Goal: Transaction & Acquisition: Book appointment/travel/reservation

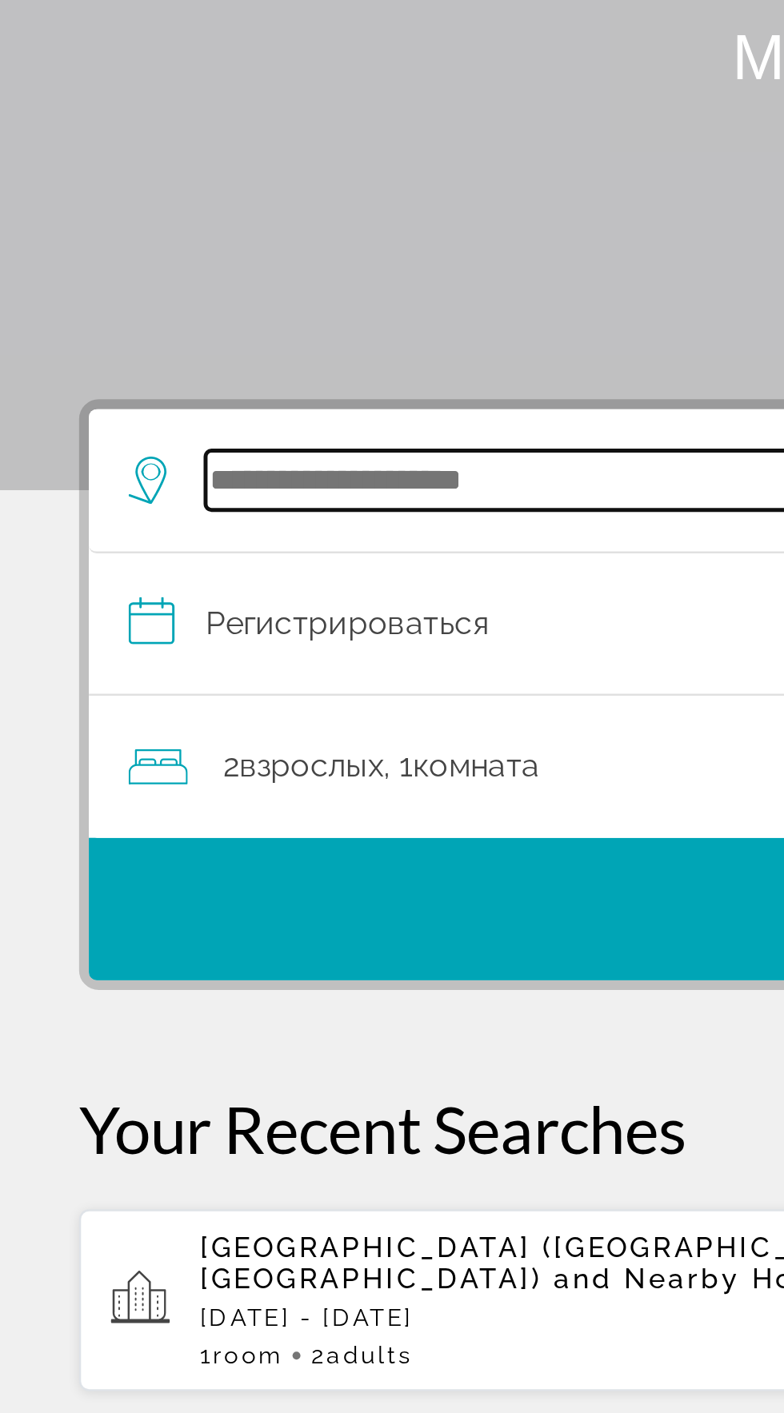
click at [140, 380] on input "Поиск отеля" at bounding box center [395, 380] width 624 height 24
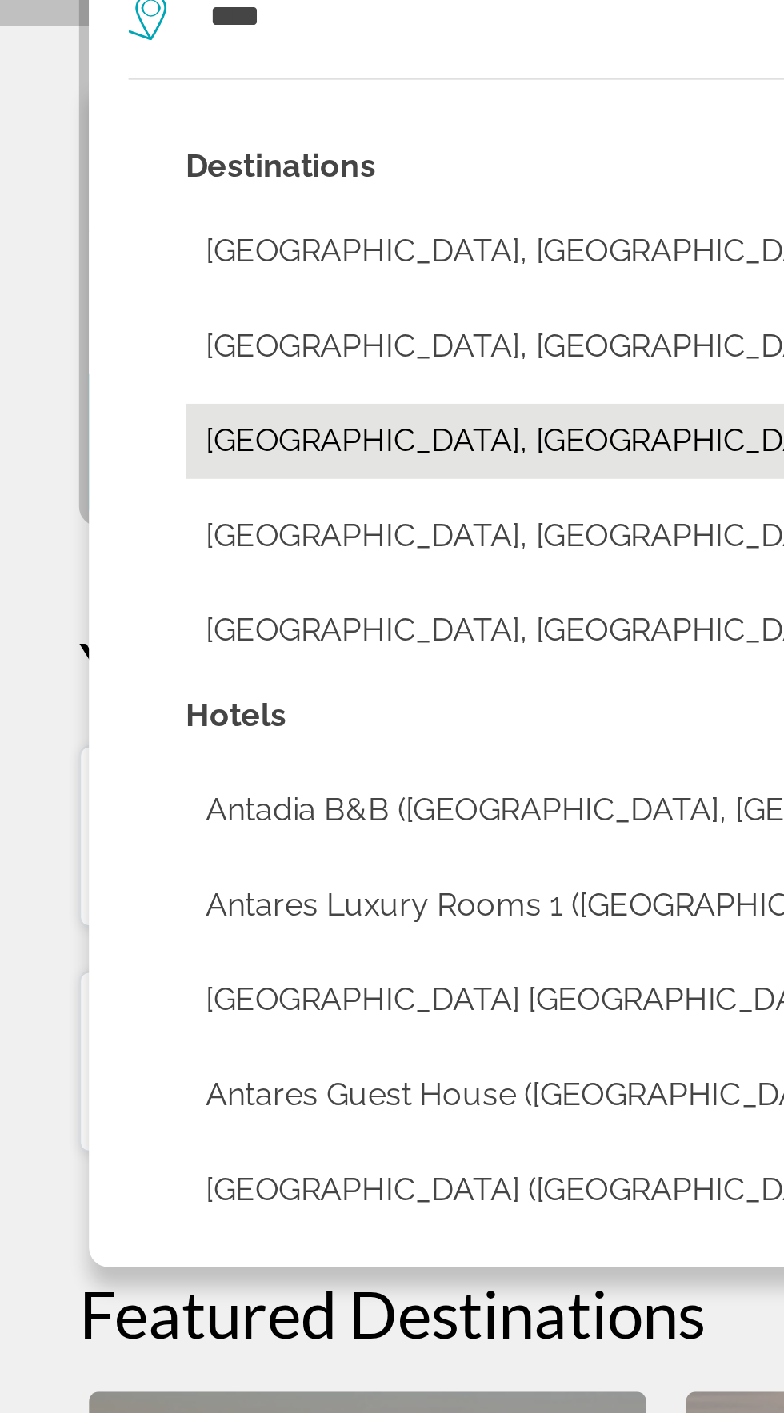
click at [161, 553] on button "Antalya, Turkey (AYT)" at bounding box center [403, 551] width 656 height 30
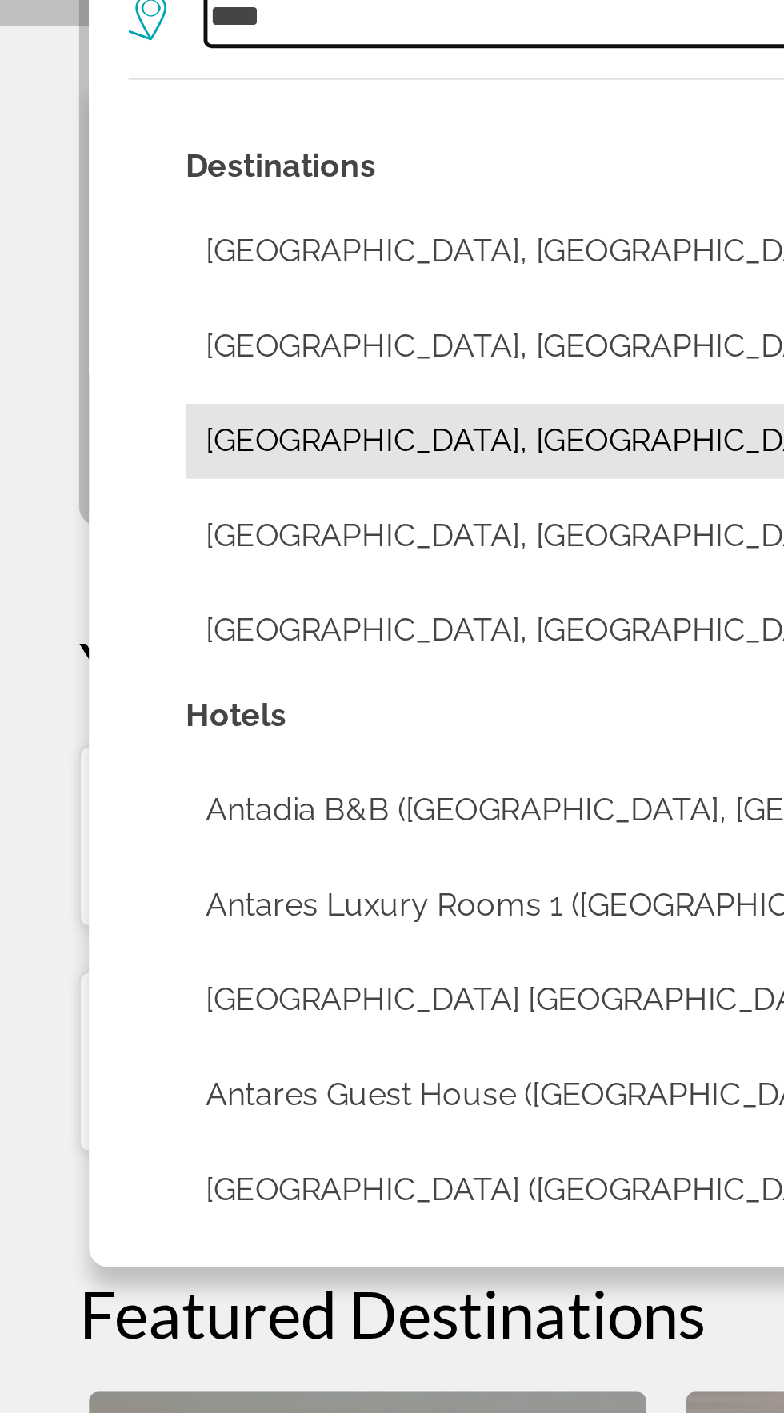
type input "**********"
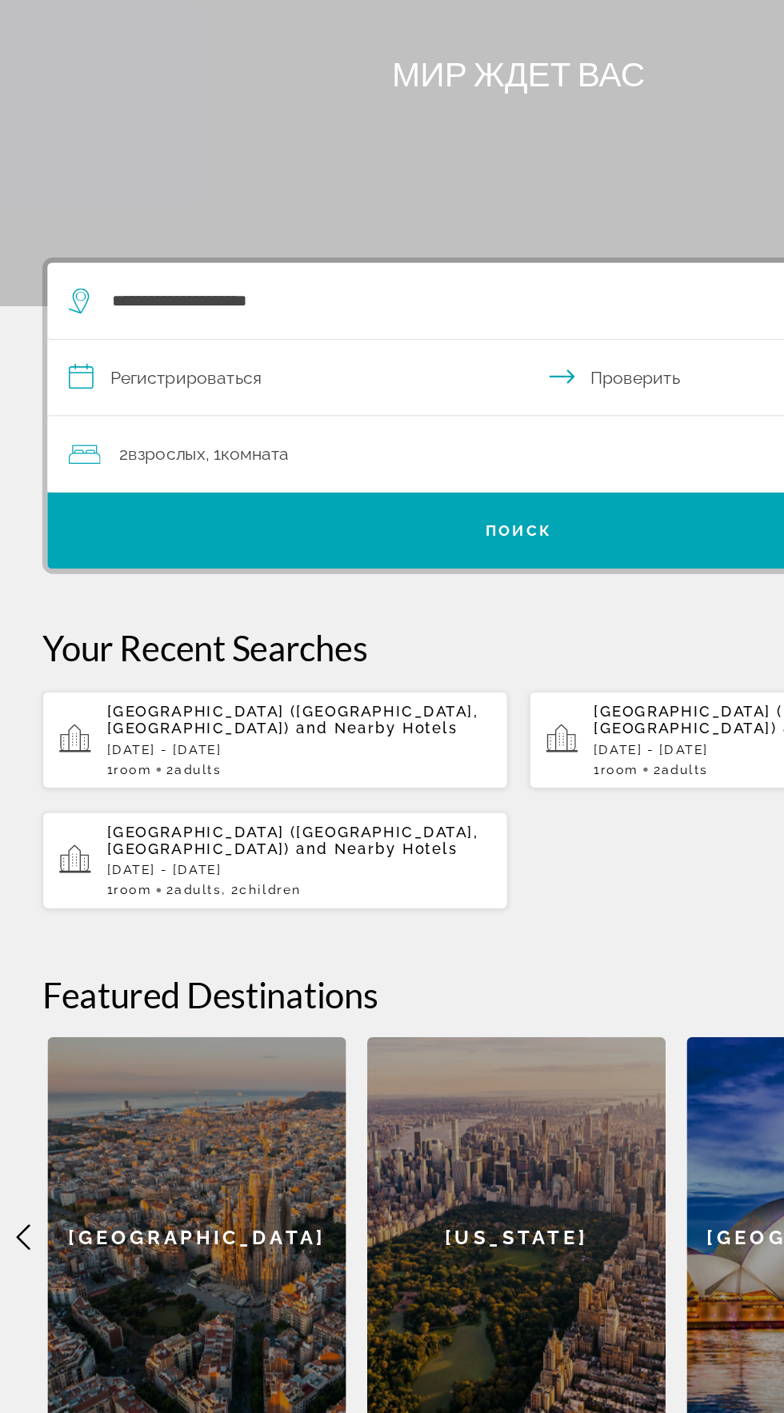
click at [62, 449] on input "**********" at bounding box center [395, 440] width 718 height 62
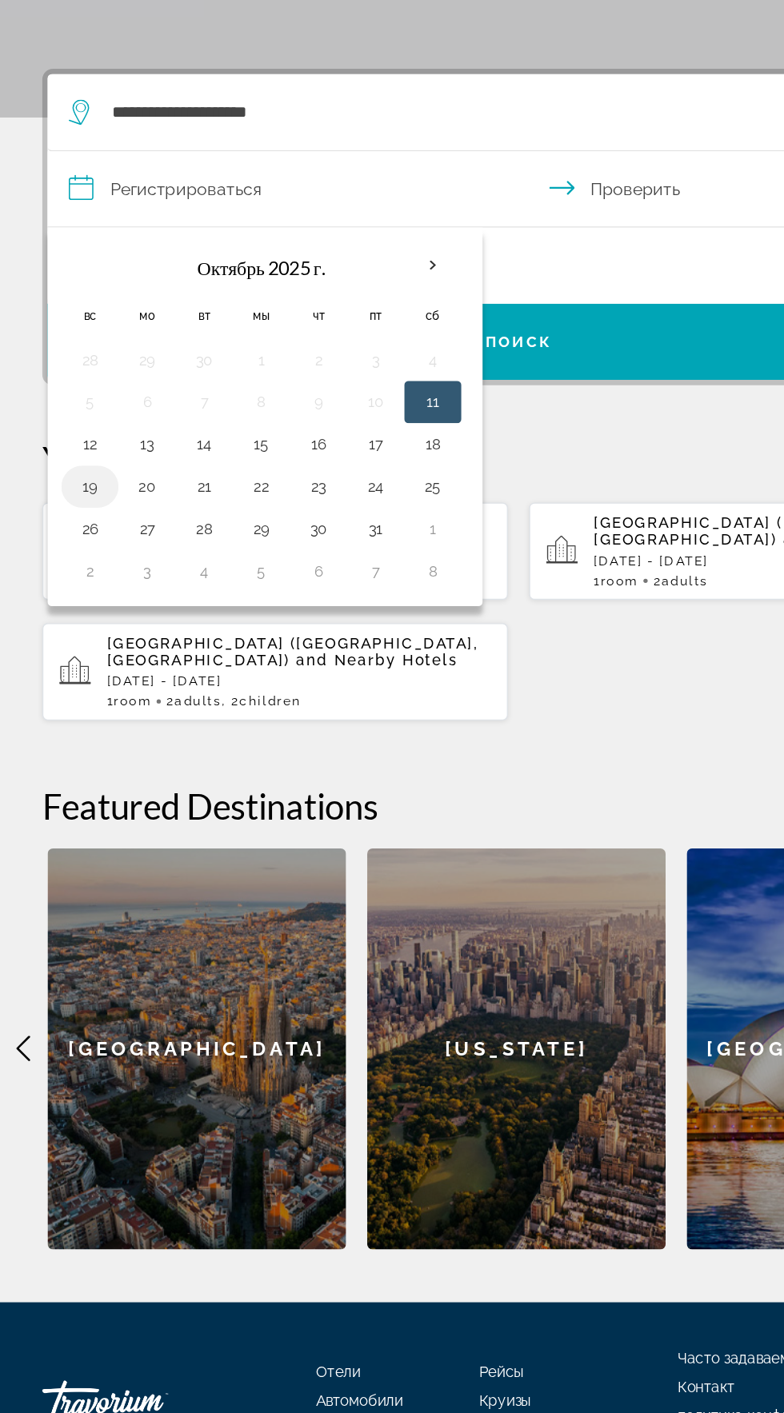
click at [66, 655] on button "19" at bounding box center [68, 663] width 26 height 22
click at [331, 666] on button "25" at bounding box center [327, 663] width 26 height 22
type input "**********"
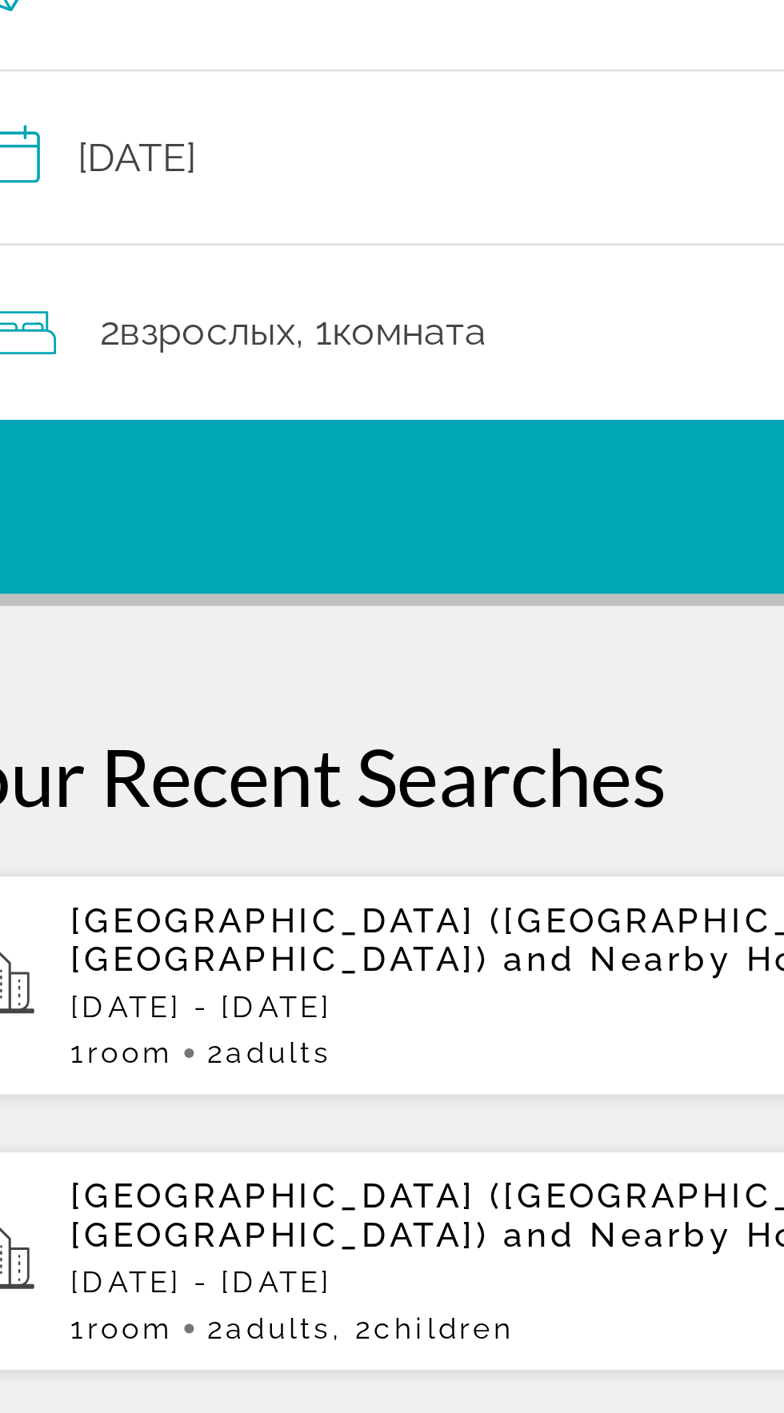
click at [257, 493] on div "2 взрослых Взрослый , 1 комната комнаты" at bounding box center [400, 496] width 696 height 22
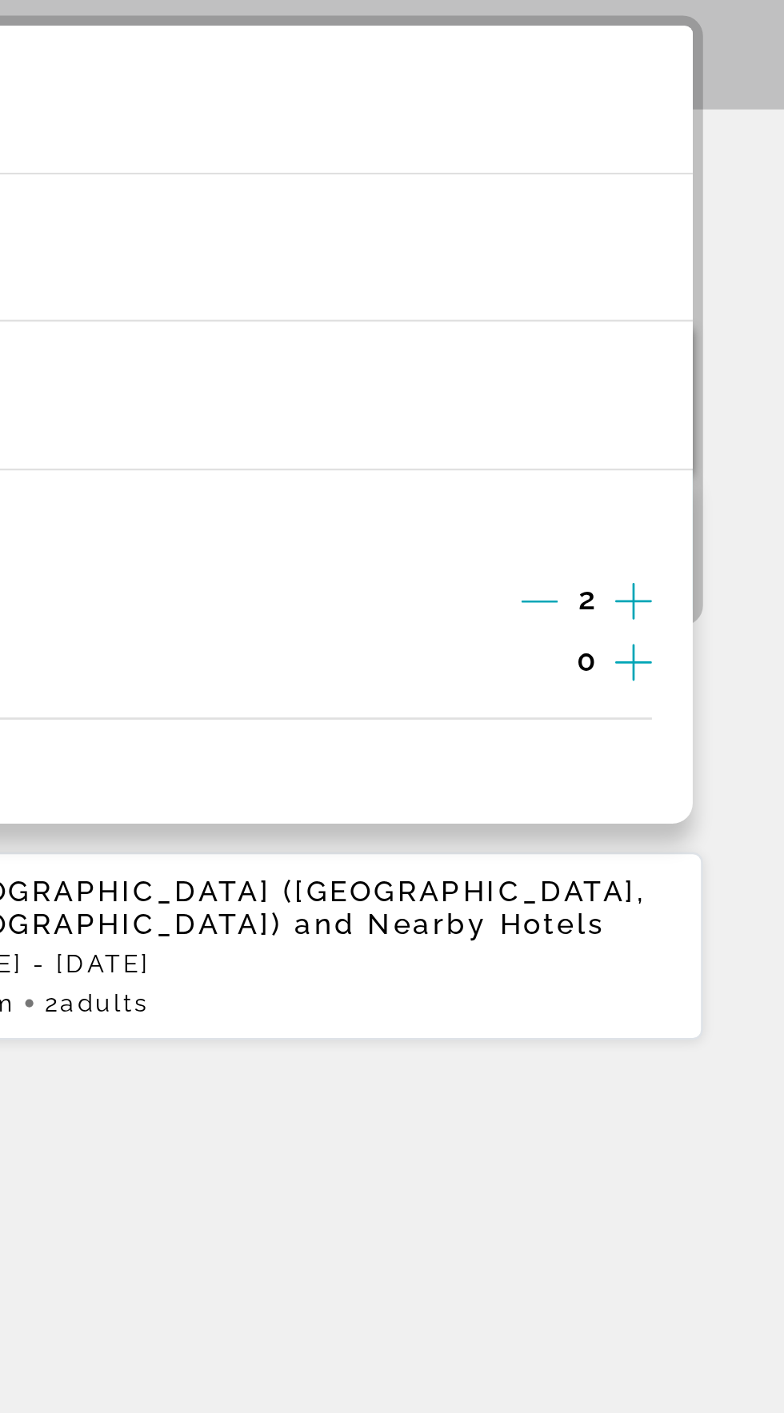
click at [728, 572] on icon "Increment adults" at bounding box center [724, 576] width 14 height 19
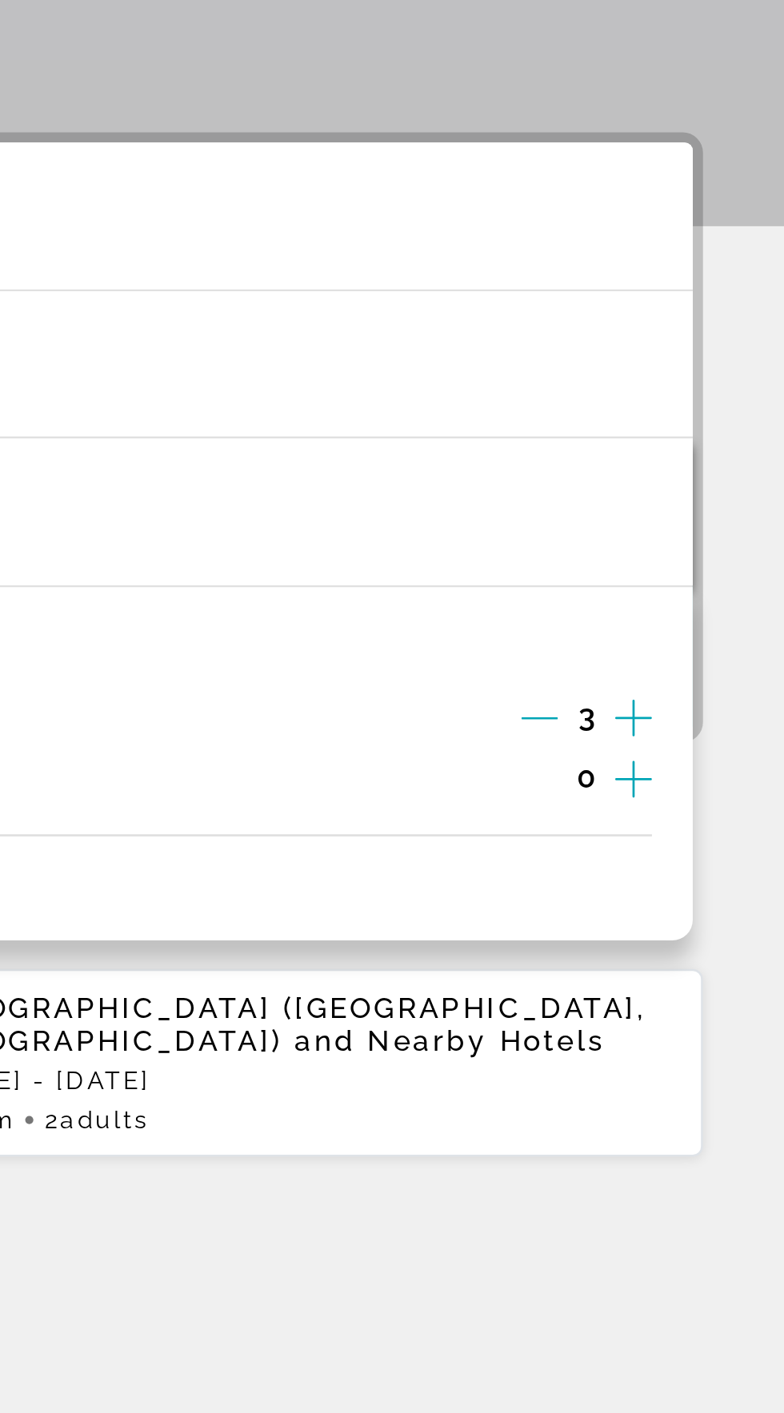
click at [728, 573] on icon "Increment adults" at bounding box center [724, 576] width 14 height 19
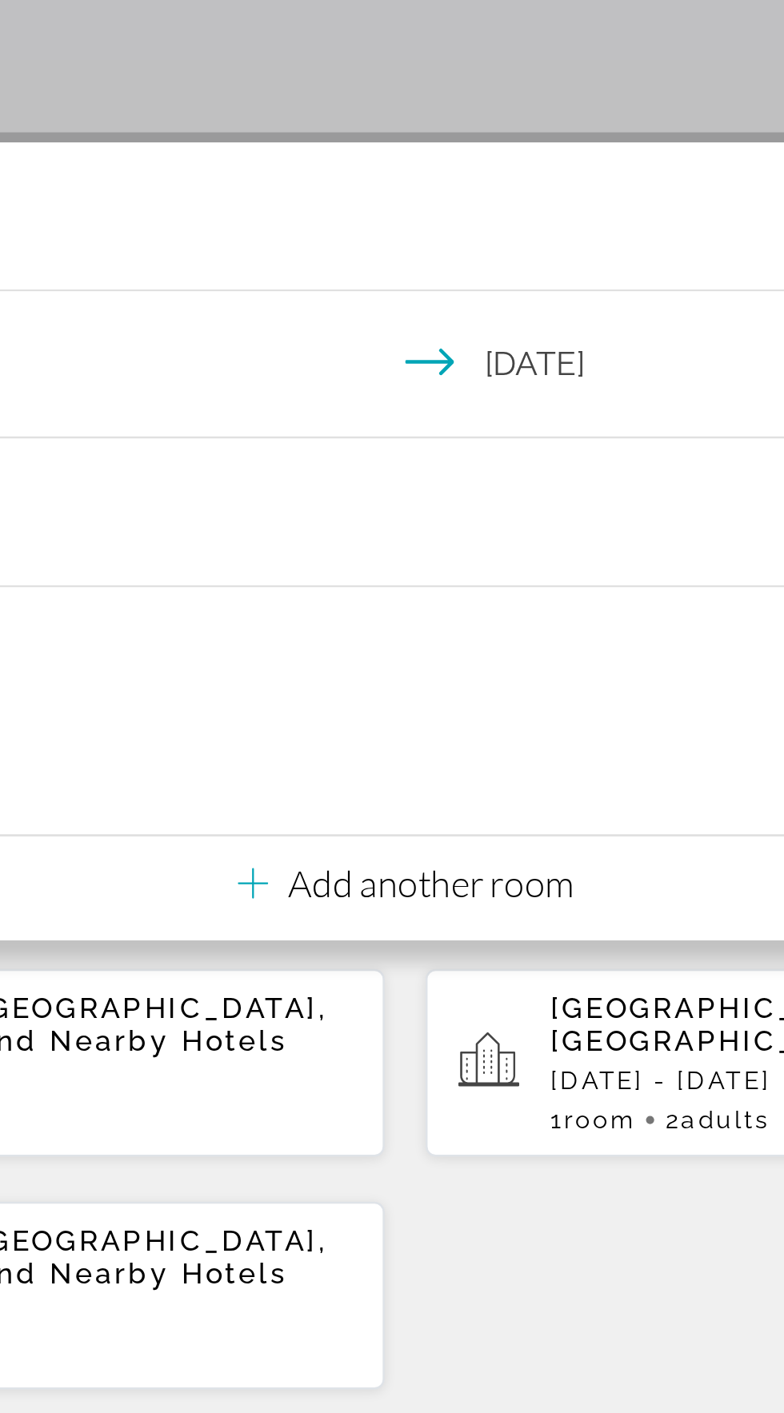
click at [384, 641] on p "Add another room" at bounding box center [402, 641] width 112 height 18
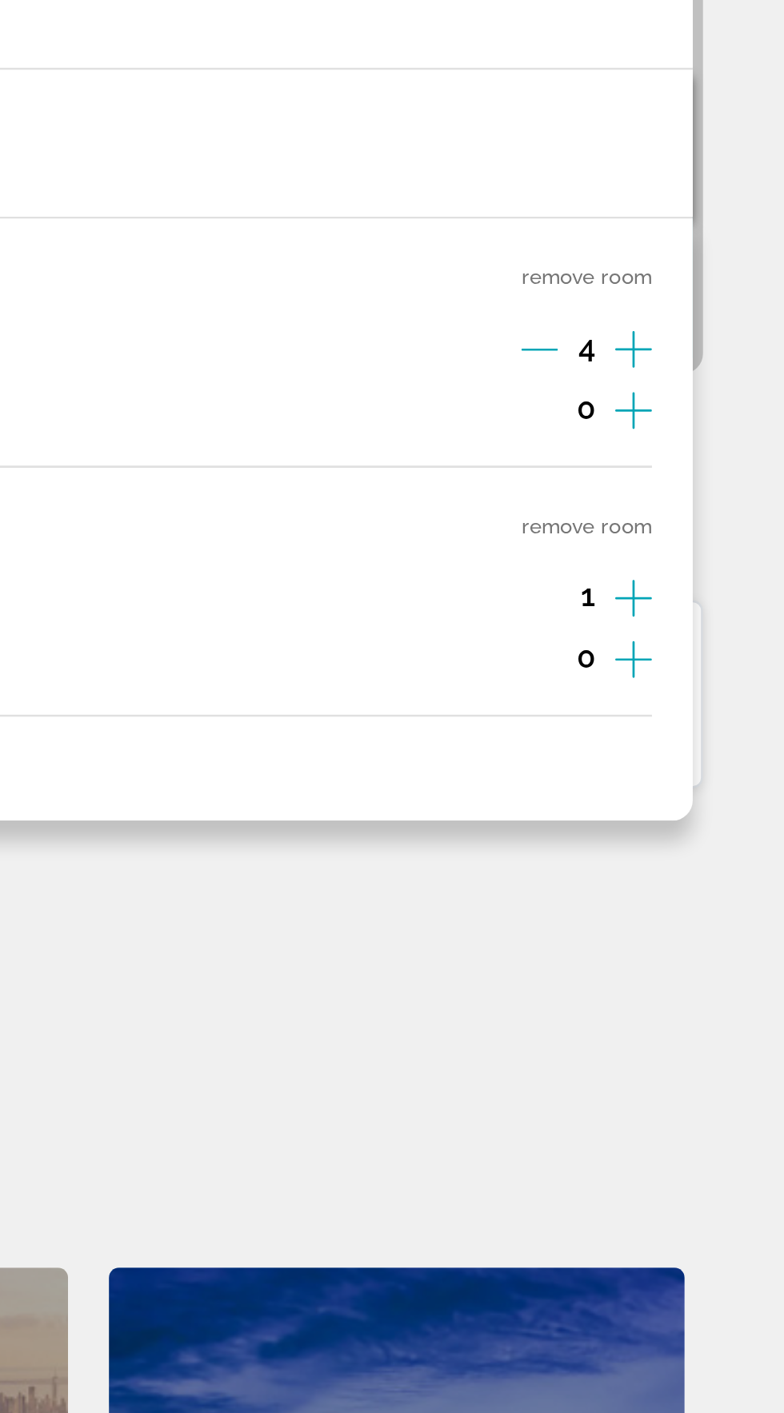
click at [728, 677] on icon "Increment adults" at bounding box center [724, 673] width 14 height 19
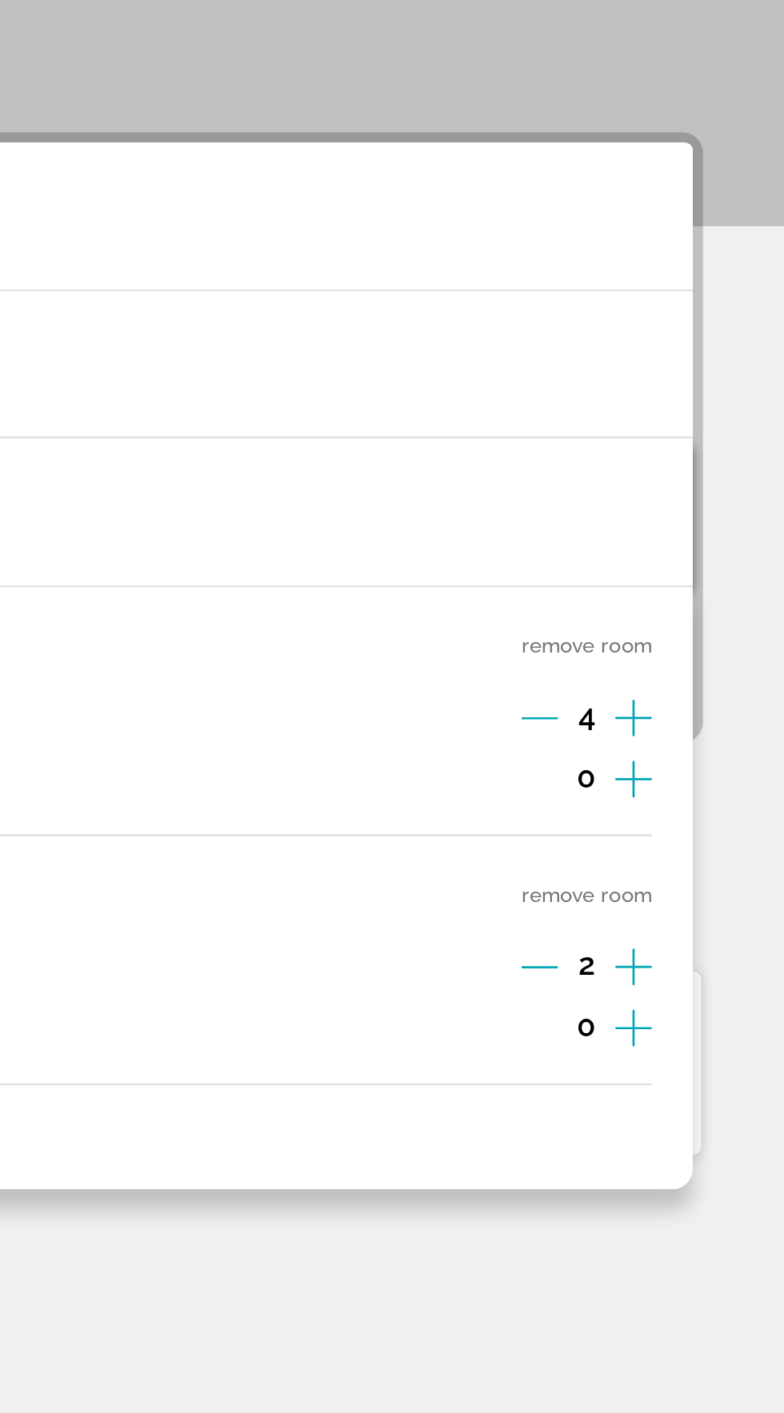
click at [686, 576] on icon "Decrement adults" at bounding box center [687, 576] width 14 height 1
click at [690, 584] on button "Decrement adults" at bounding box center [687, 577] width 14 height 19
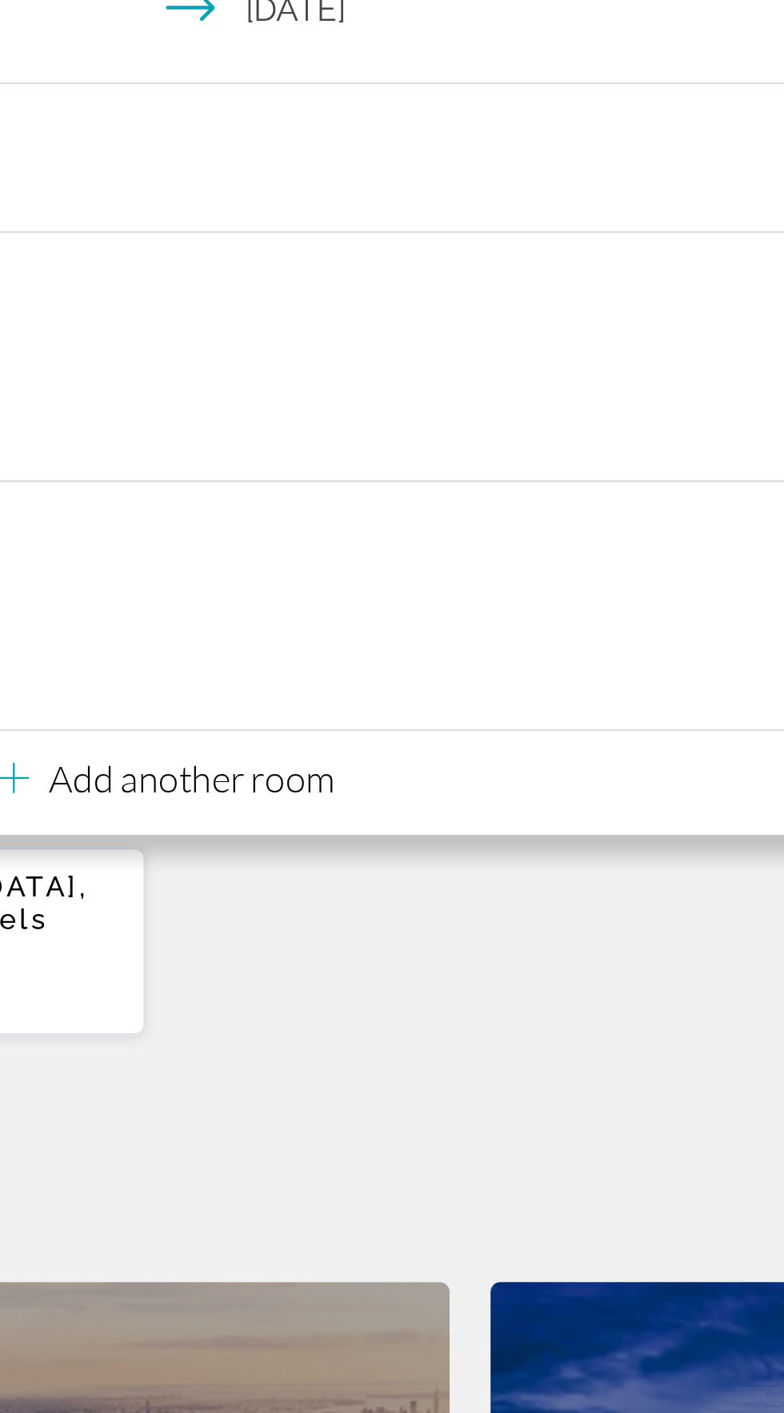
click at [515, 788] on div "Bodrum Park Resort (Bodrum, TR) and Nearby Hotels Sun, 12 Oct - Sat, 18 Oct 1 R…" at bounding box center [392, 757] width 720 height 166
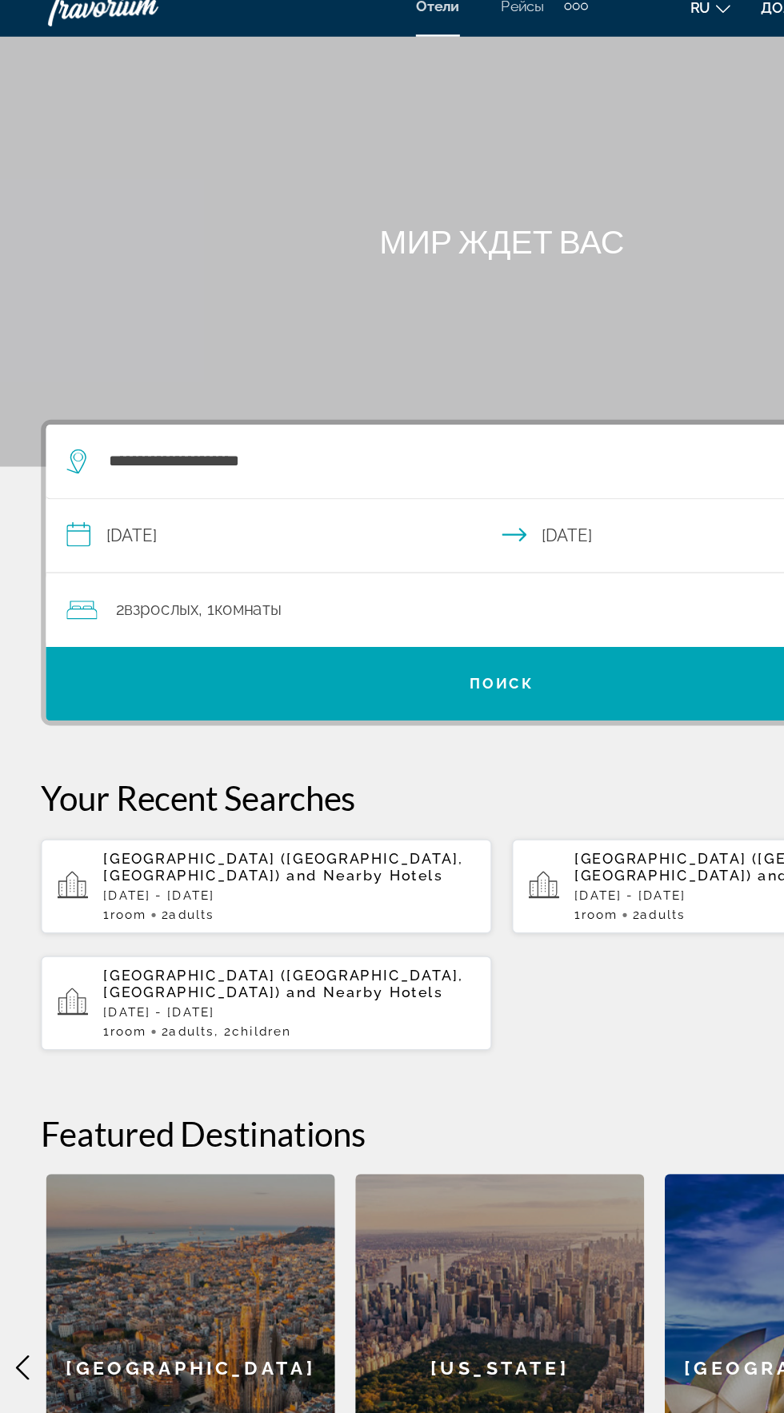
click at [313, 493] on div "2 взрослых Взрослый , 1 комната комнаты" at bounding box center [400, 496] width 696 height 22
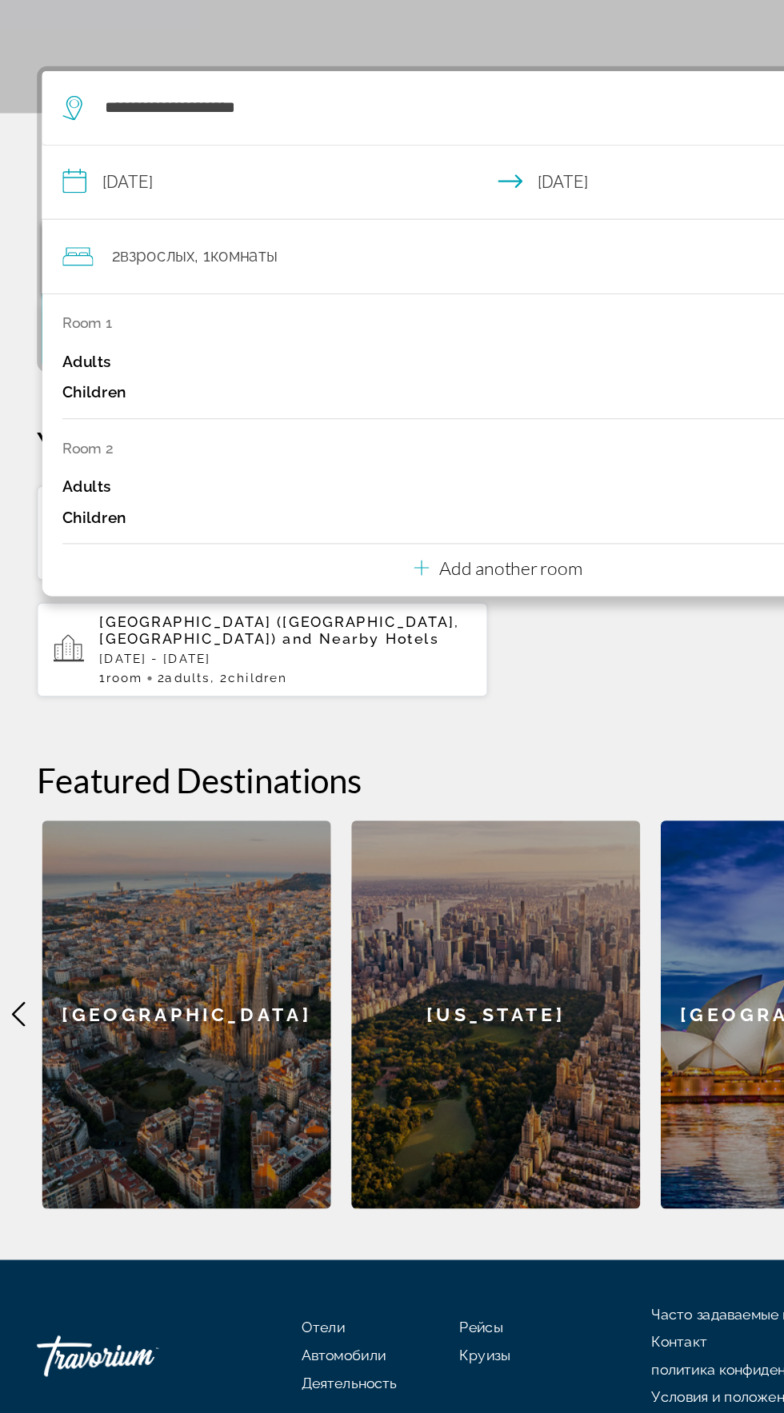
click at [517, 812] on div "Bodrum Park Resort (Bodrum, TR) and Nearby Hotels Sun, 12 Oct - Sat, 18 Oct 1 R…" at bounding box center [392, 757] width 720 height 166
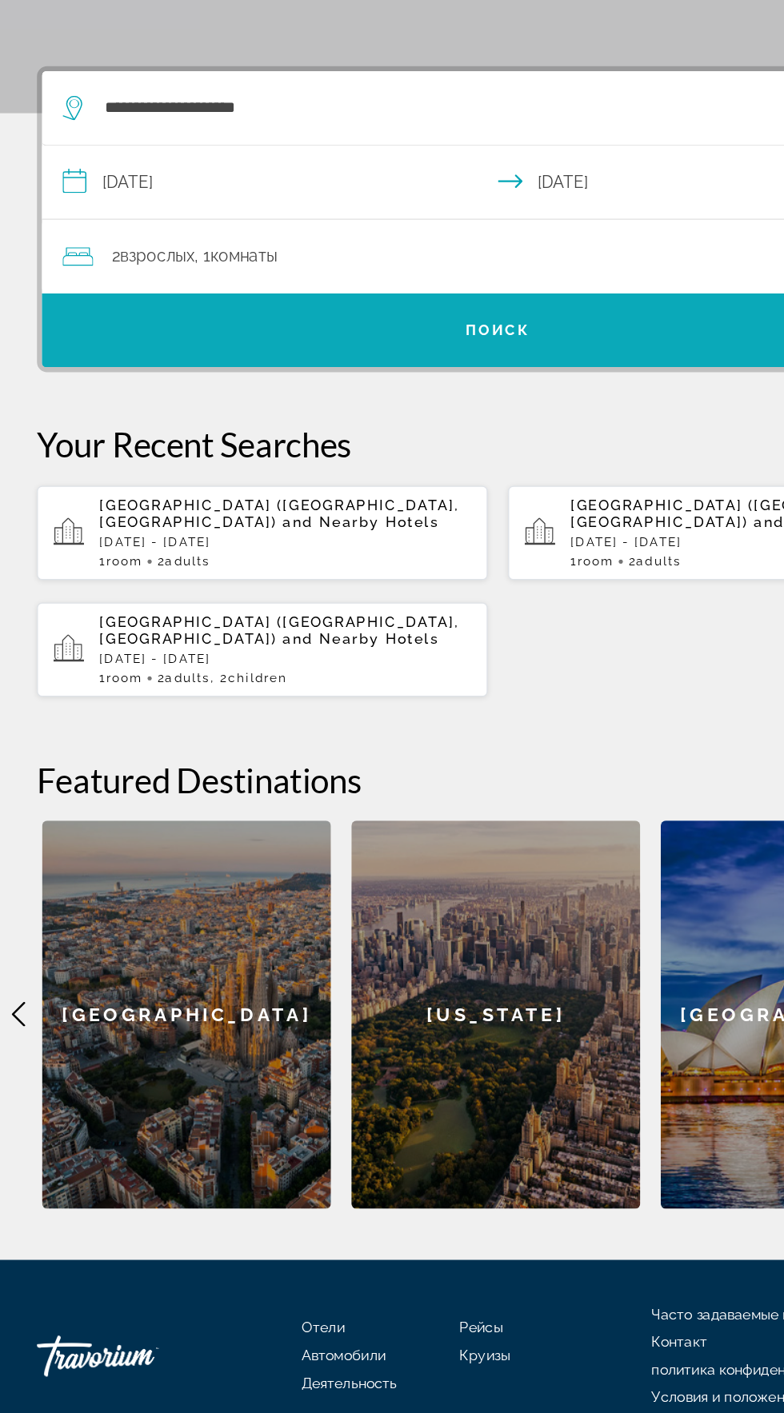
click at [479, 550] on span "Поиск" at bounding box center [392, 553] width 712 height 38
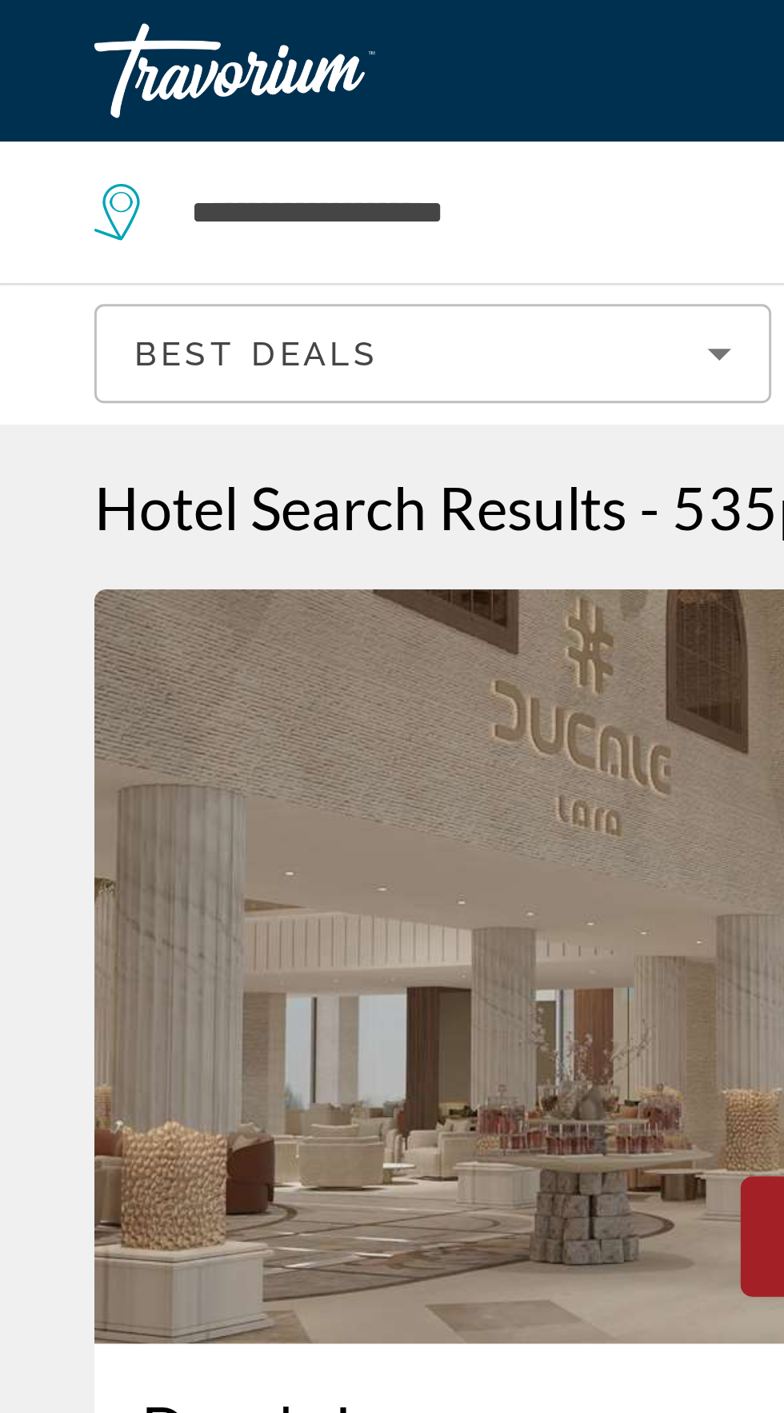
click at [235, 120] on icon "Sort by" at bounding box center [243, 119] width 19 height 19
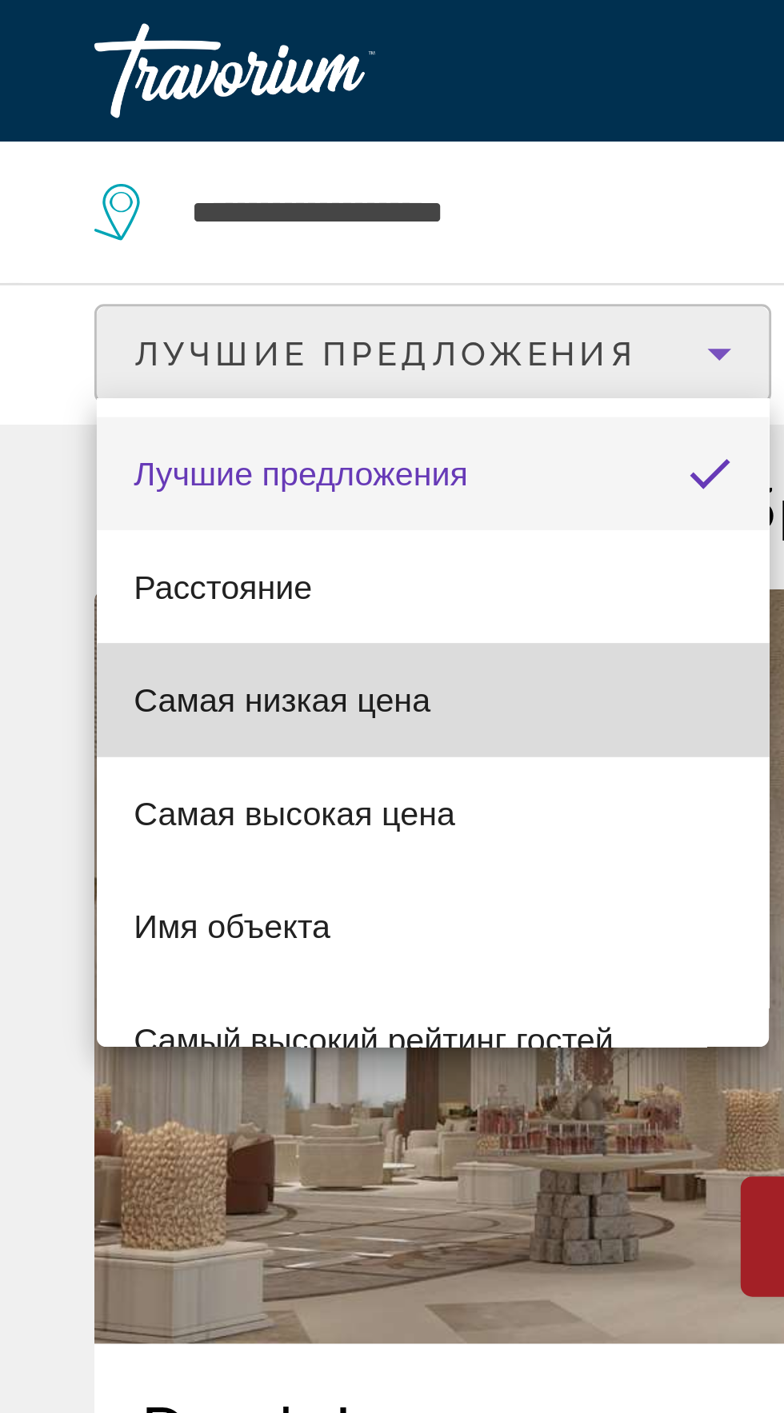
click at [146, 237] on mat-option "Самая низкая цена" at bounding box center [147, 237] width 228 height 38
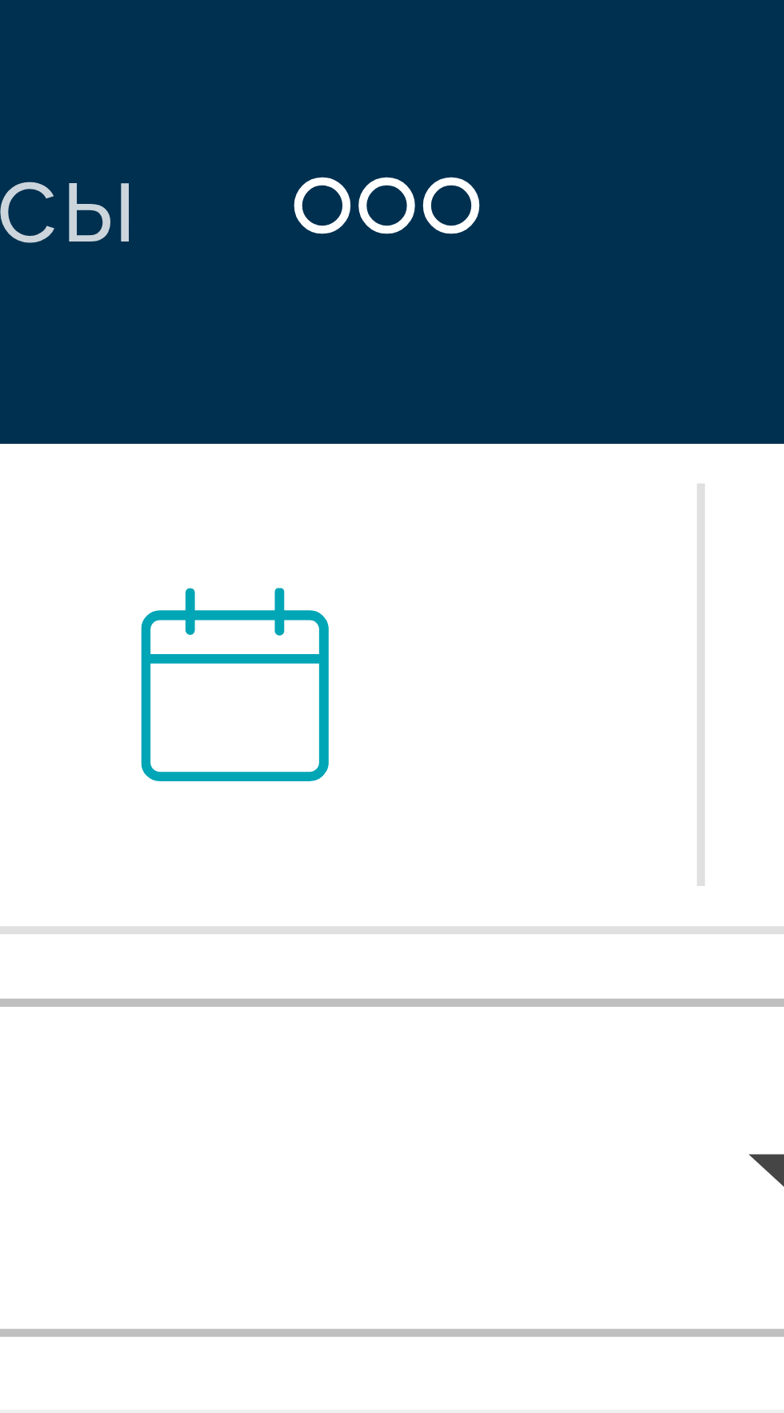
scroll to position [2, 0]
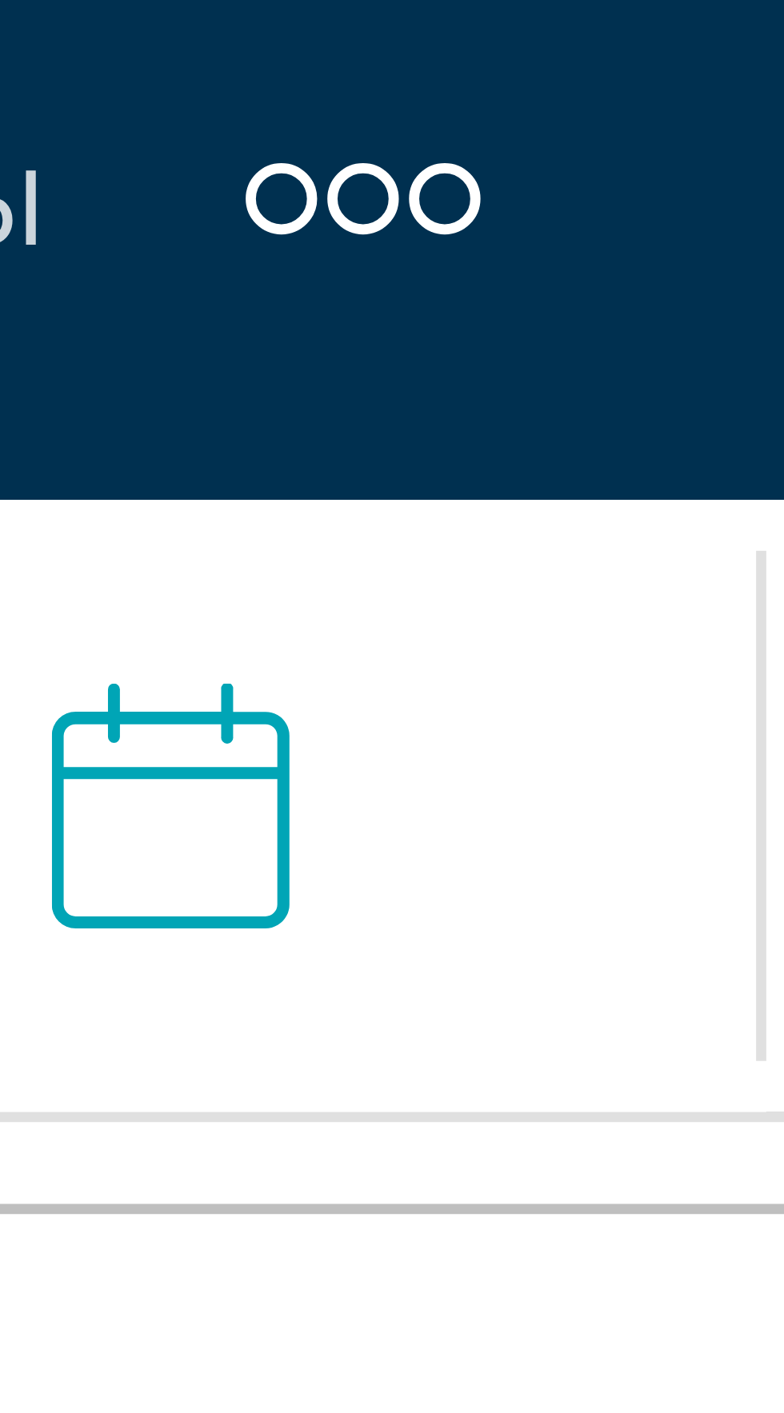
click at [451, 22] on div "Дополнительные элементы навигации" at bounding box center [450, 25] width 6 height 6
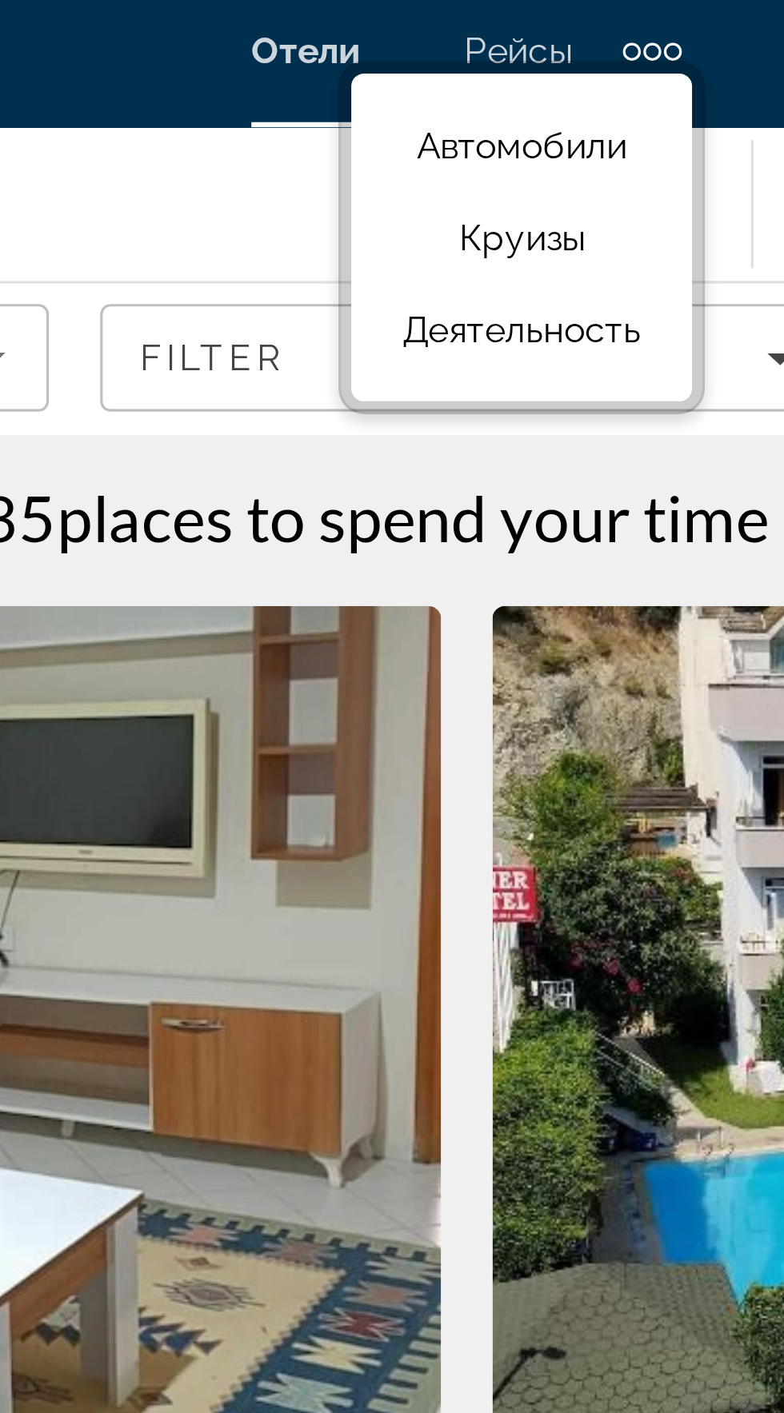
scroll to position [0, 0]
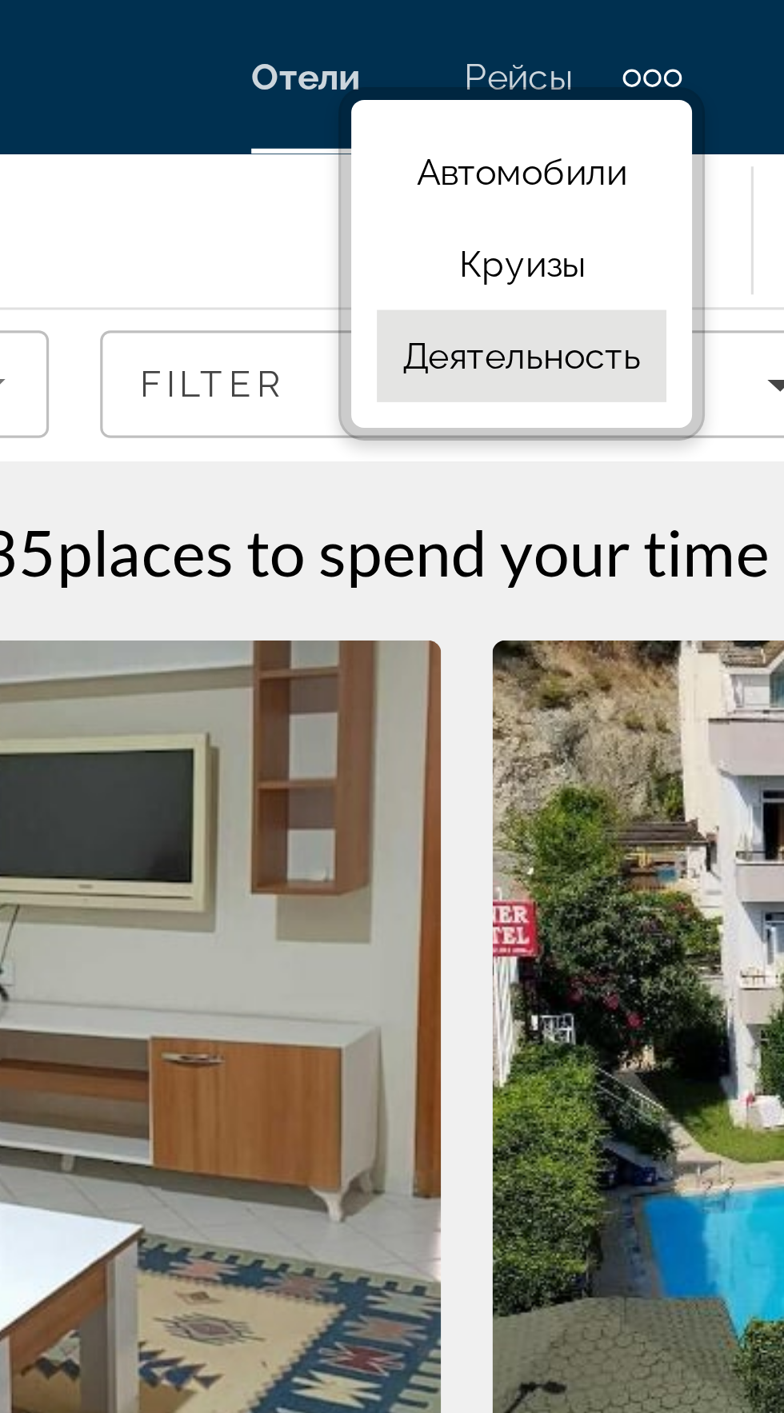
click at [405, 114] on font "Деятельность" at bounding box center [409, 111] width 74 height 13
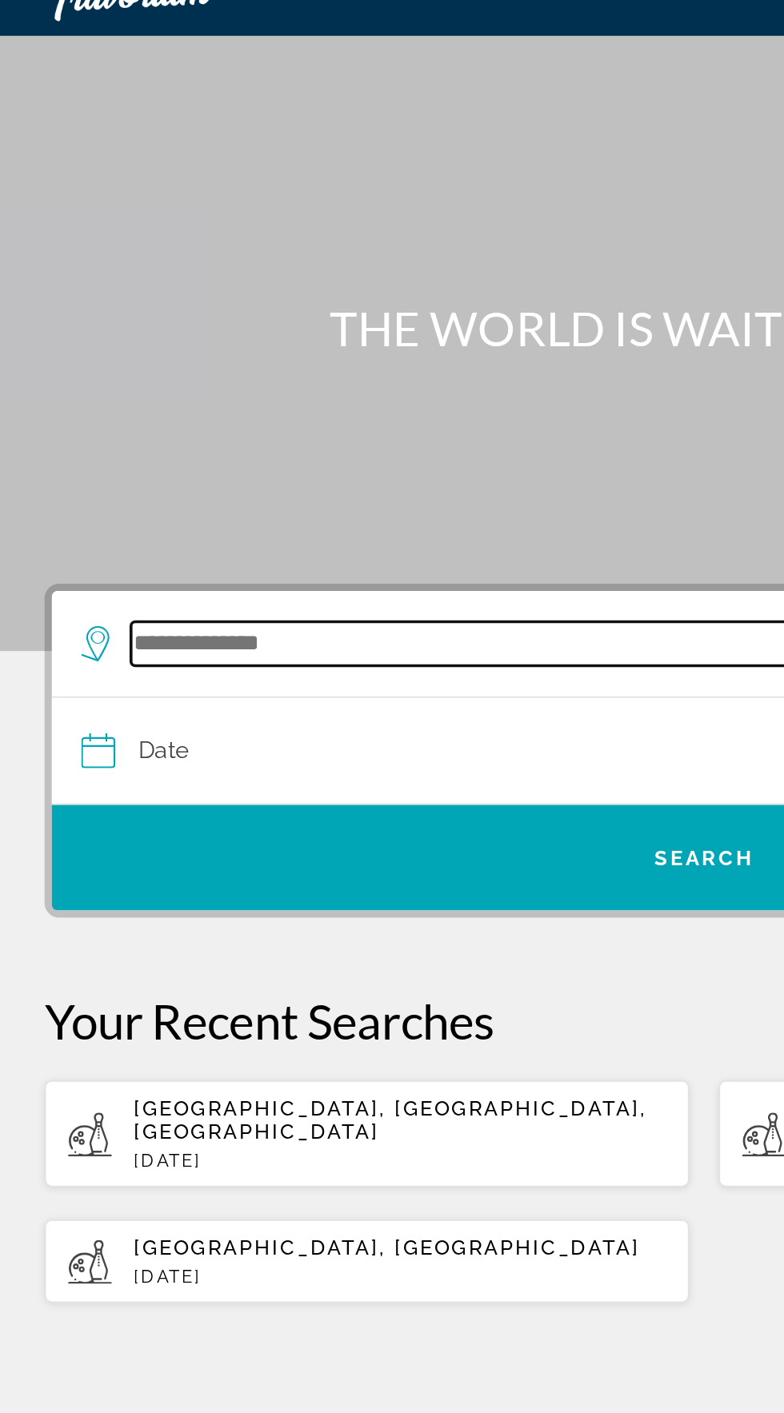
click at [206, 379] on input "Search destination" at bounding box center [397, 380] width 636 height 24
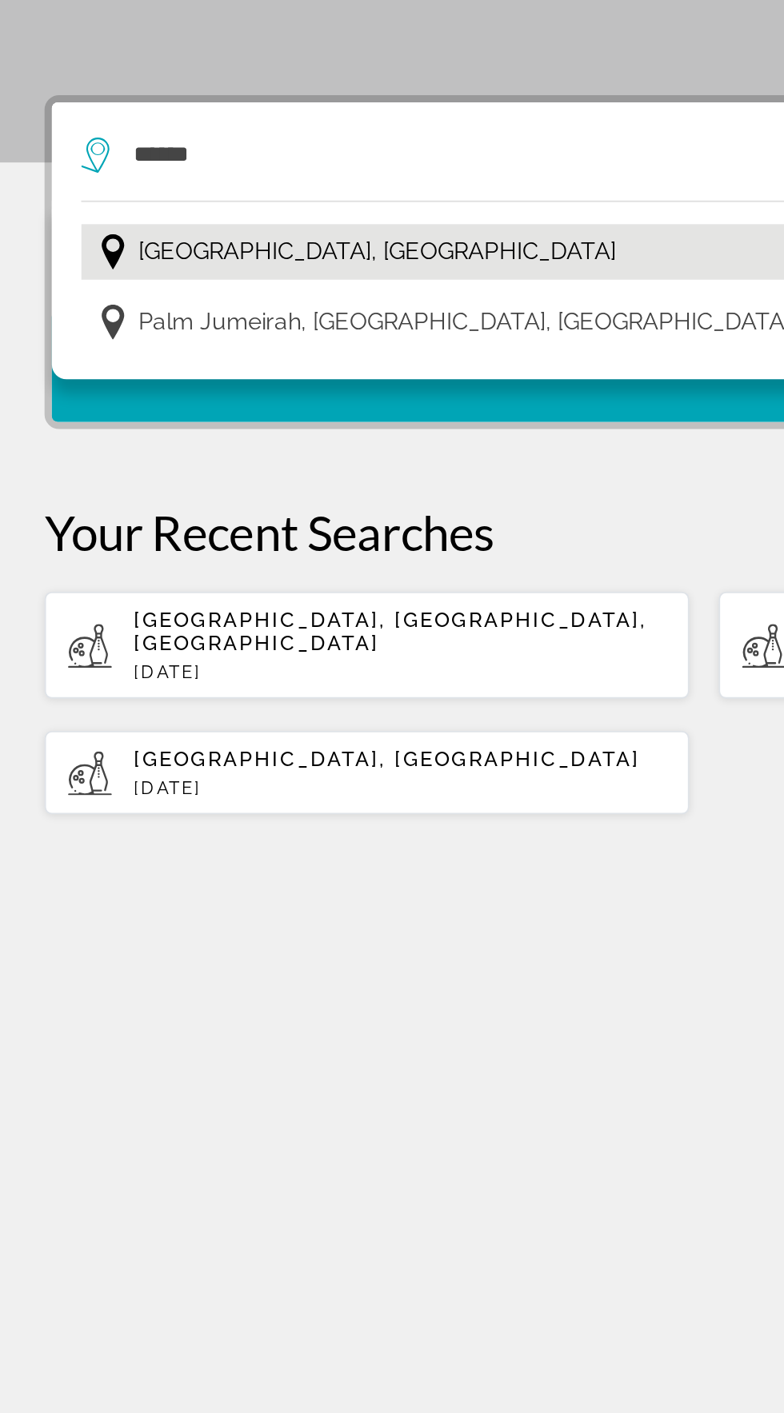
click at [261, 428] on button "Dubai, United Arab Emirates" at bounding box center [392, 432] width 680 height 30
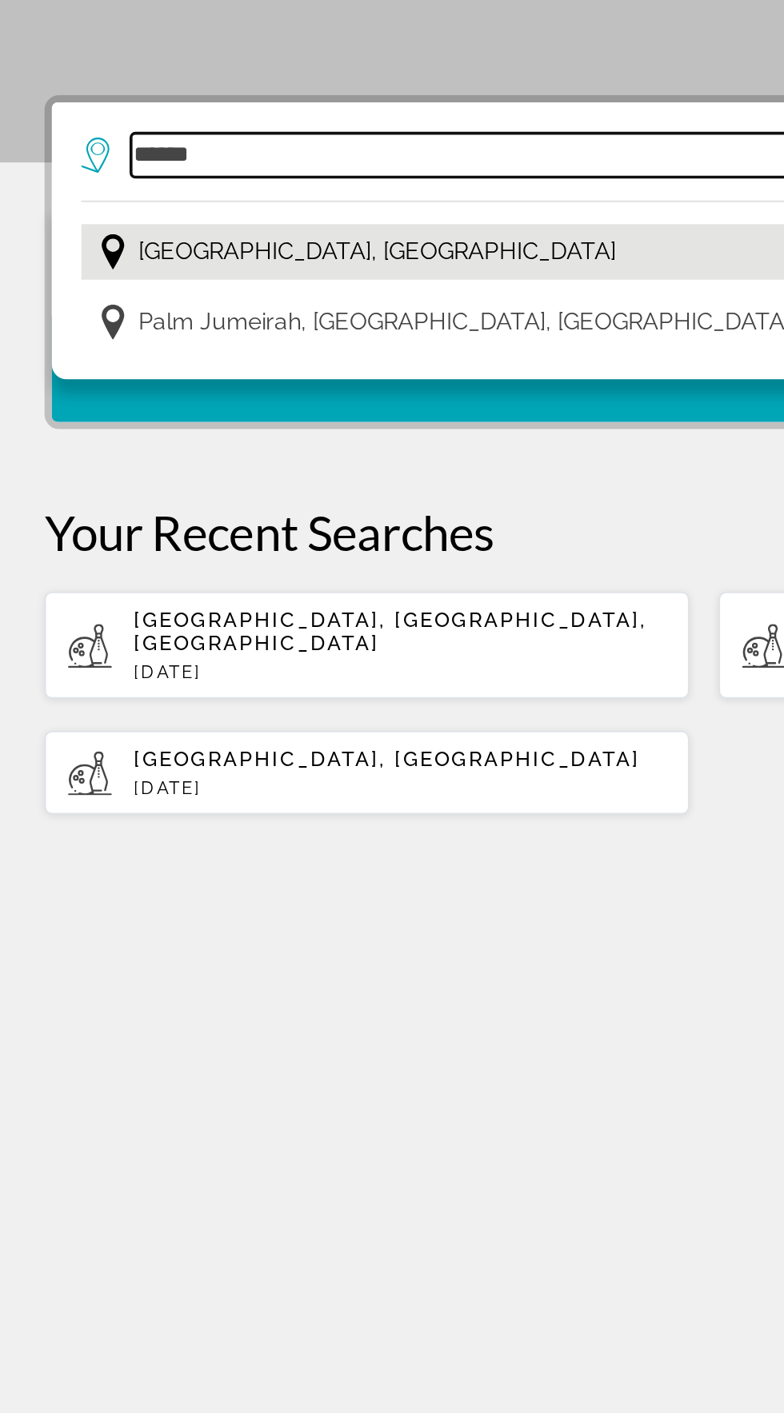
type input "**********"
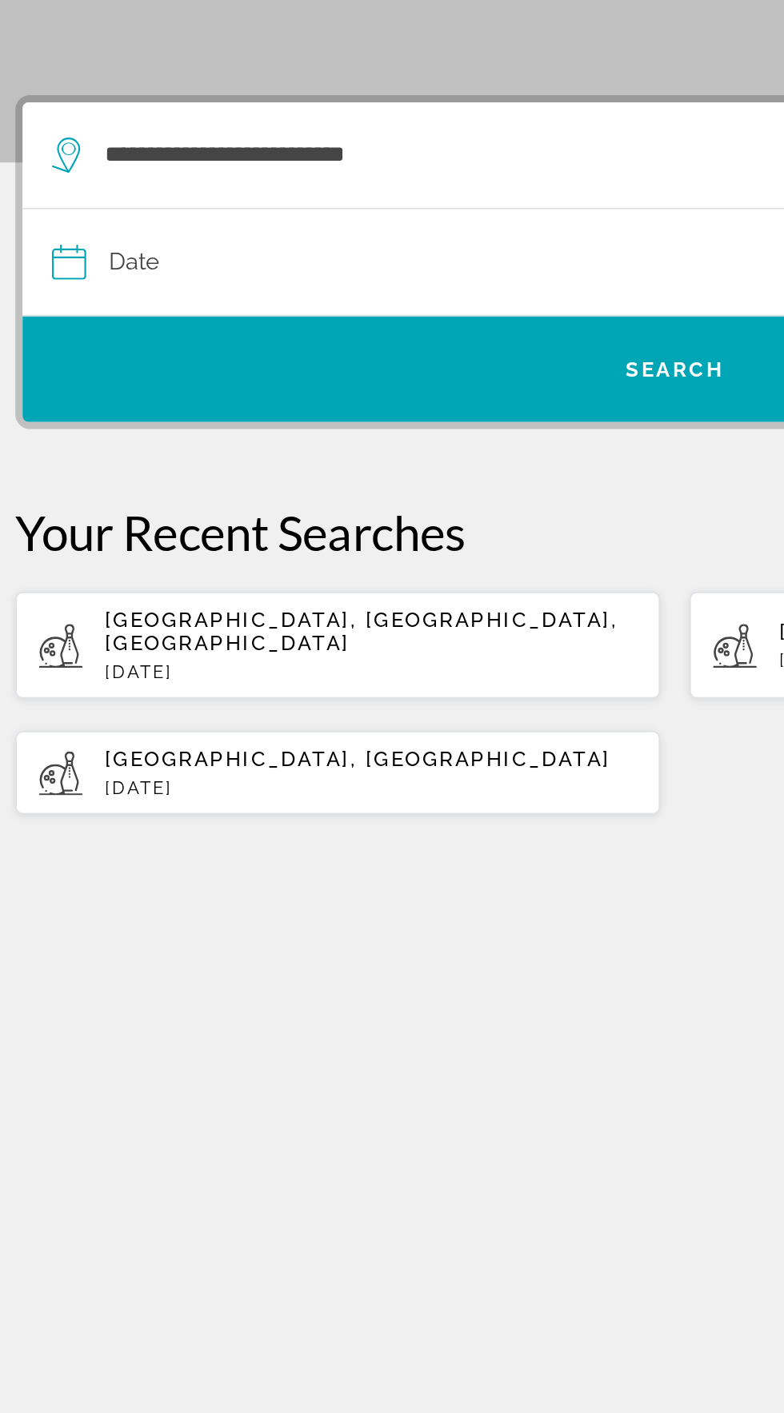
click at [97, 436] on input "Date" at bounding box center [221, 440] width 346 height 62
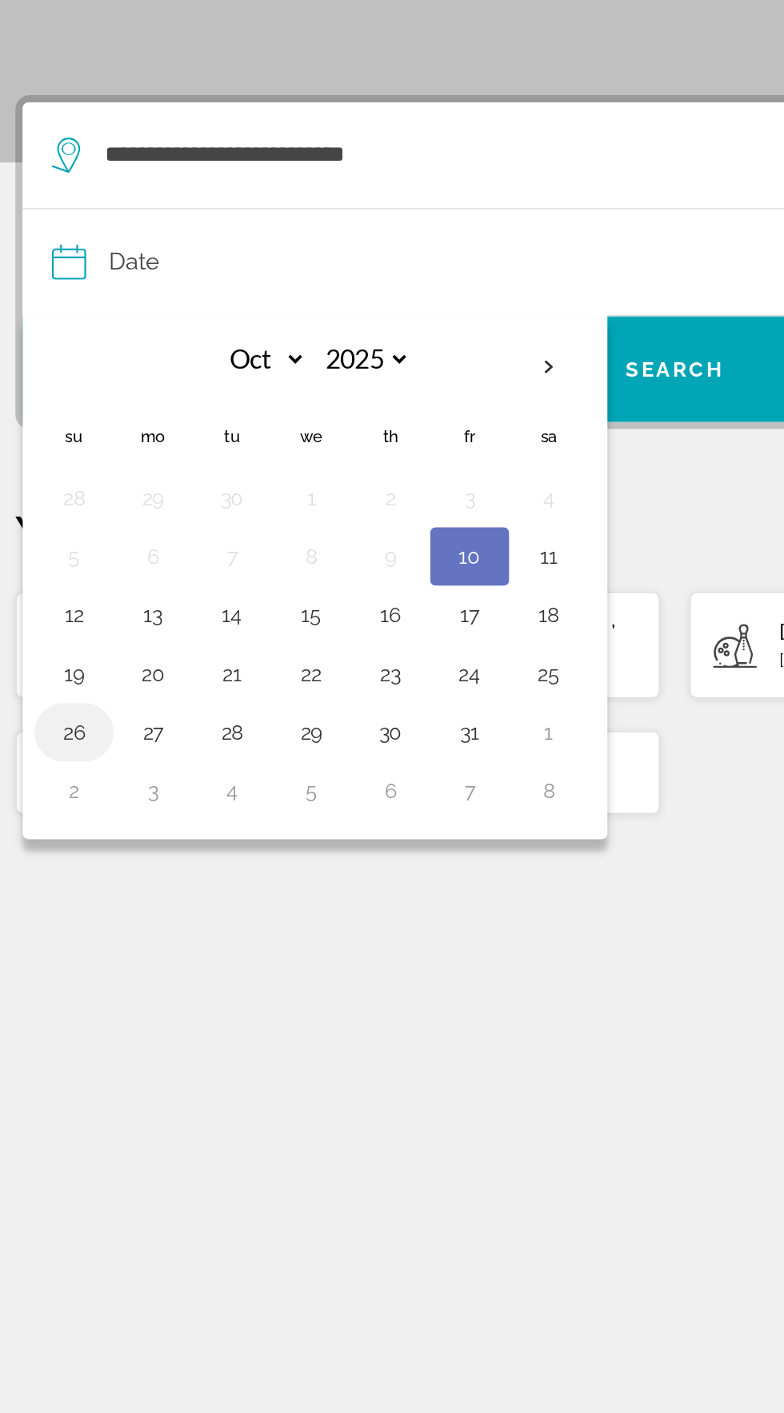
click at [70, 700] on button "26" at bounding box center [64, 695] width 26 height 22
type input "**********"
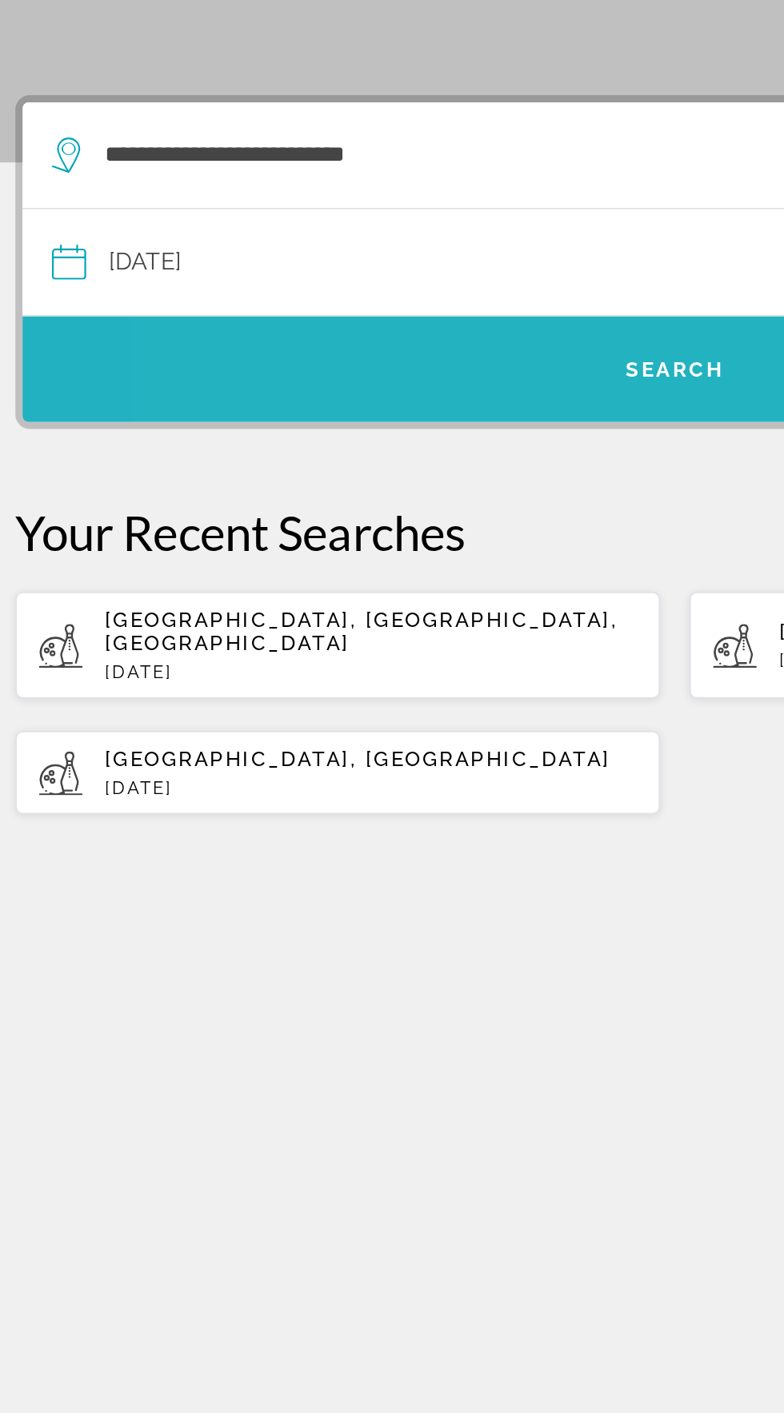
click at [365, 489] on span "Search" at bounding box center [392, 496] width 712 height 38
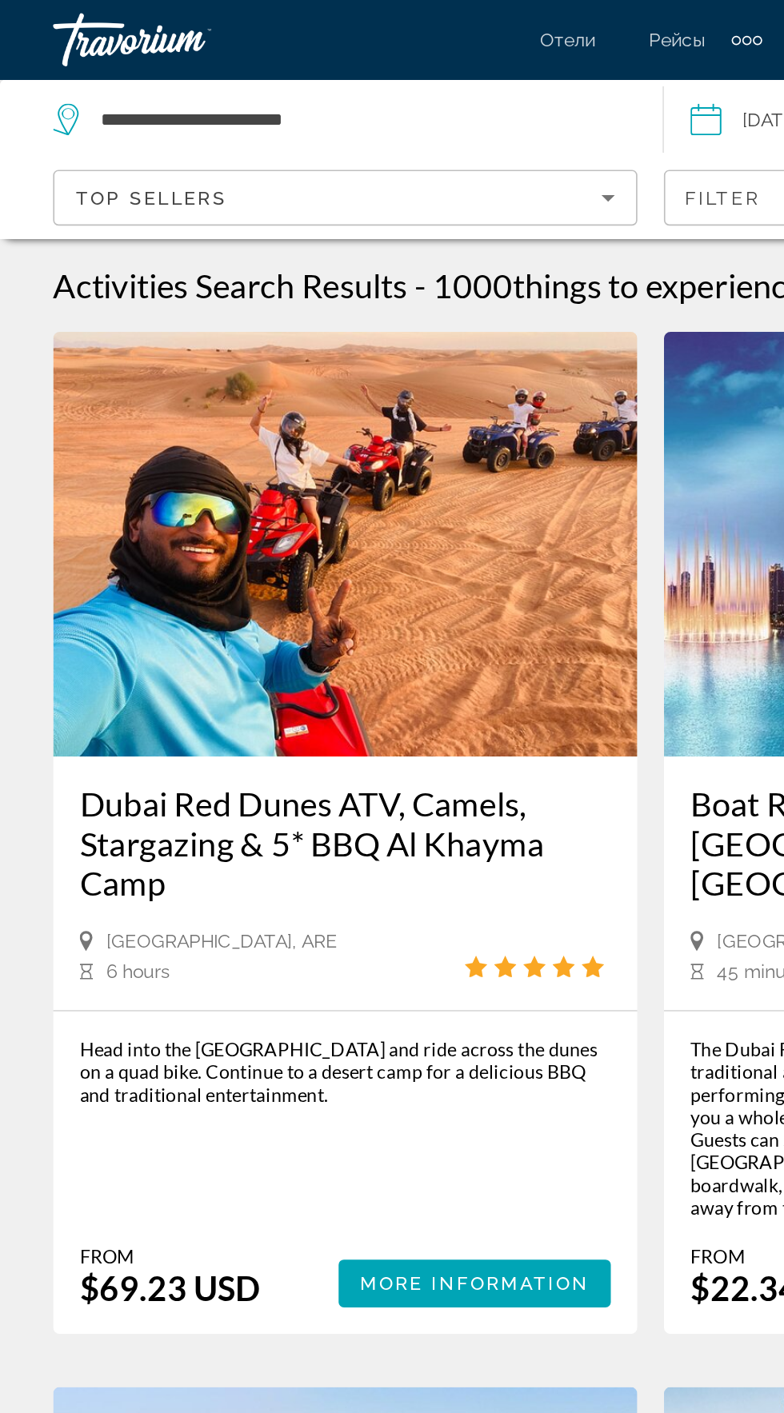
click at [341, 142] on div "Top Sellers" at bounding box center [208, 120] width 352 height 48
click at [341, 115] on div "Top Sellers" at bounding box center [204, 119] width 317 height 19
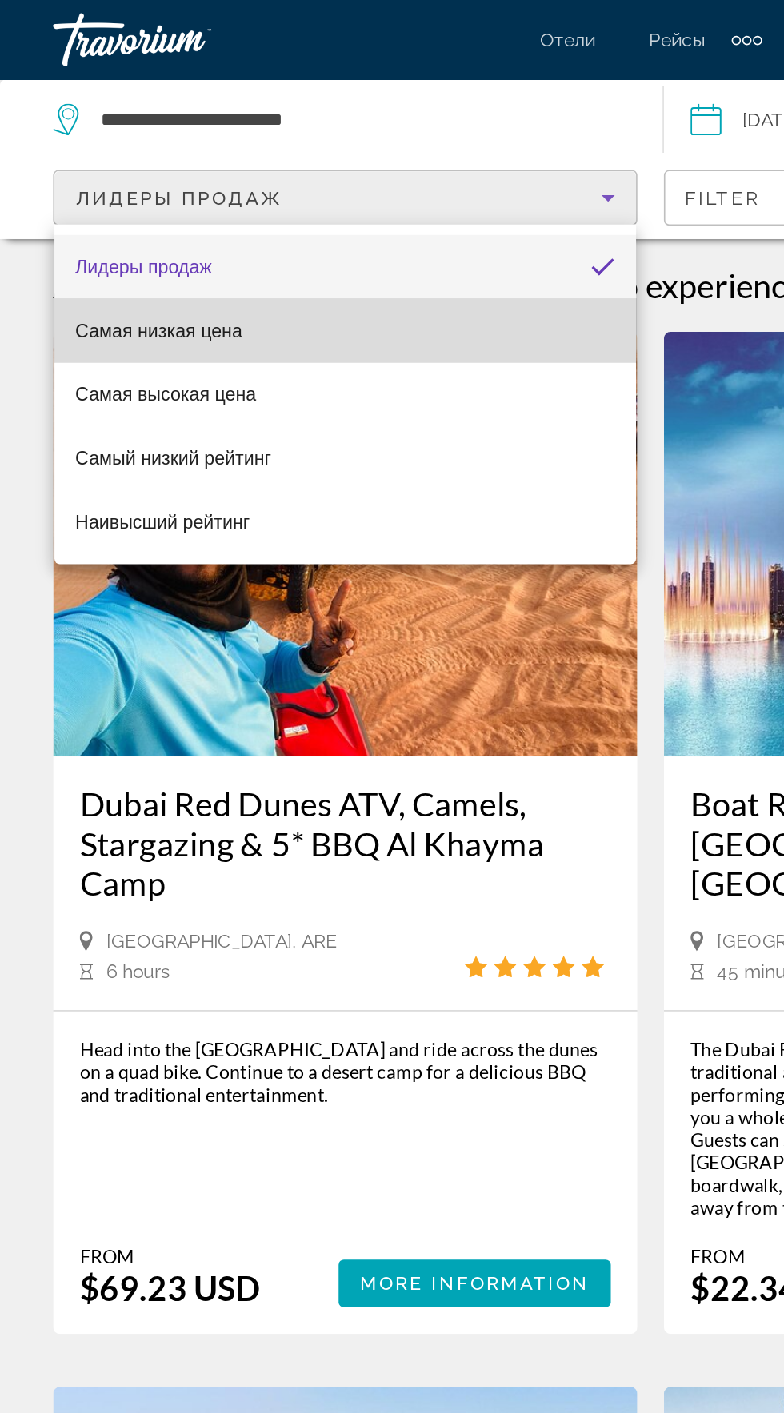
click at [151, 208] on mat-option "Самая низкая цена" at bounding box center [208, 199] width 351 height 38
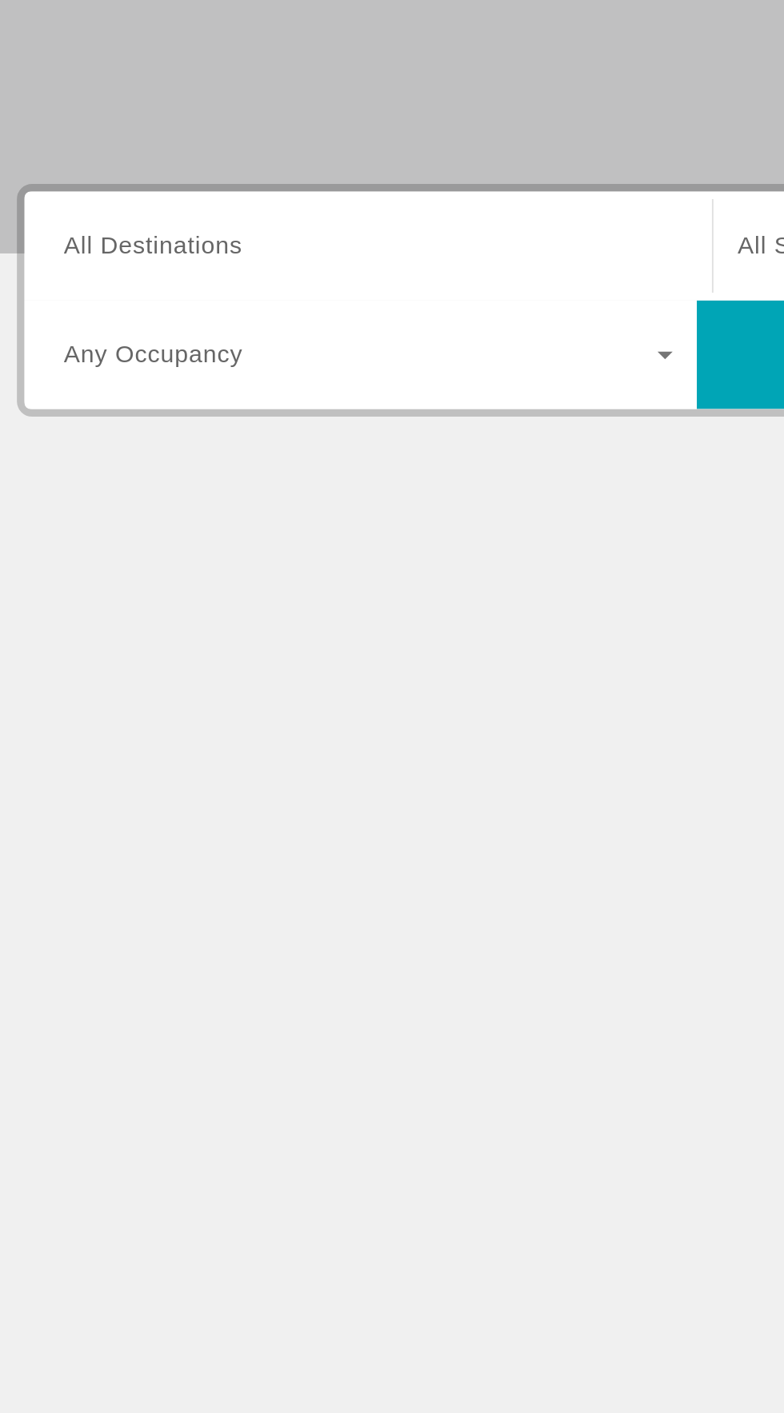
click at [214, 372] on input "Destination All Destinations" at bounding box center [218, 380] width 322 height 19
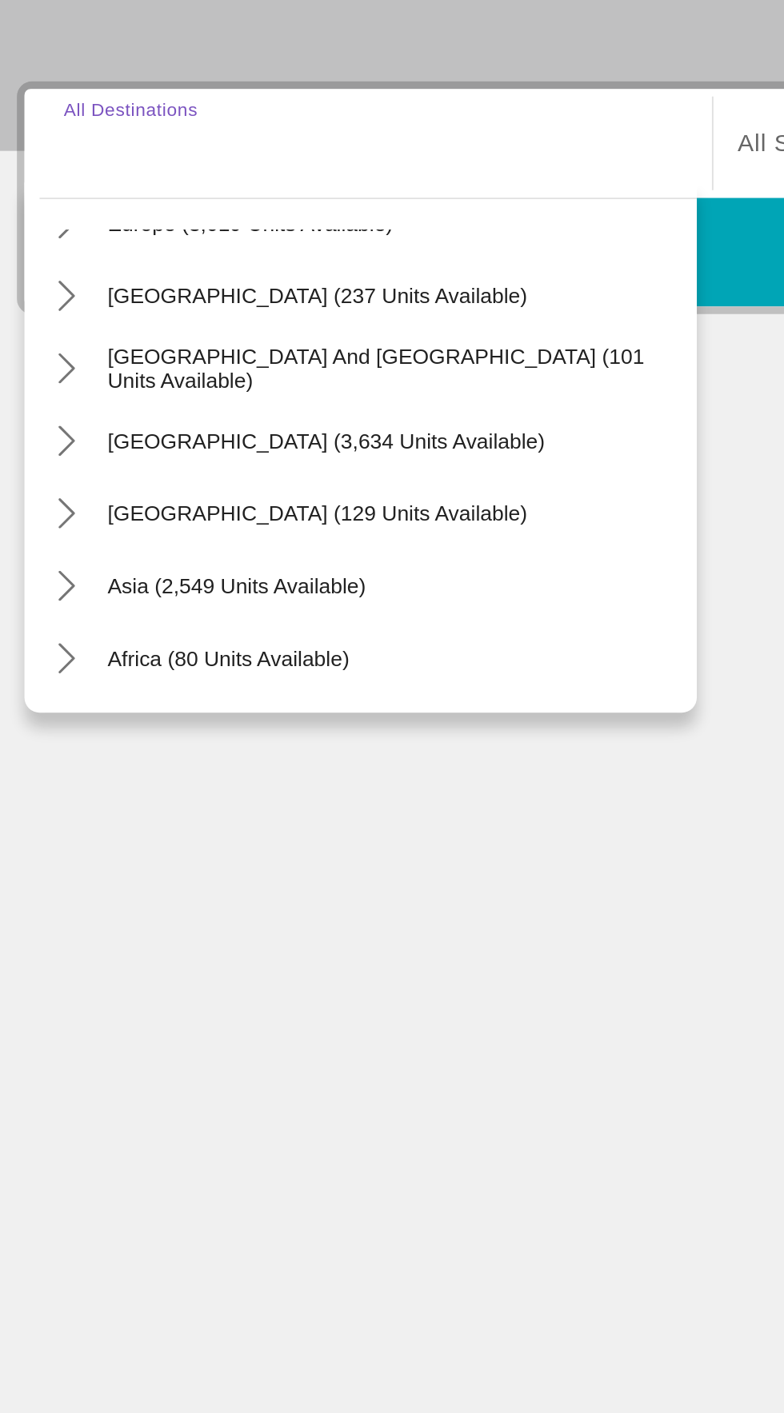
scroll to position [222, 0]
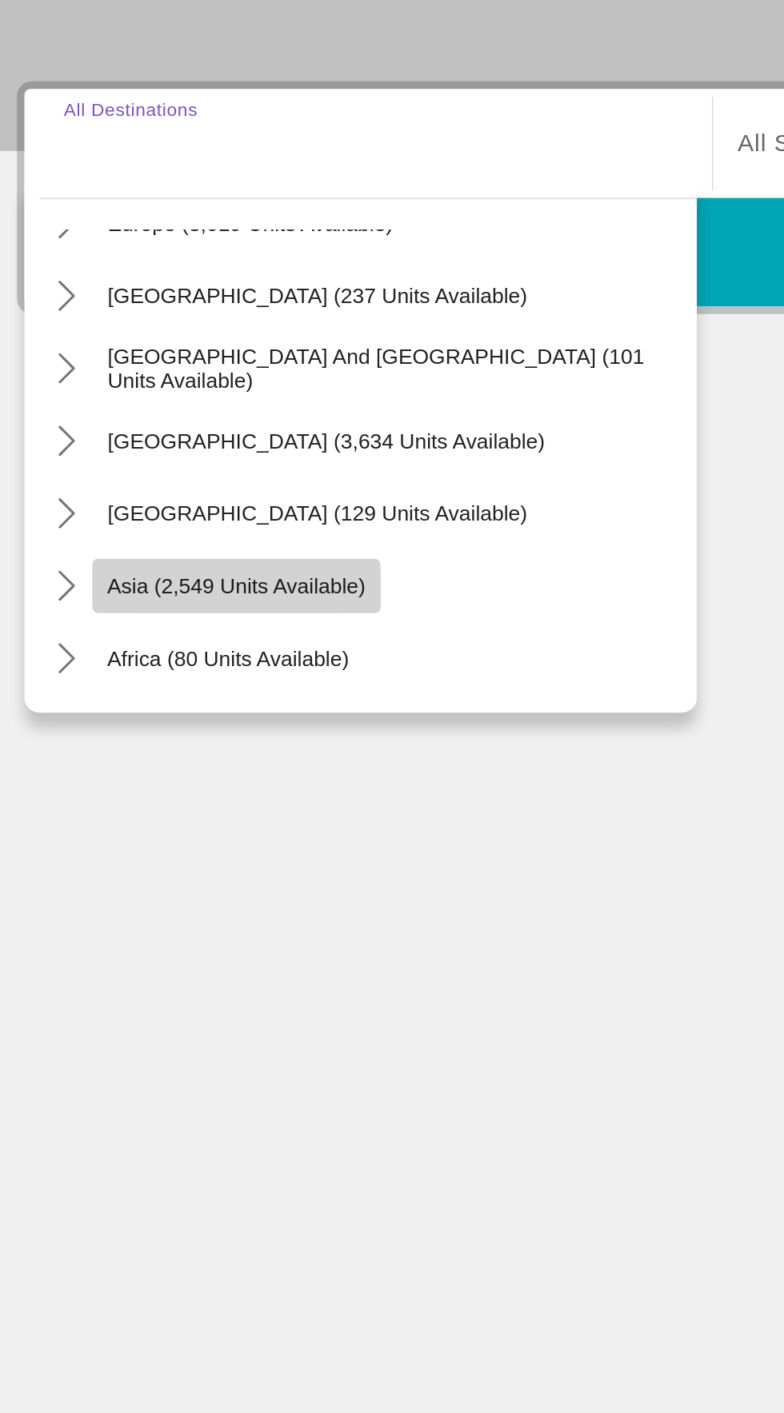
click at [106, 618] on span "Asia (2,549 units available)" at bounding box center [148, 614] width 137 height 13
type input "**********"
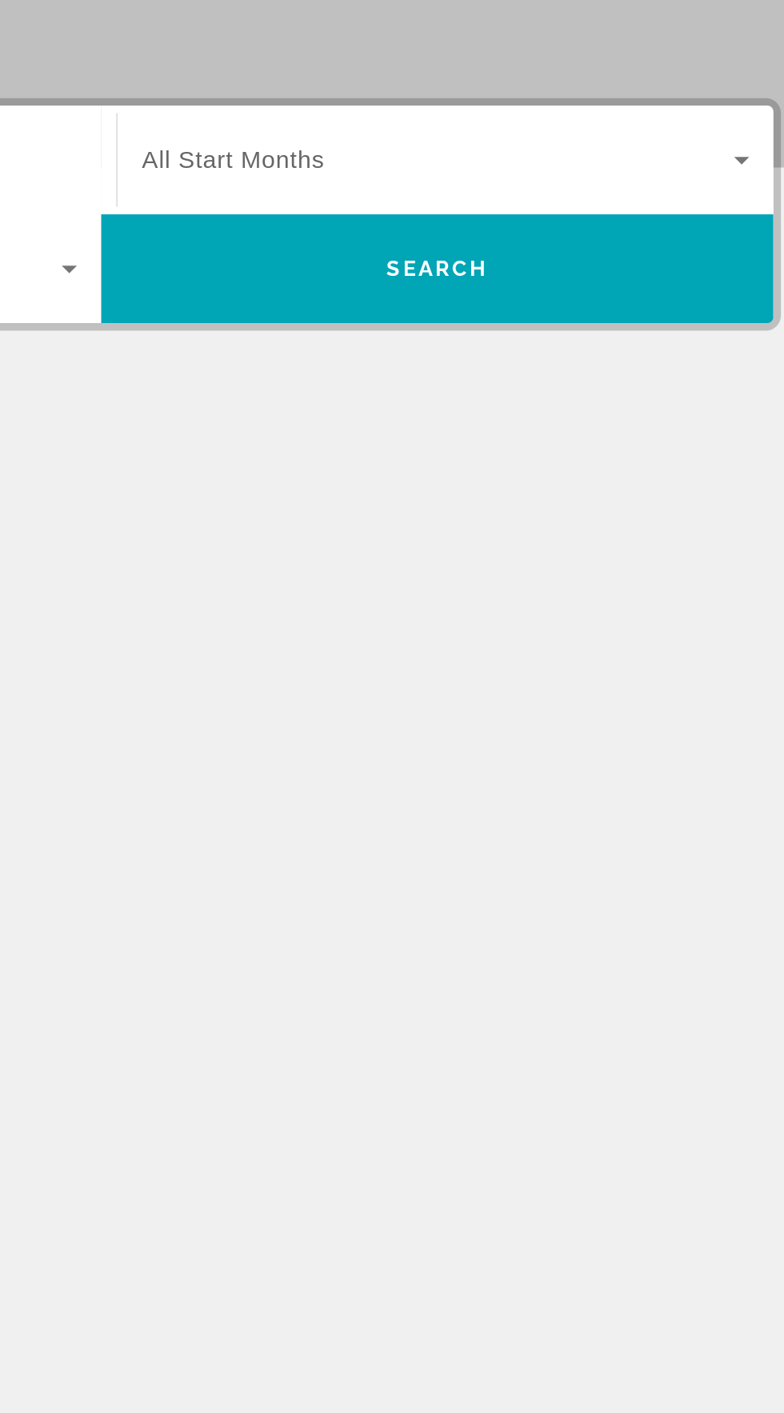
scroll to position [0, 0]
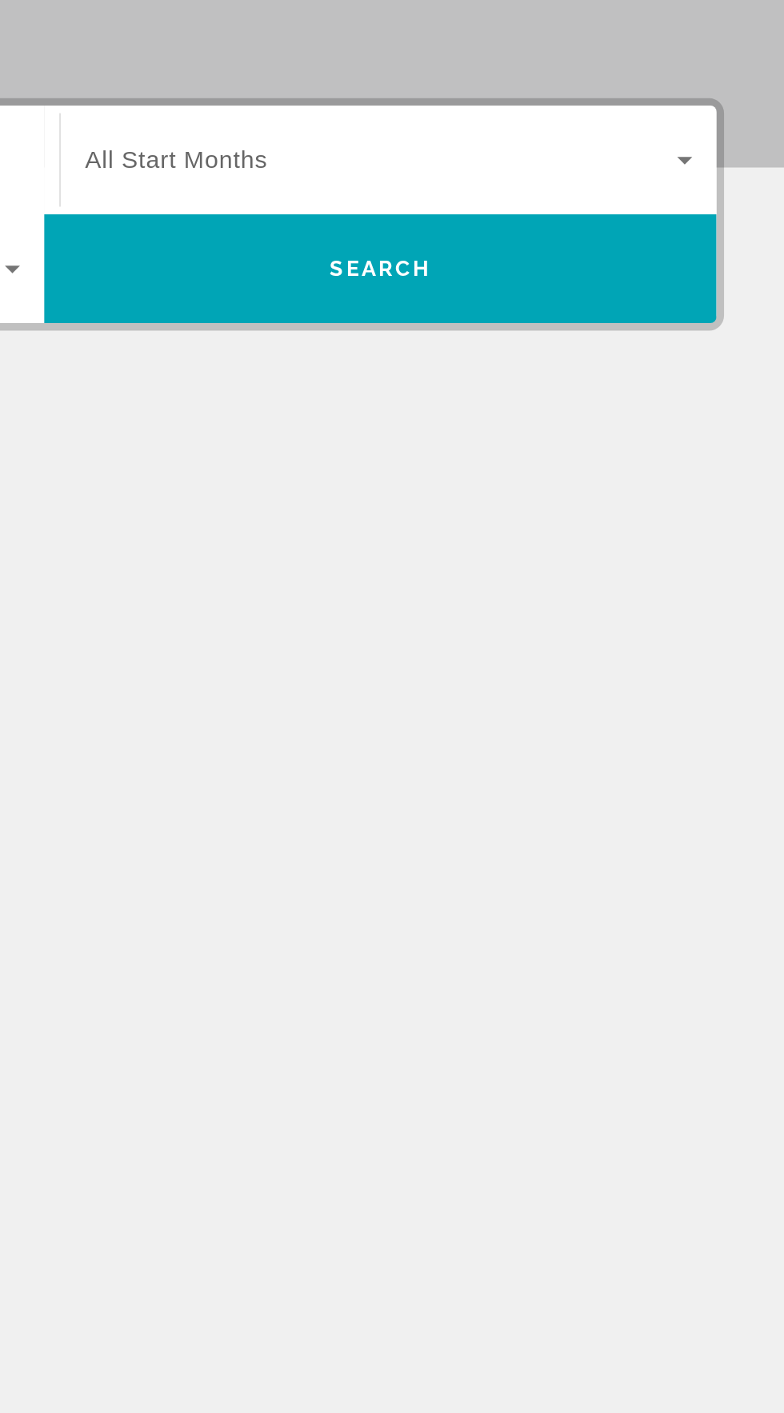
click at [712, 382] on span "Виджет поиска" at bounding box center [569, 379] width 313 height 19
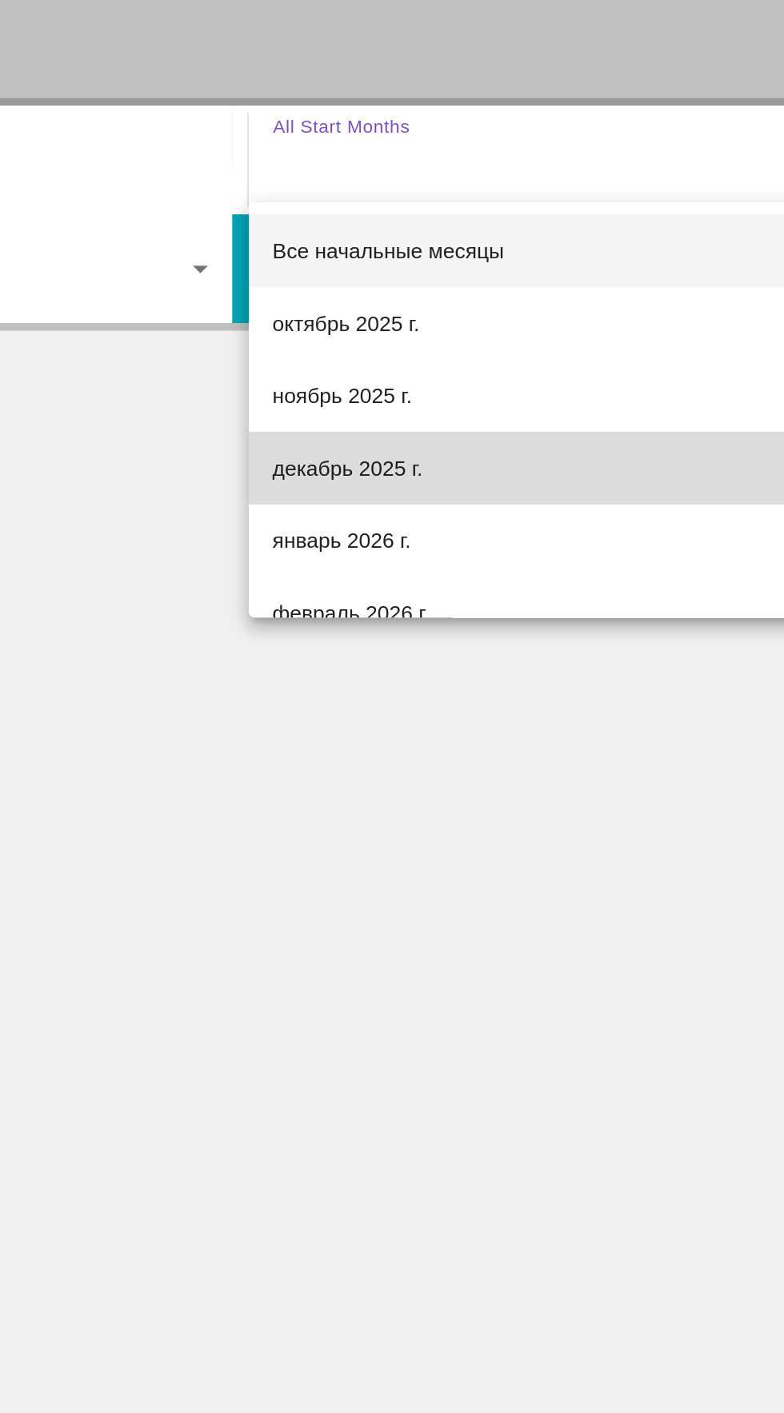
click at [469, 540] on font "декабрь 2025 г." at bounding box center [452, 542] width 79 height 13
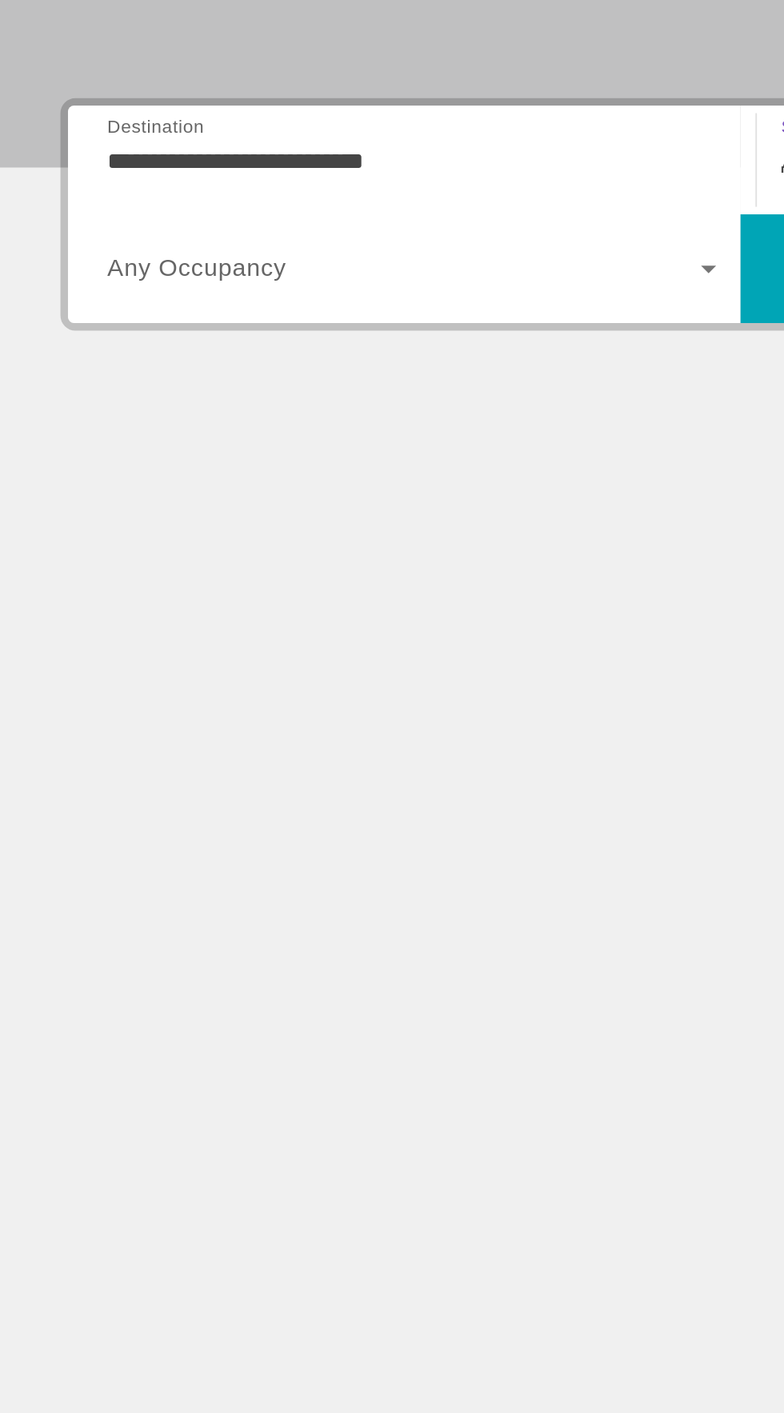
click at [349, 443] on span "Виджет поиска" at bounding box center [214, 437] width 314 height 19
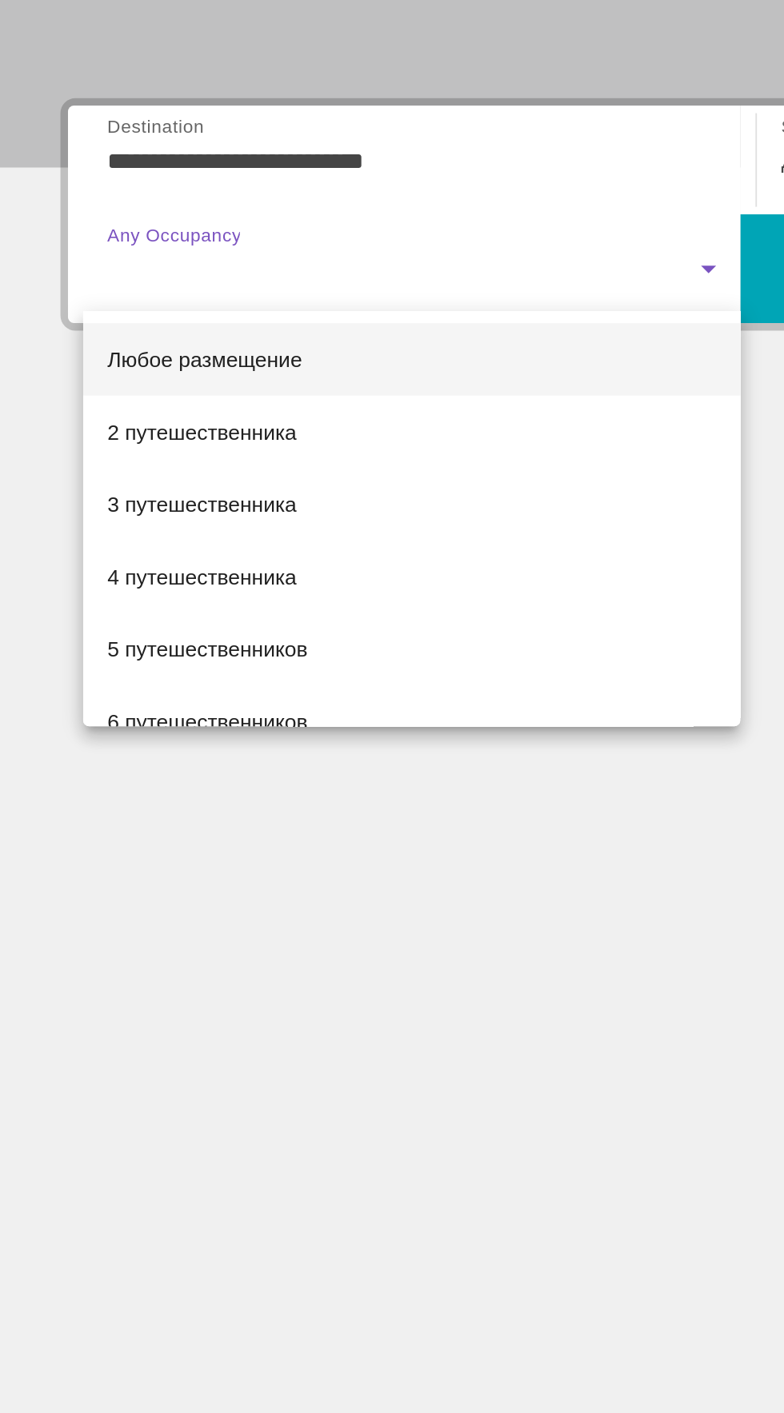
click at [302, 767] on div at bounding box center [392, 706] width 784 height 1413
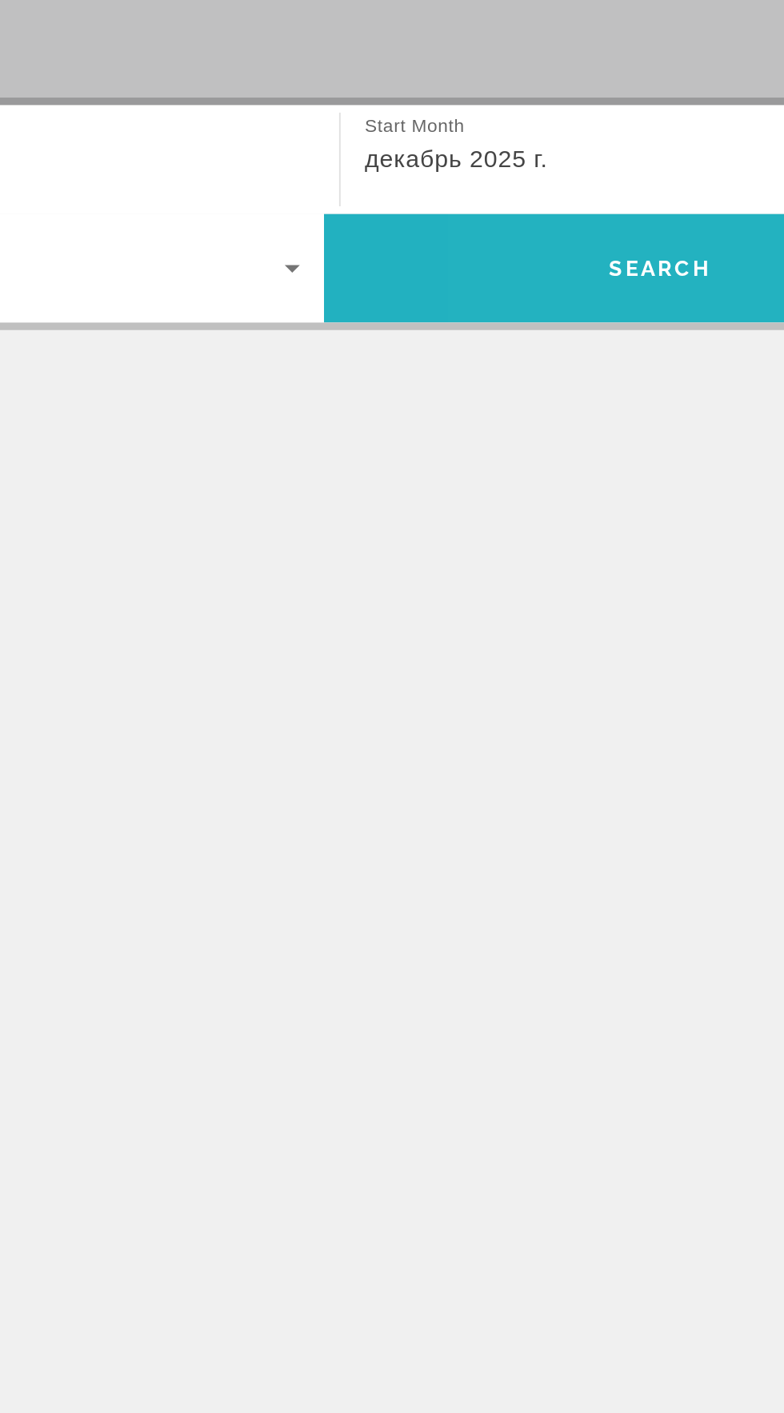
click at [549, 440] on span "Search" at bounding box center [570, 437] width 54 height 13
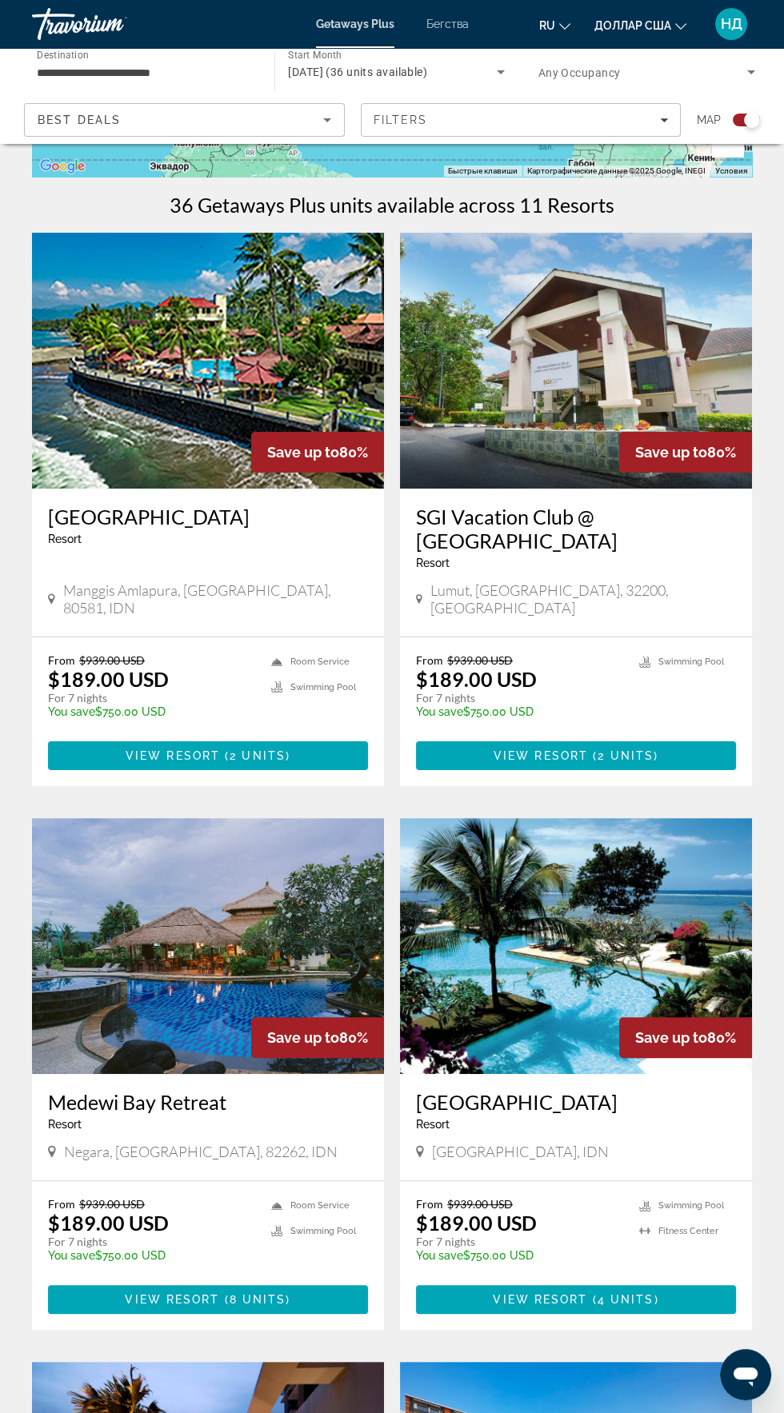
scroll to position [390, 0]
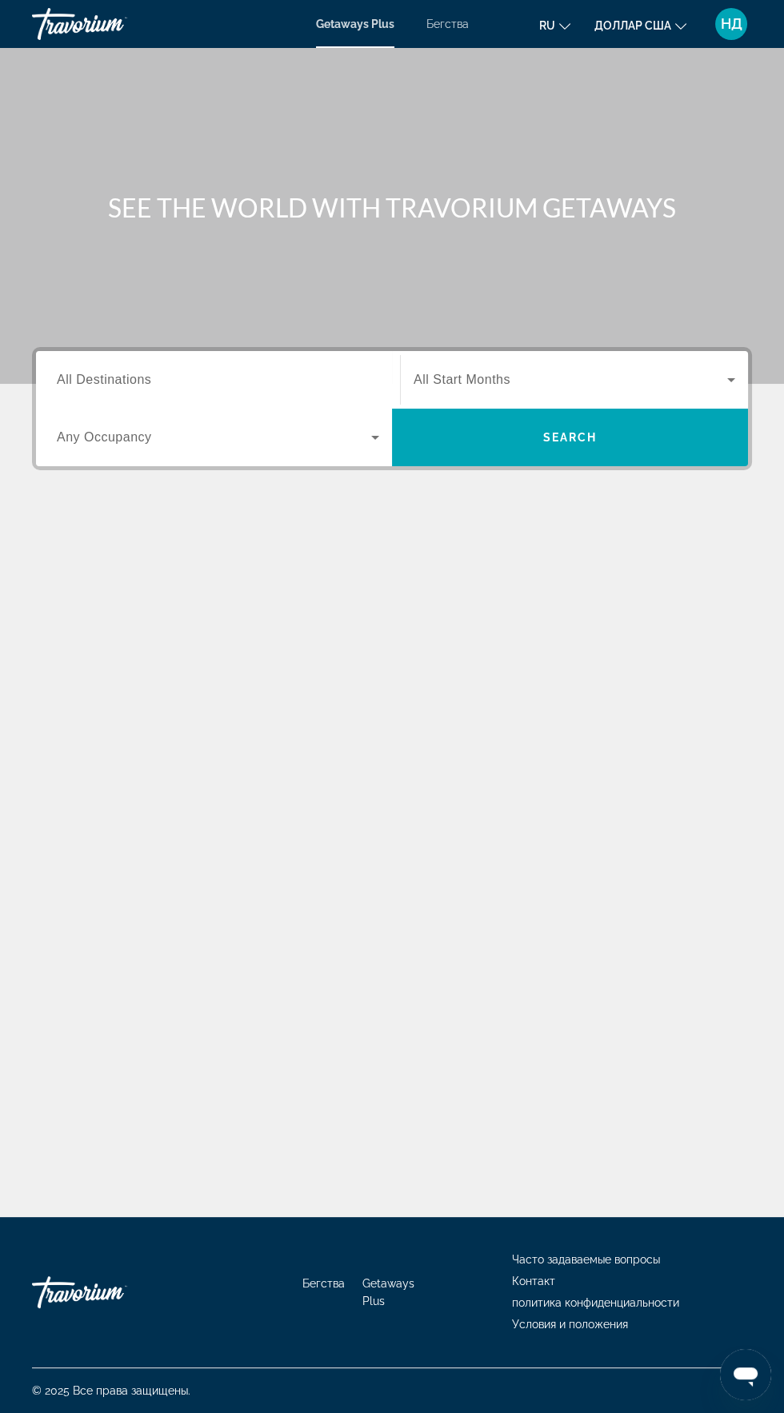
click at [253, 373] on input "Destination All Destinations" at bounding box center [218, 380] width 322 height 19
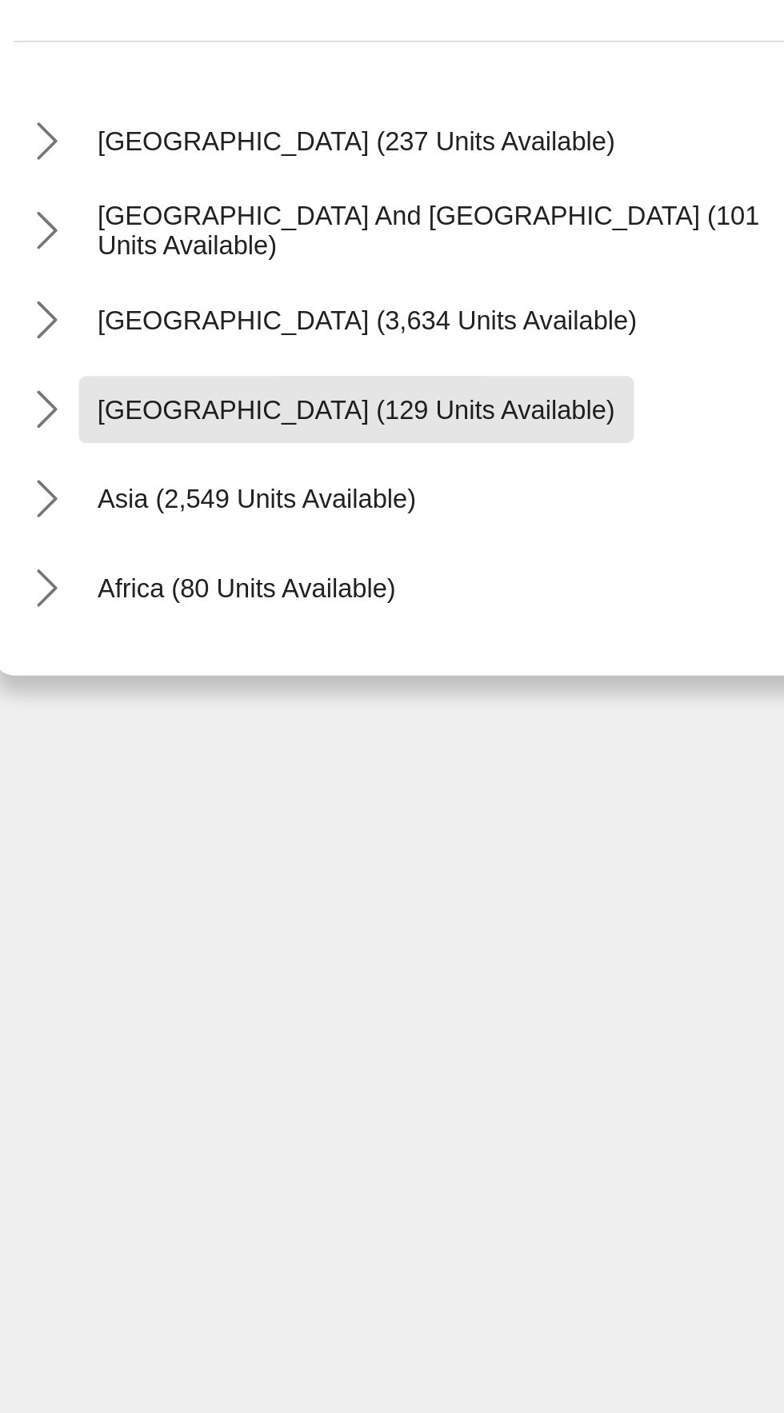
scroll to position [258, 0]
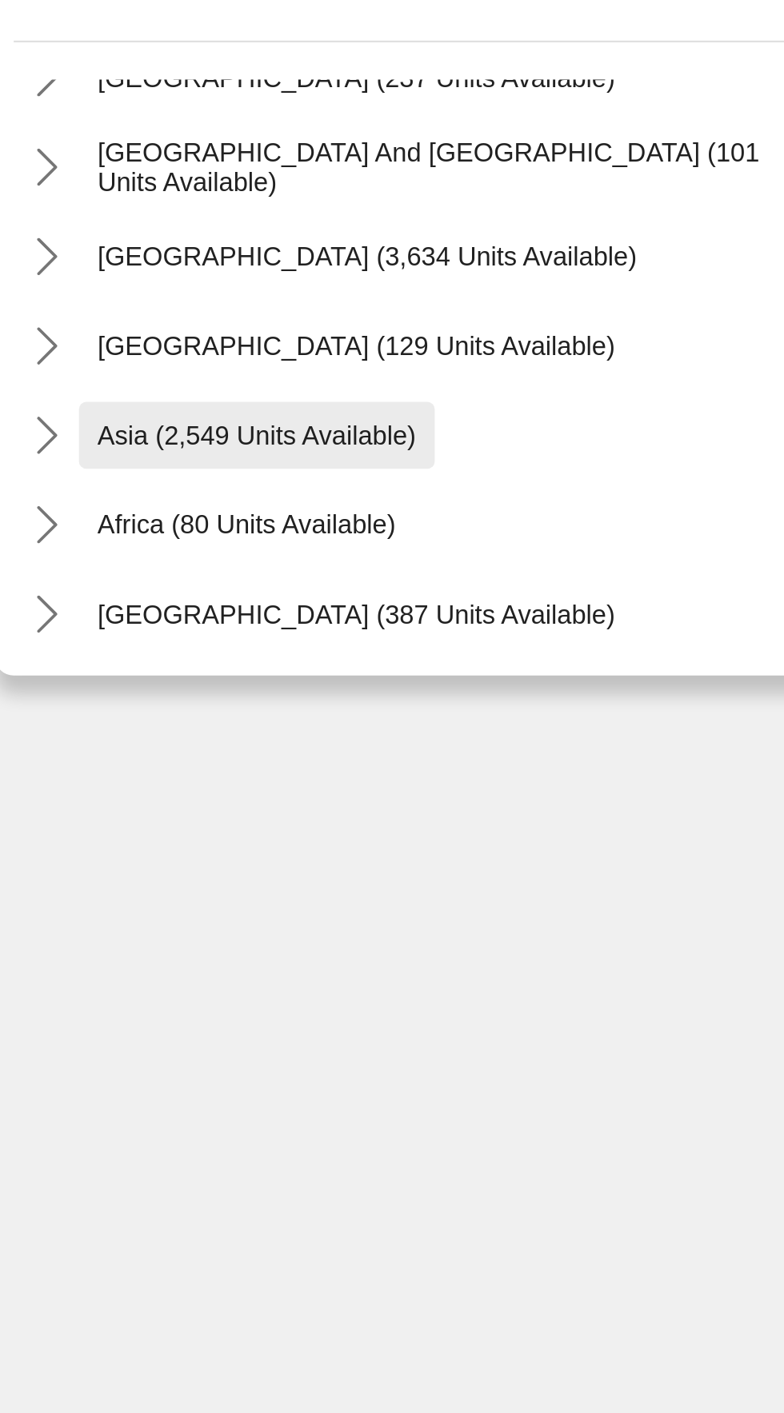
click at [177, 572] on span "Asia (2,549 units available)" at bounding box center [148, 578] width 137 height 13
type input "**********"
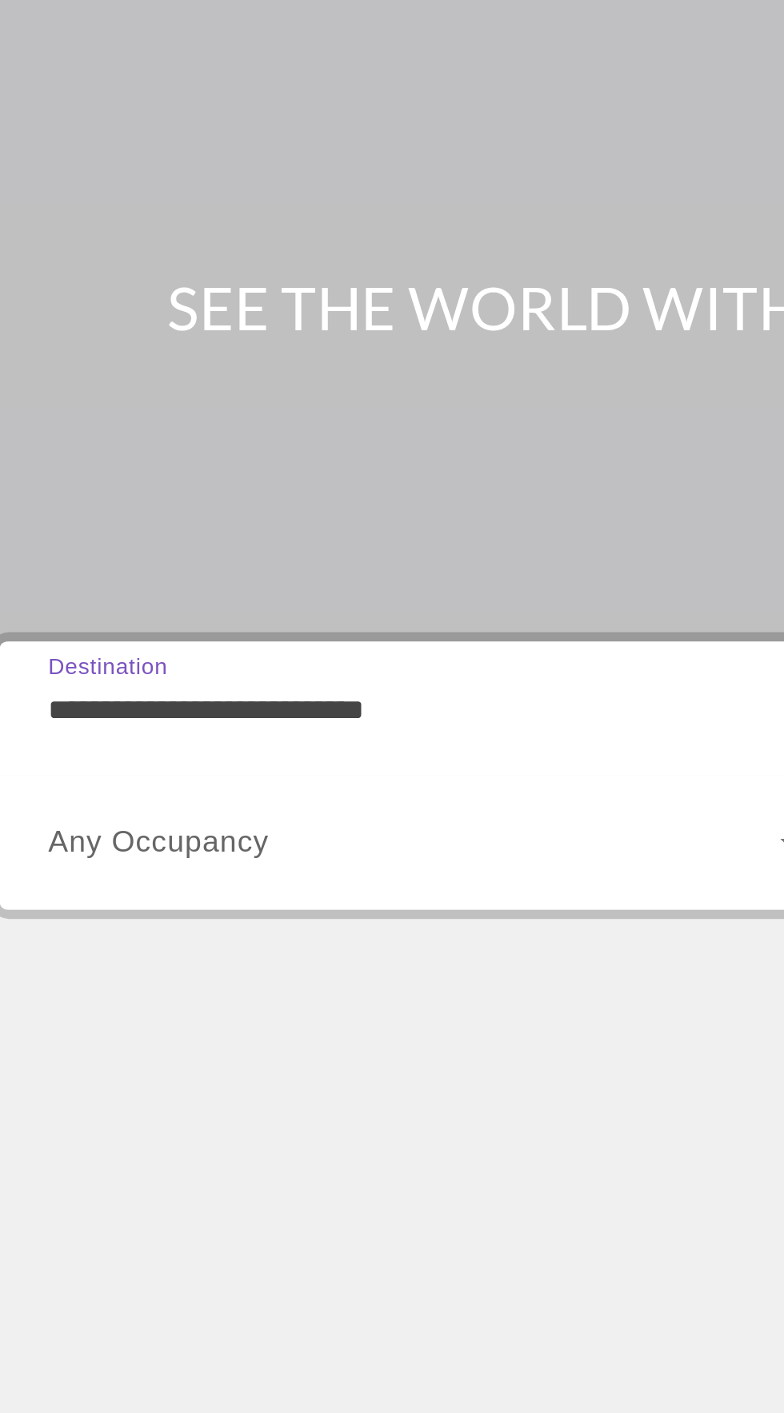
scroll to position [76, 0]
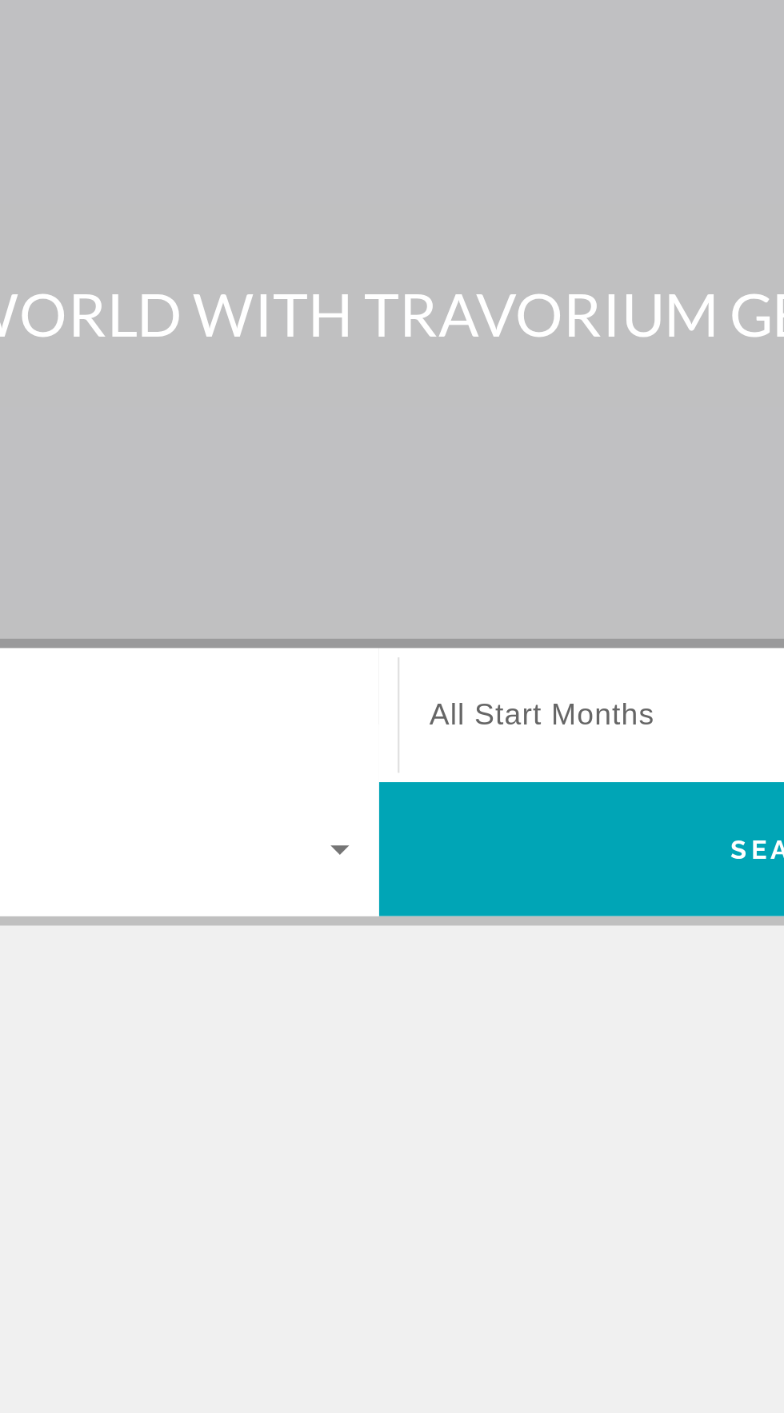
click at [504, 373] on span "All Start Months" at bounding box center [461, 380] width 97 height 14
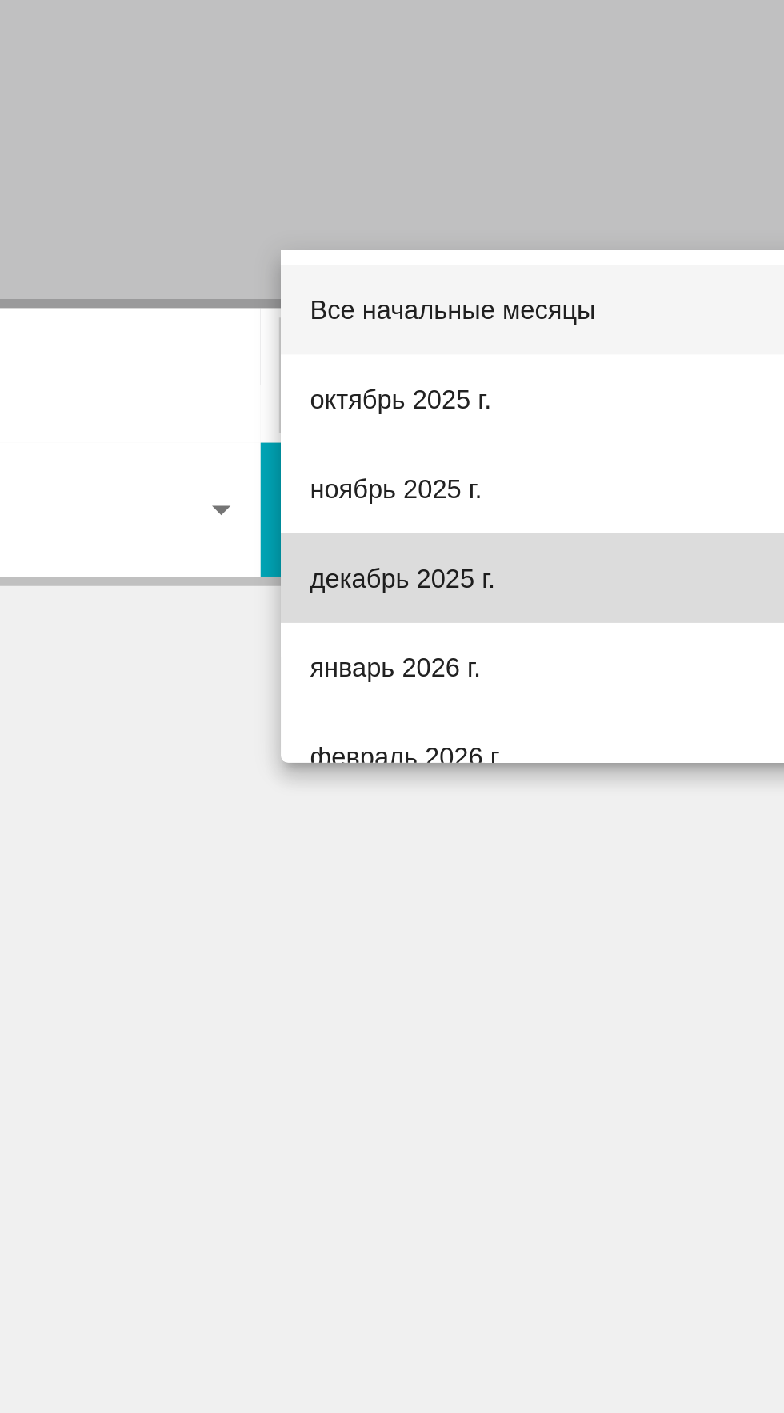
click at [493, 473] on span "декабрь 2025 г." at bounding box center [452, 466] width 79 height 19
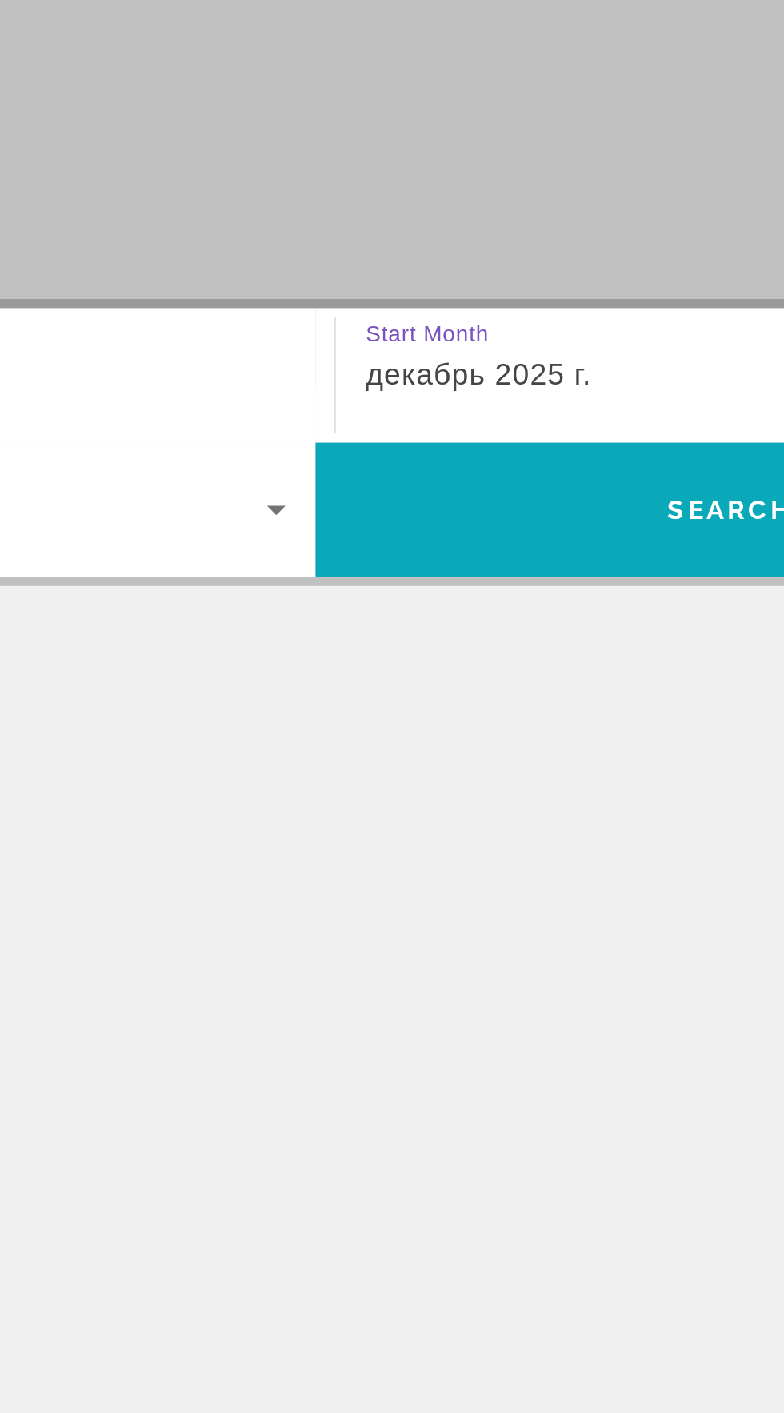
click at [547, 431] on span "Search" at bounding box center [570, 437] width 54 height 13
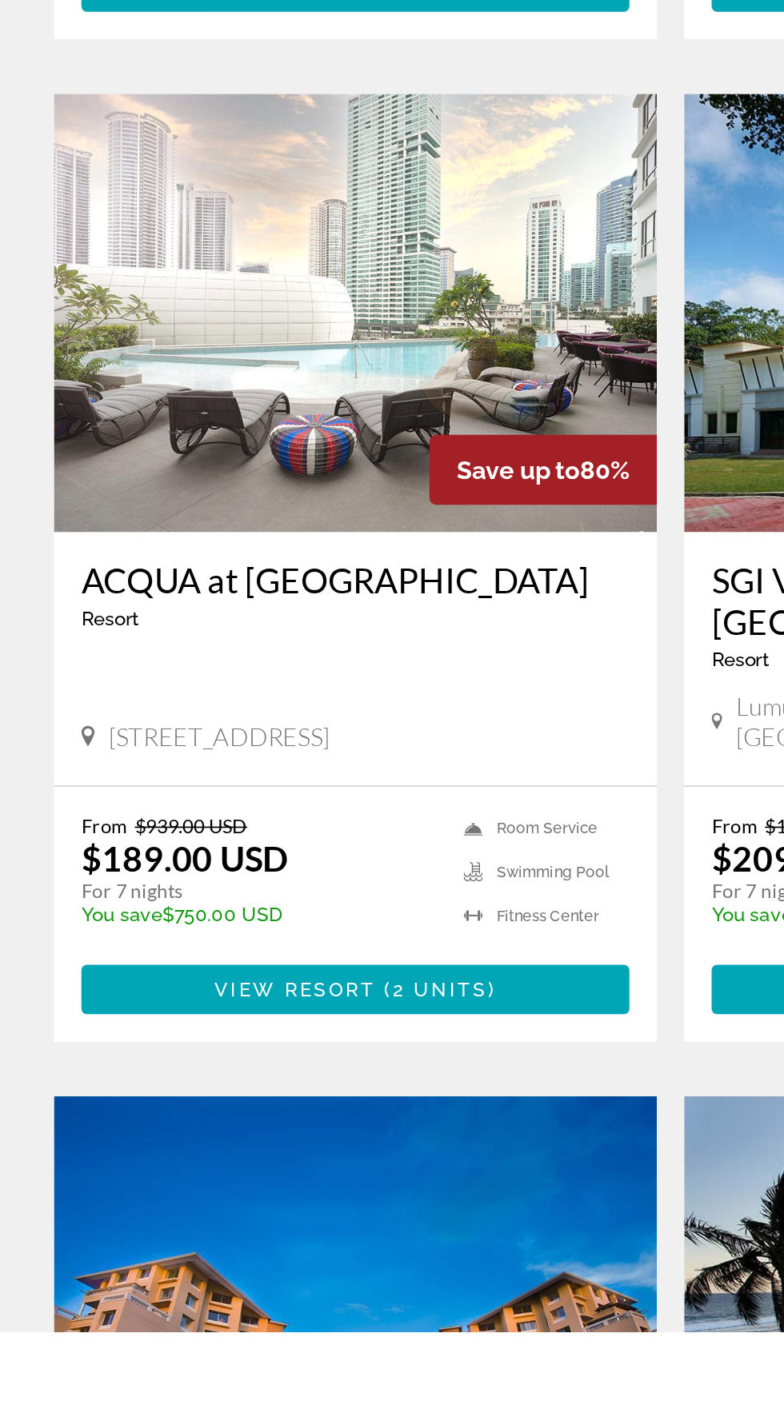
scroll to position [1545, 0]
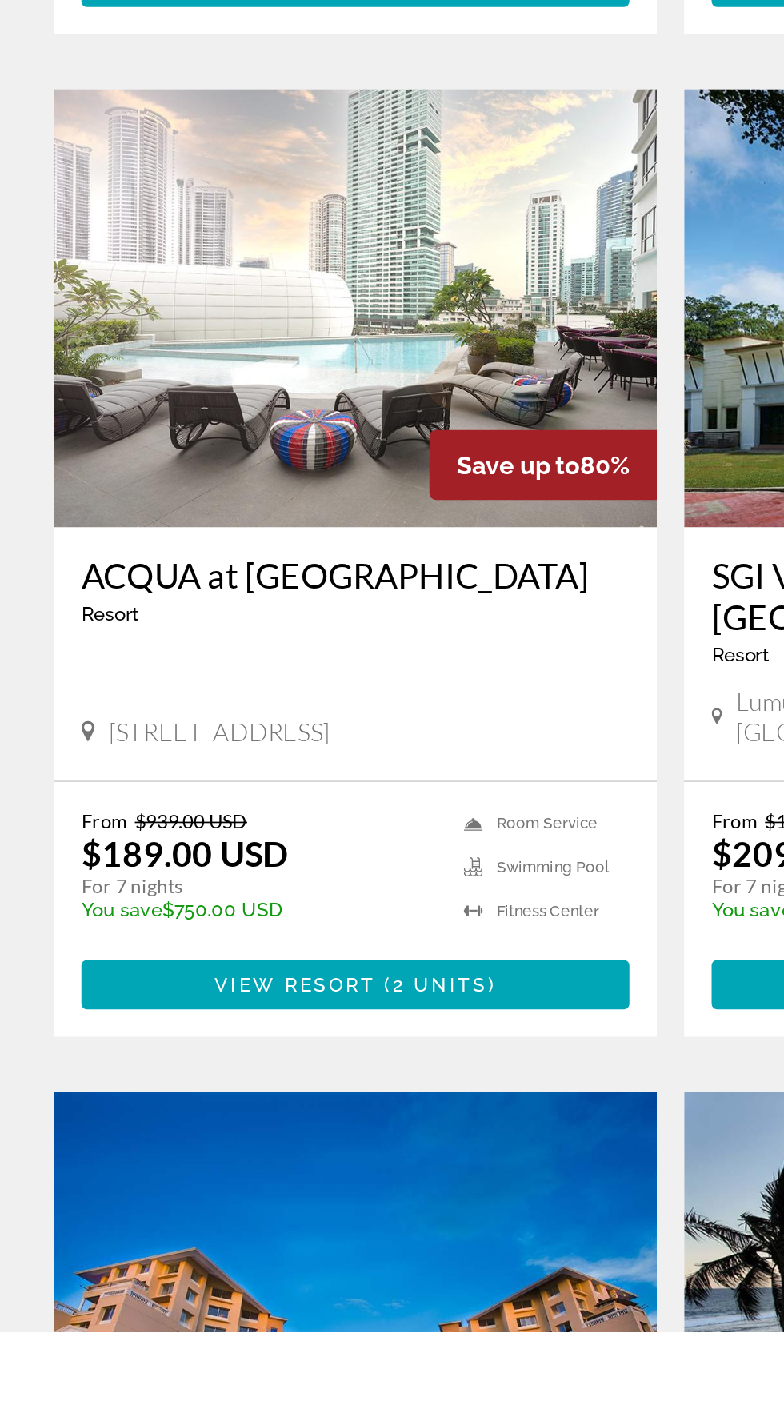
click at [349, 1137] on span "Swimming Pool" at bounding box center [323, 1142] width 66 height 10
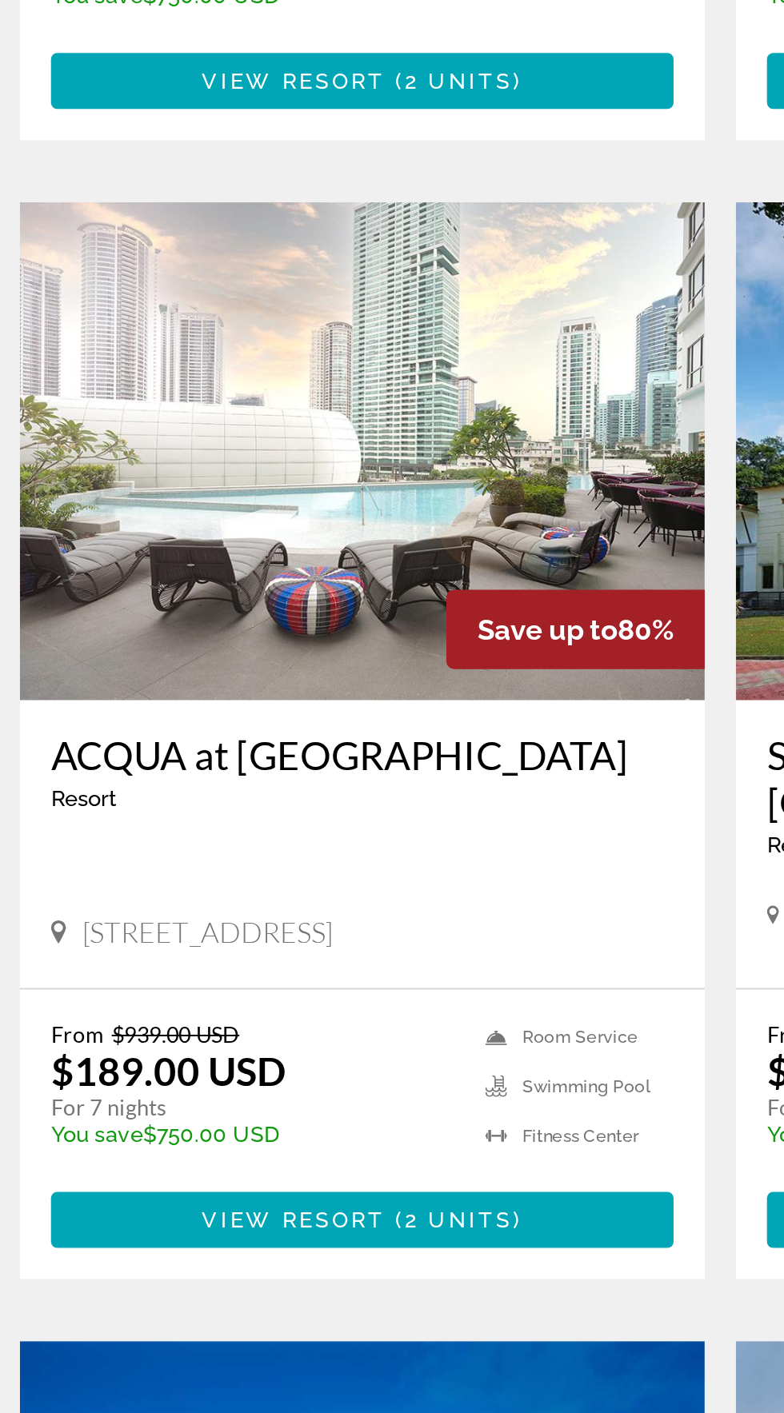
scroll to position [1545, 0]
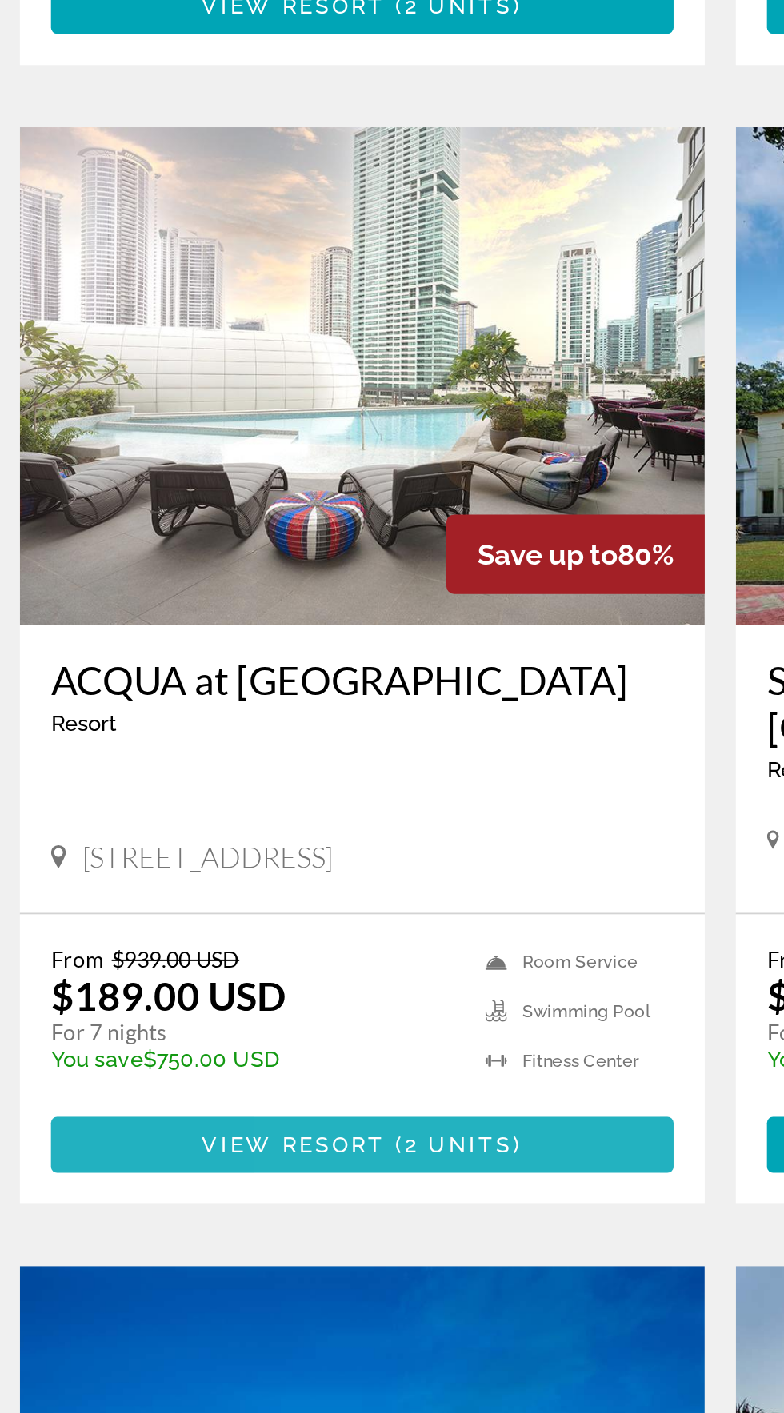
click at [224, 1203] on span "Основное содержание" at bounding box center [222, 1209] width 5 height 13
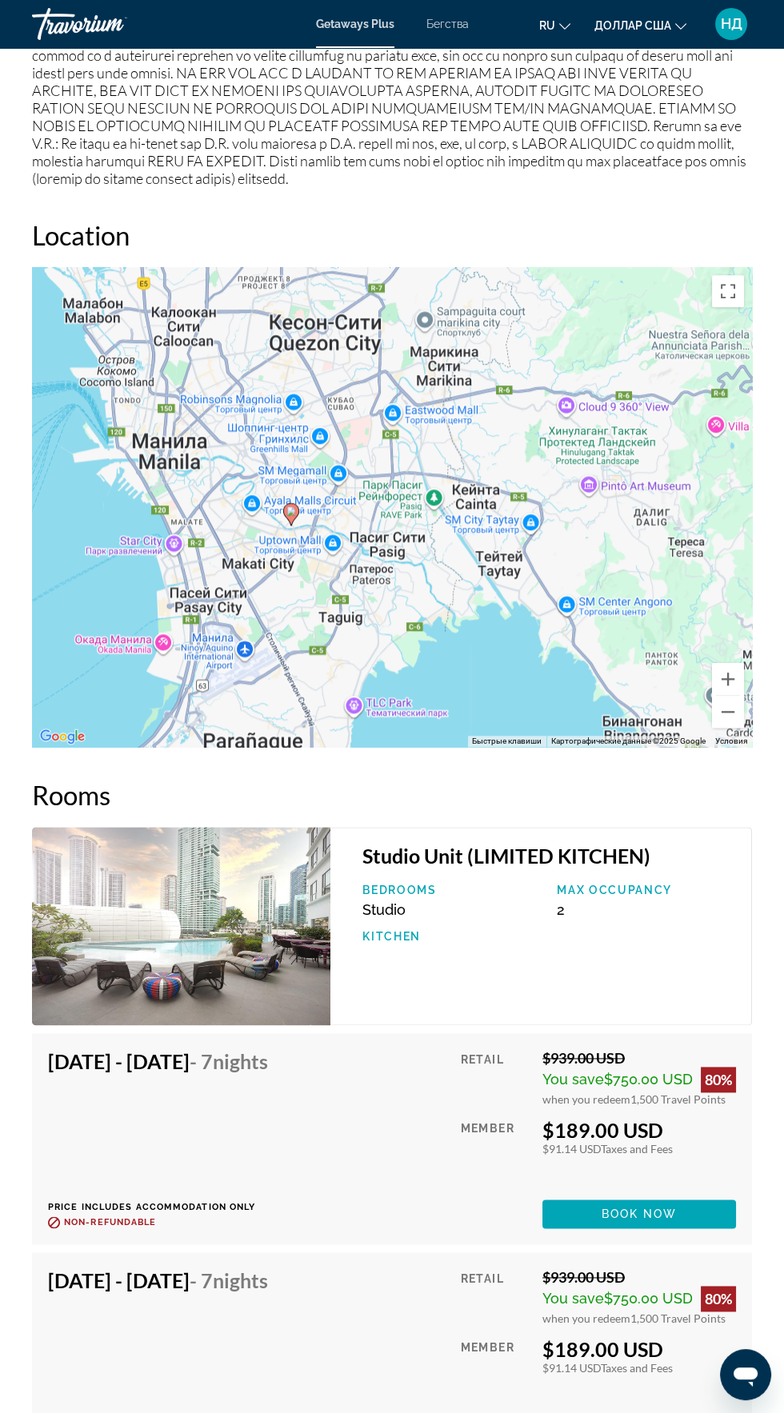
scroll to position [2475, 0]
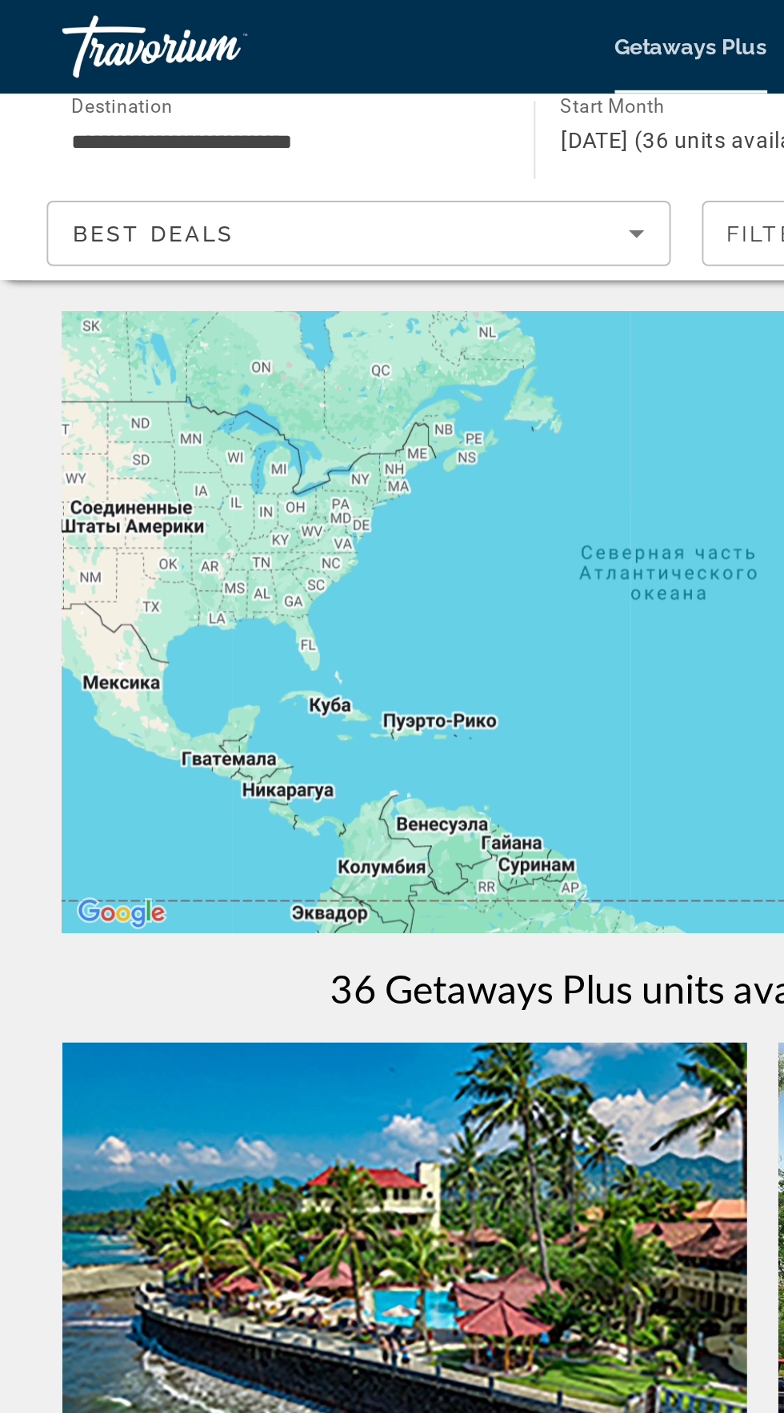
click at [296, 127] on div "Best Deals" at bounding box center [180, 119] width 285 height 19
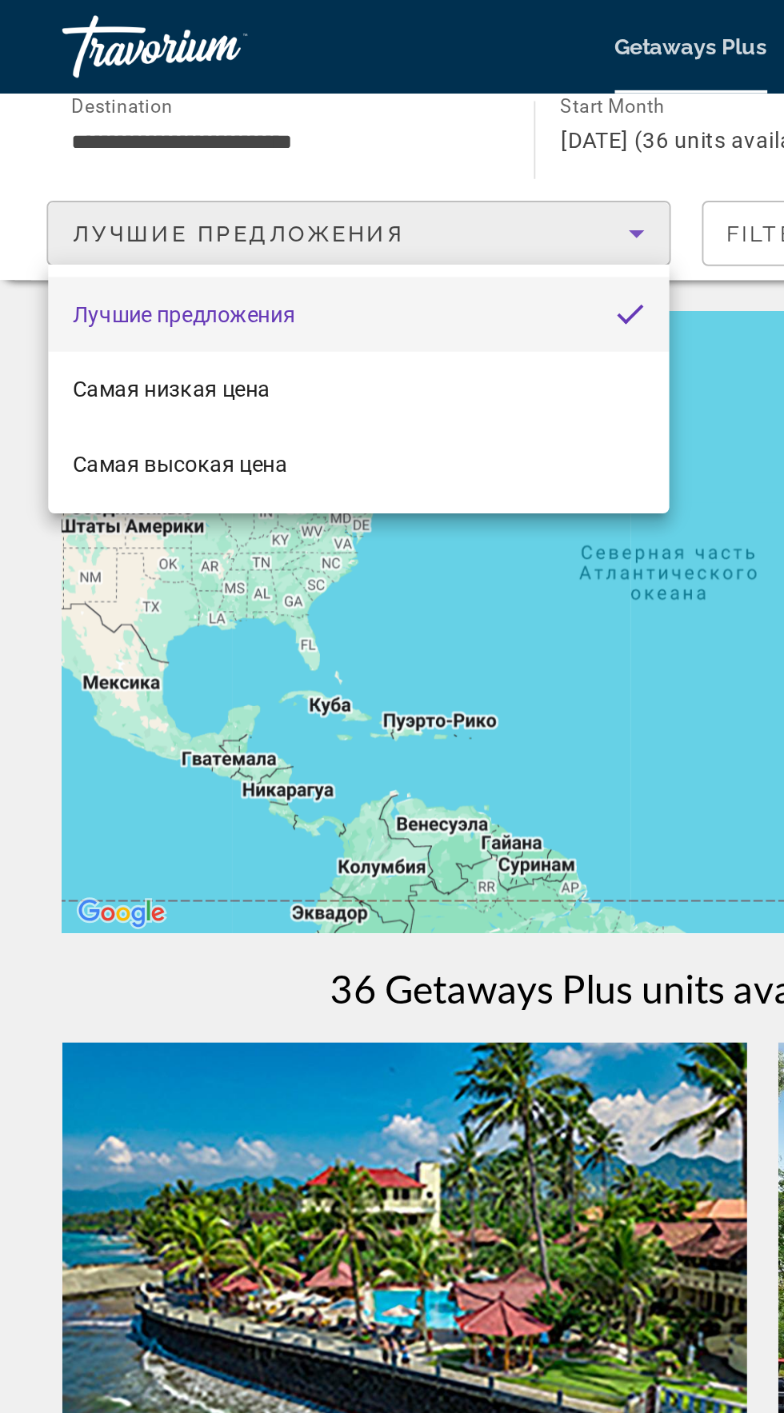
click at [213, 71] on div at bounding box center [392, 706] width 784 height 1413
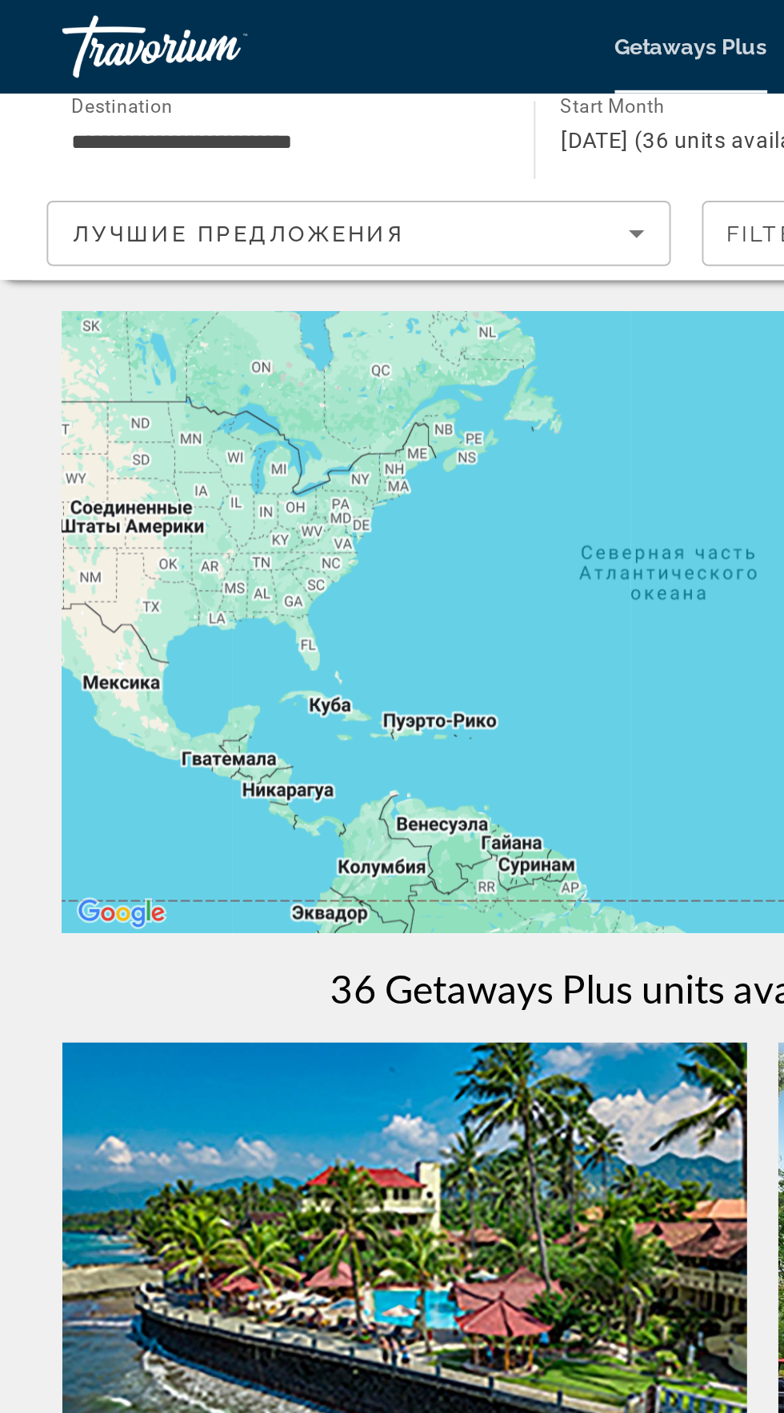
click at [229, 66] on input "**********" at bounding box center [145, 72] width 217 height 19
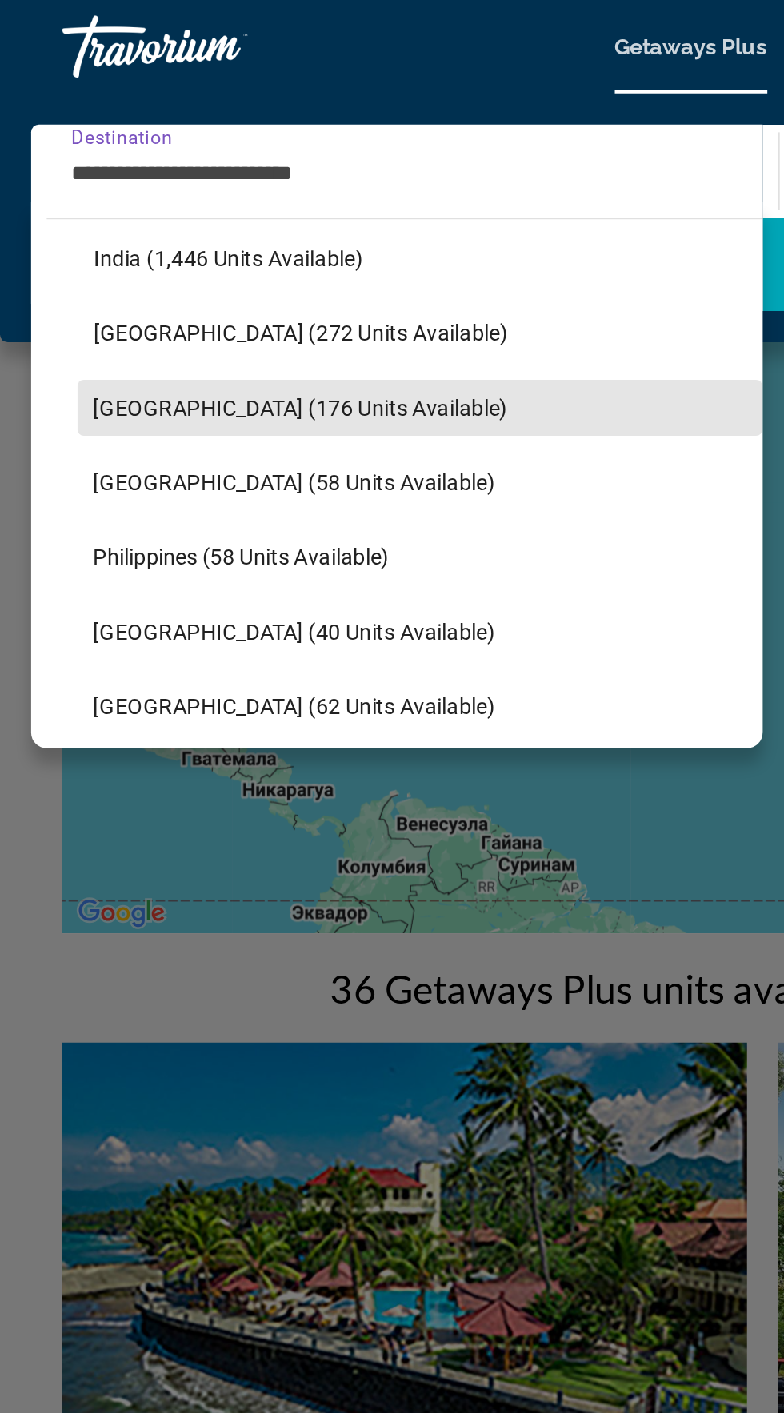
scroll to position [534, 0]
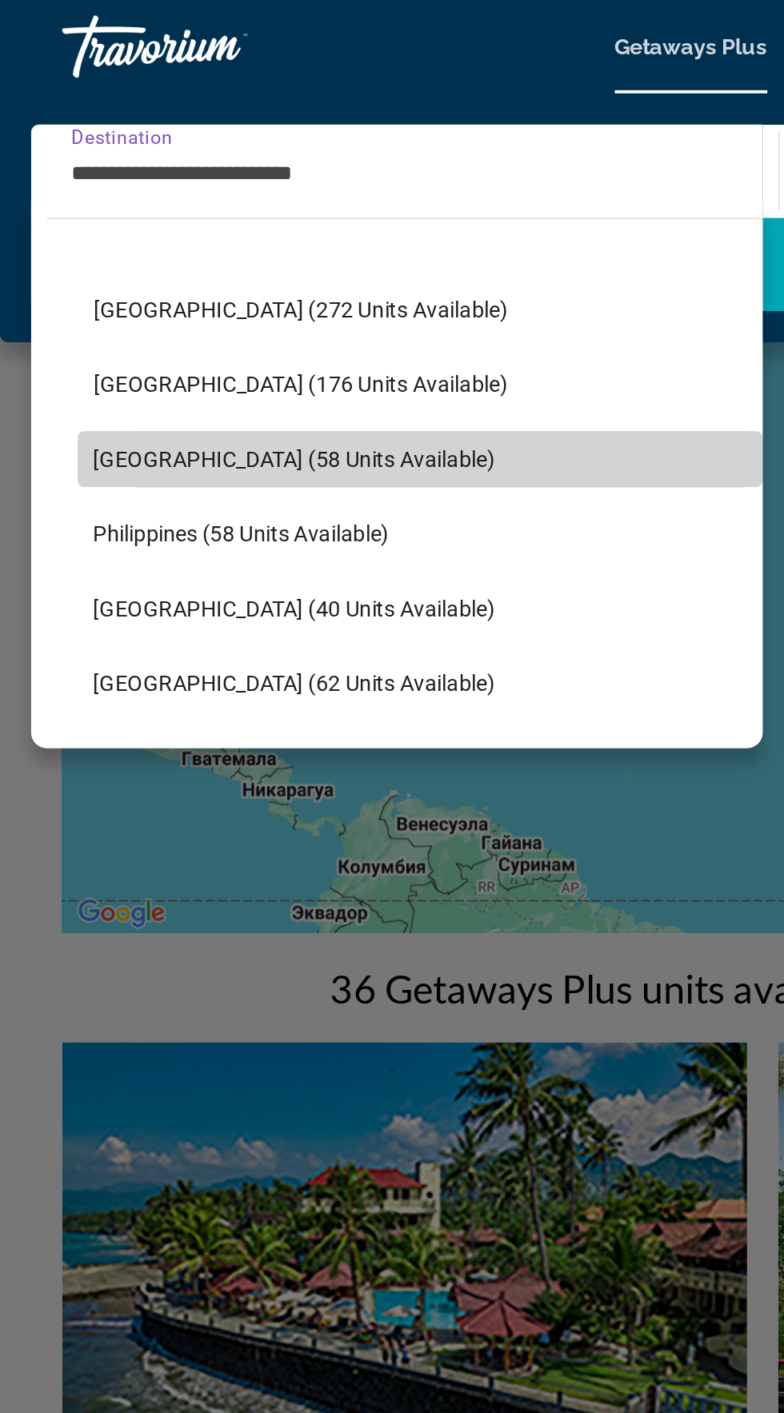
click at [178, 237] on span "[GEOGRAPHIC_DATA] (58 units available)" at bounding box center [151, 235] width 206 height 13
type input "**********"
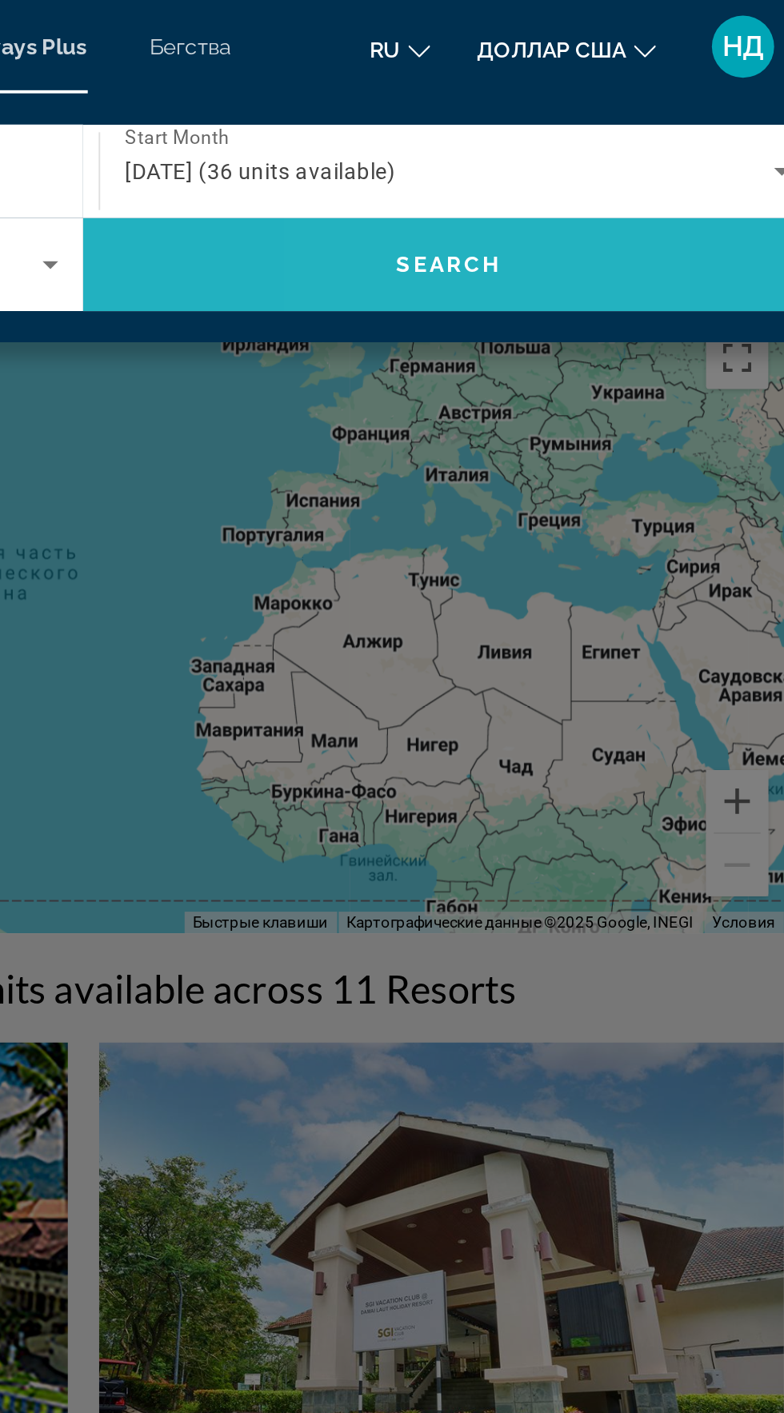
click at [608, 134] on span "Search" at bounding box center [580, 136] width 376 height 38
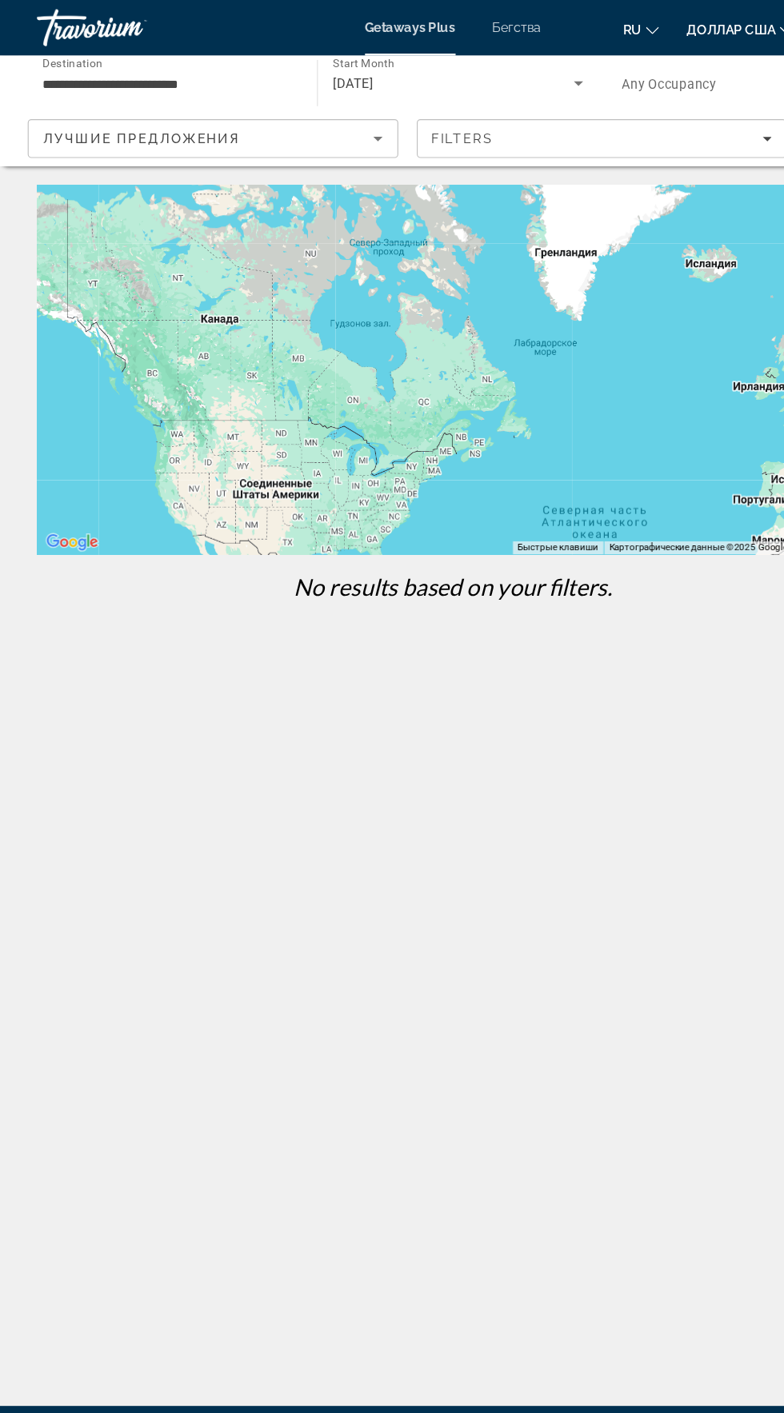
click at [492, 79] on icon "Search widget" at bounding box center [500, 71] width 19 height 19
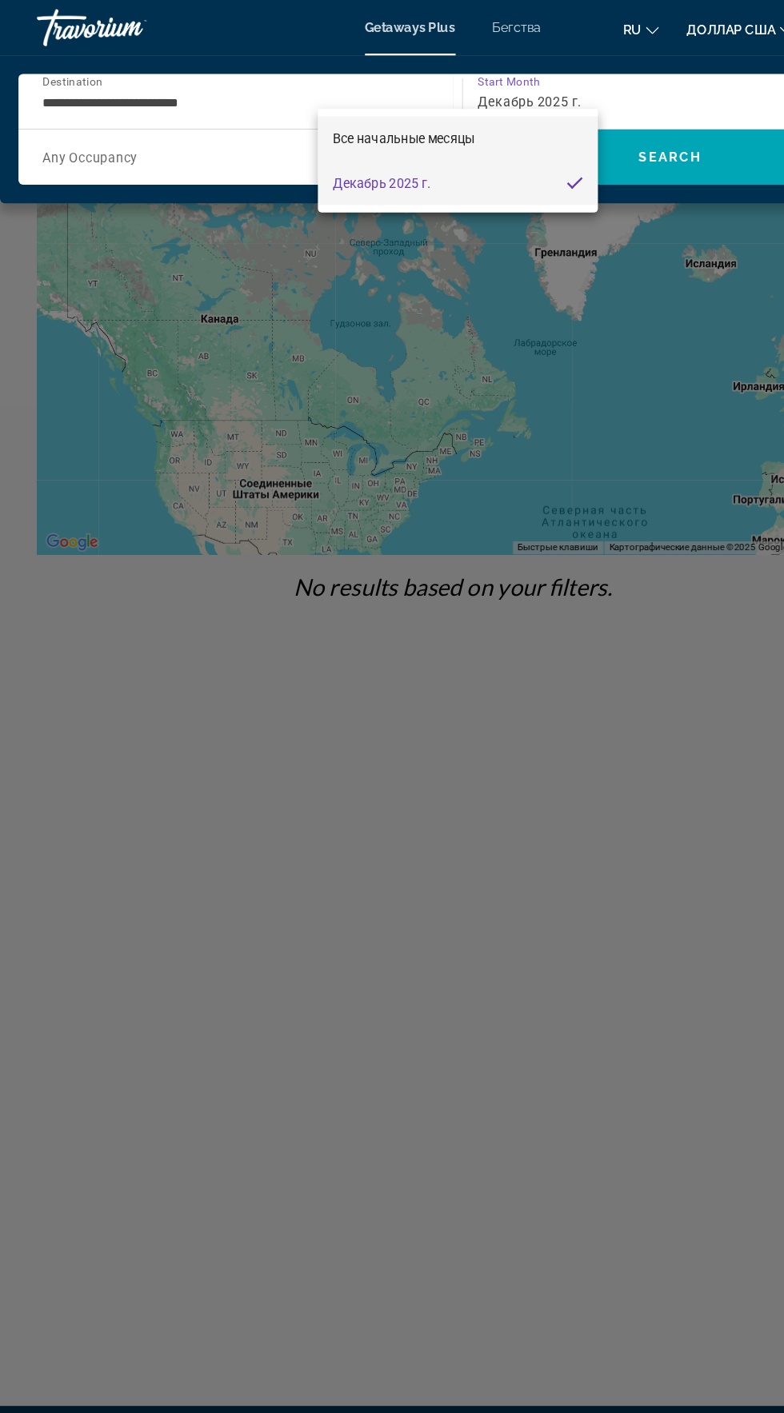
click at [418, 132] on mat-option "Все начальные месяцы" at bounding box center [396, 120] width 242 height 38
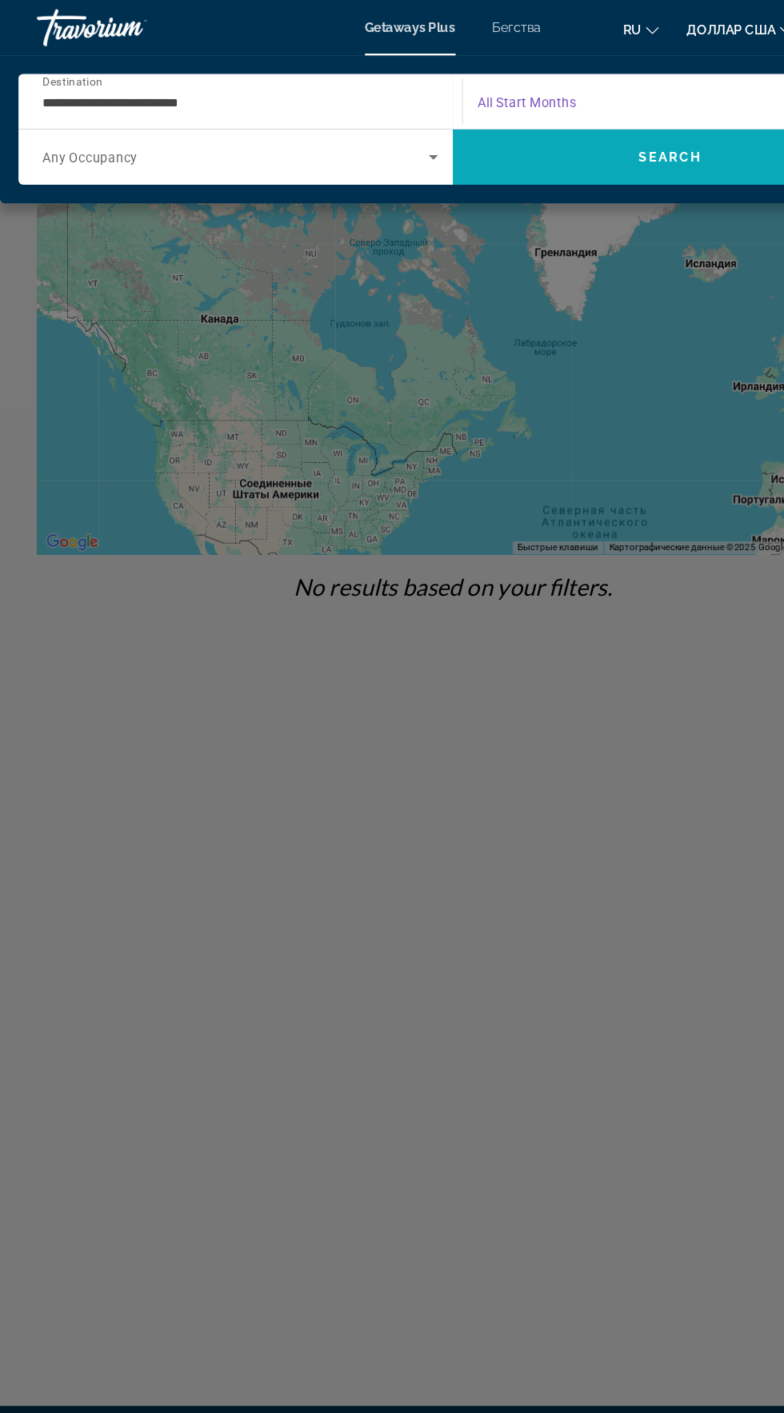
click at [586, 150] on span "Search" at bounding box center [580, 136] width 376 height 38
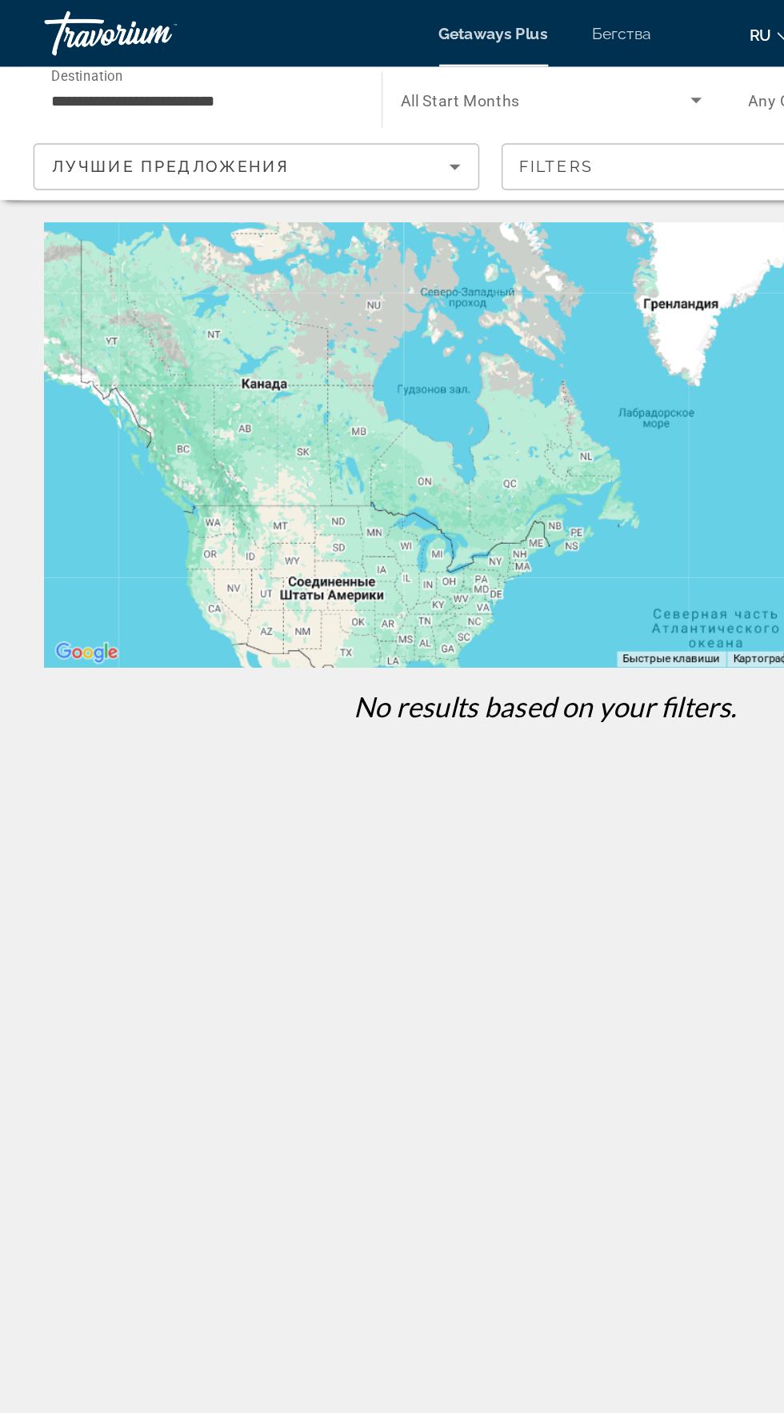
click at [326, 120] on icon "Sort by" at bounding box center [327, 120] width 8 height 4
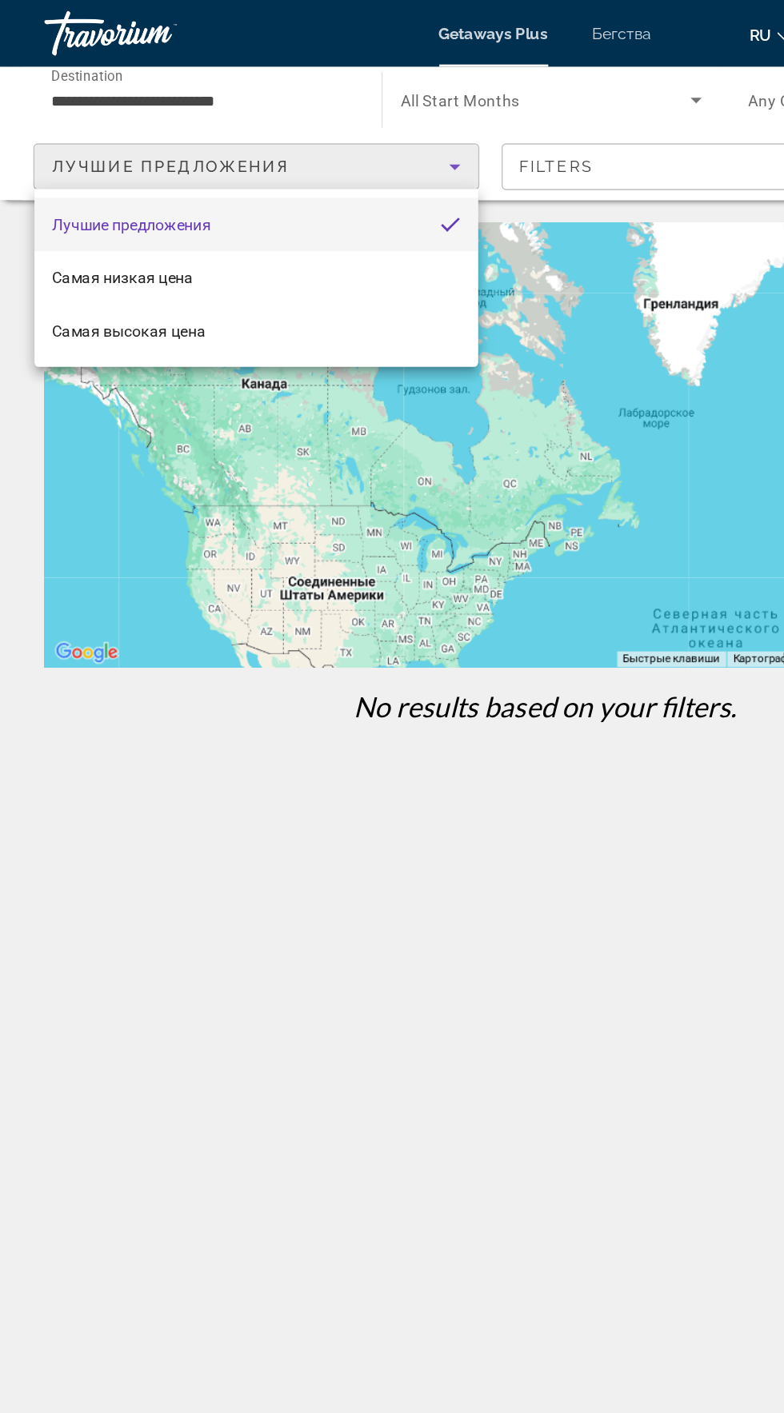
click at [274, 126] on div at bounding box center [392, 706] width 784 height 1413
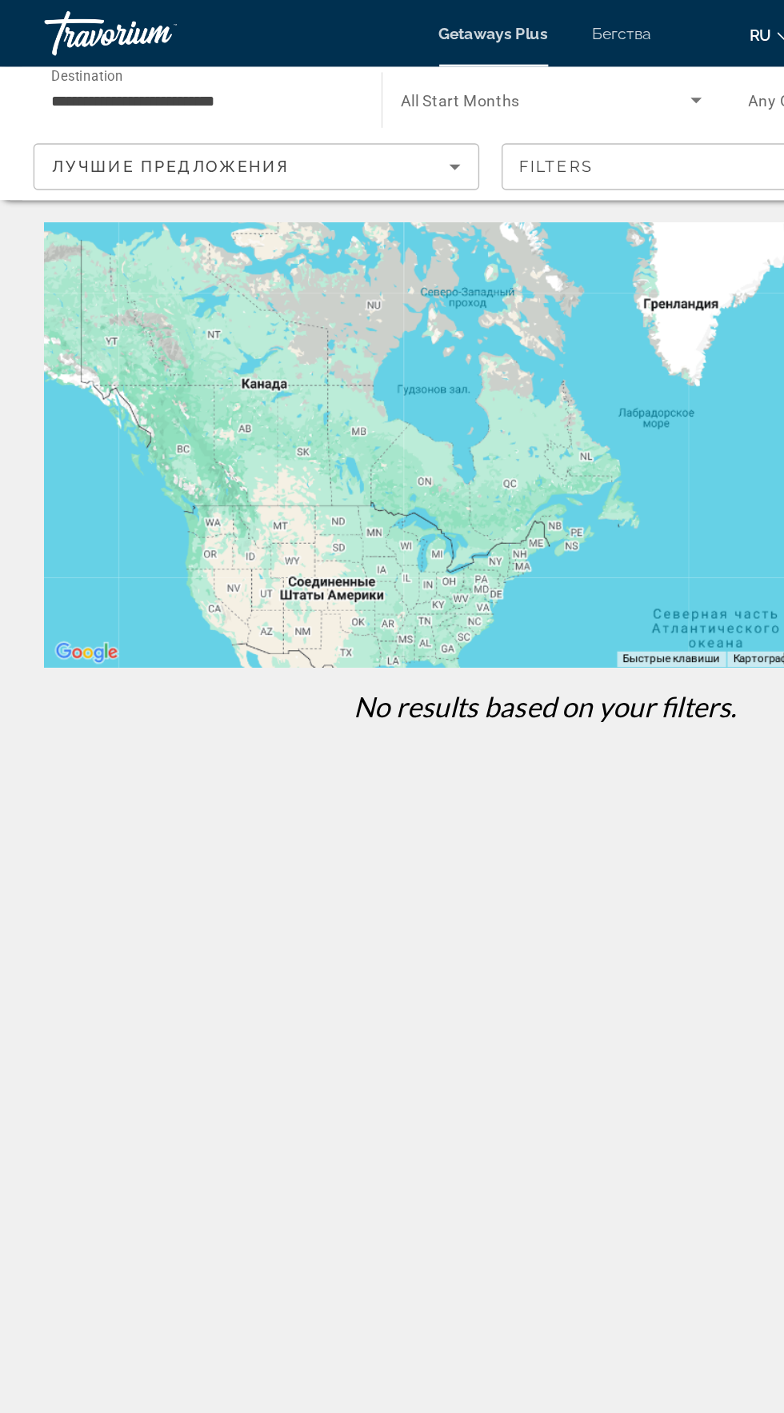
click at [257, 124] on div "Лучшие предложения" at bounding box center [180, 119] width 285 height 19
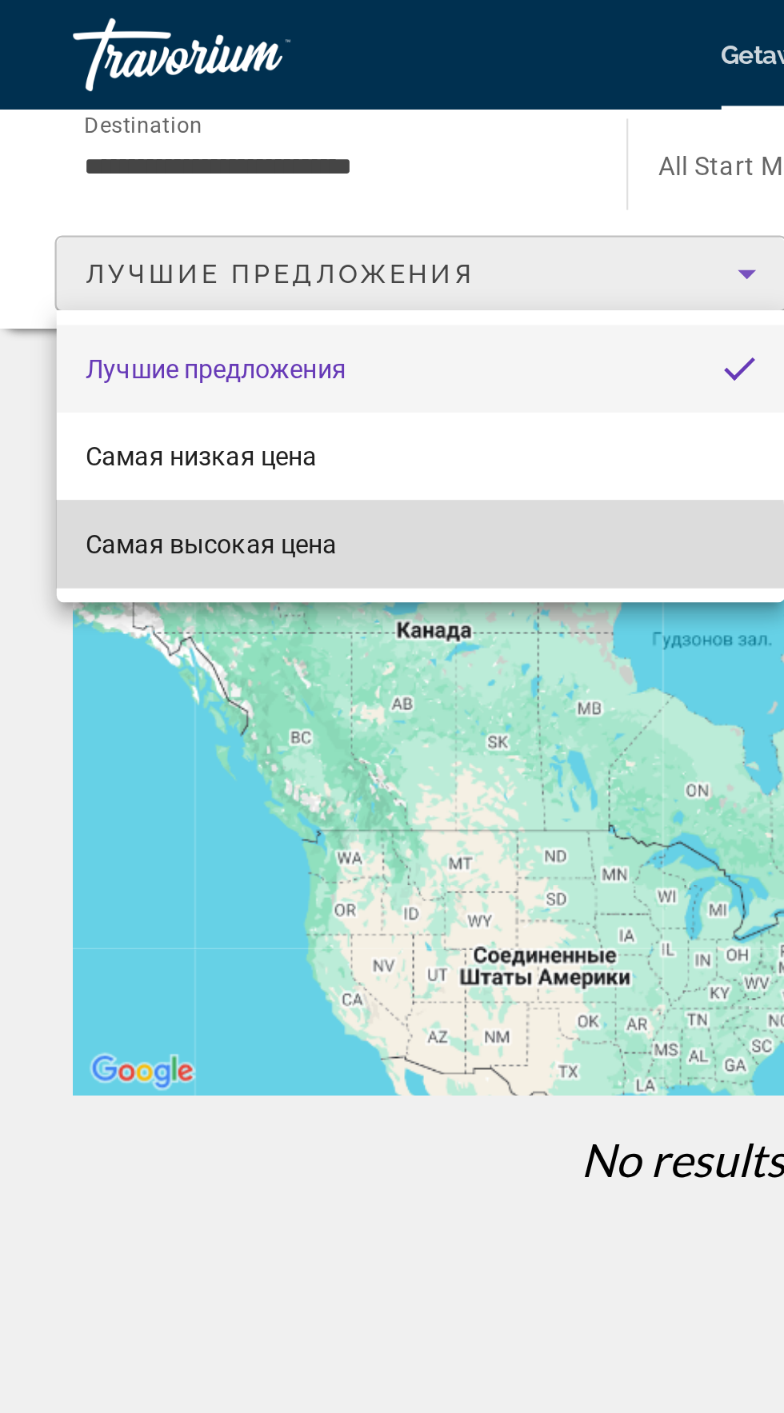
click at [161, 243] on mat-option "Самая высокая цена" at bounding box center [184, 238] width 319 height 38
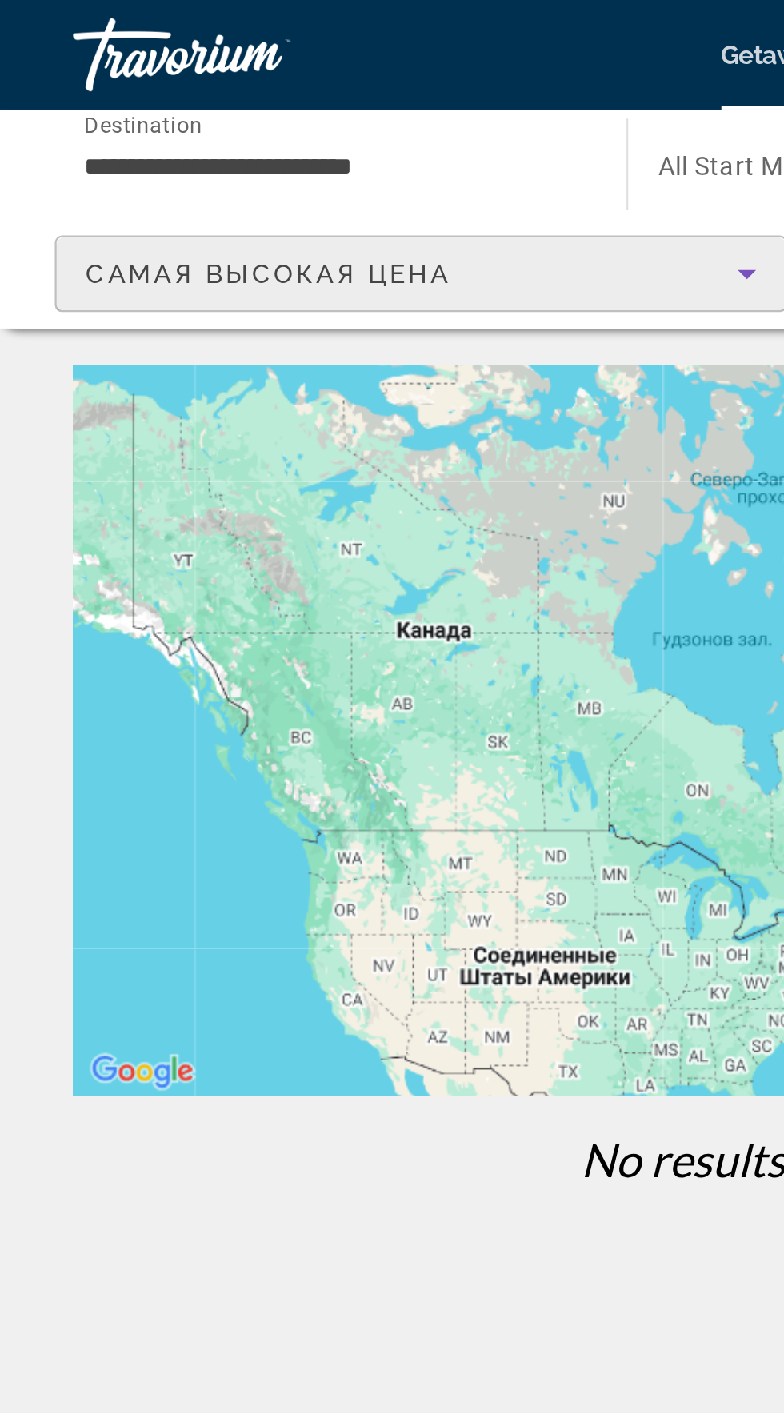
click at [212, 124] on div "Самая высокая цена" at bounding box center [180, 119] width 285 height 19
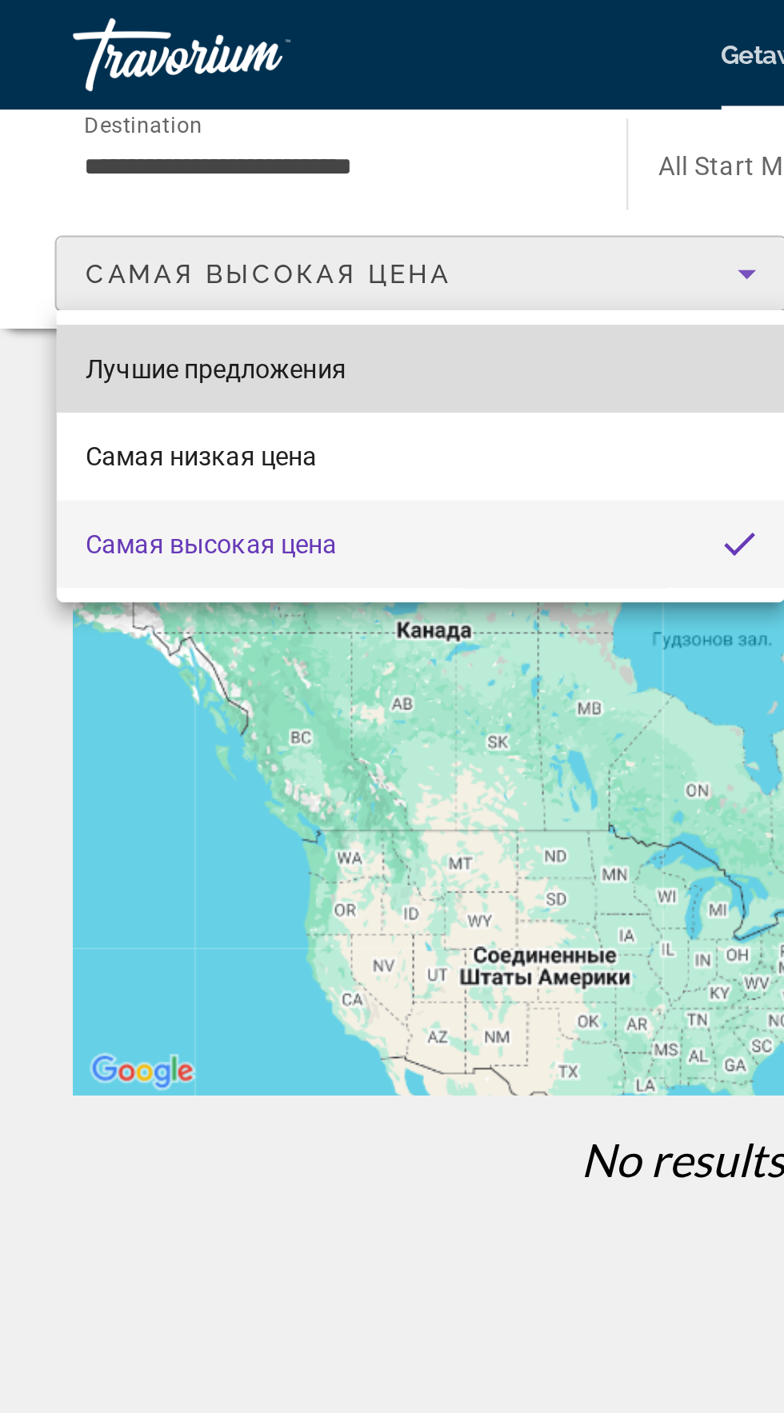
click at [154, 163] on mat-option "Лучшие предложения" at bounding box center [184, 161] width 319 height 38
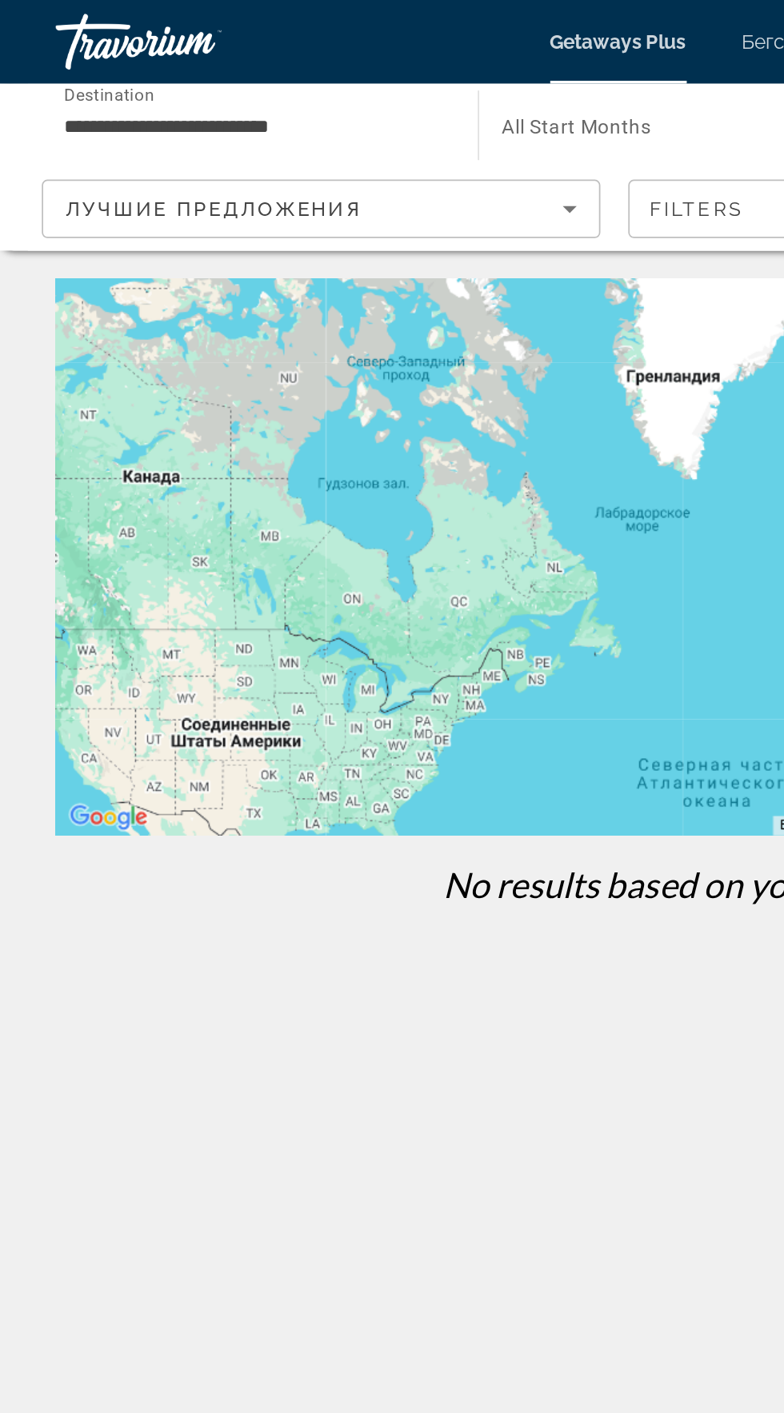
click at [315, 120] on div "Лучшие предложения" at bounding box center [180, 119] width 285 height 19
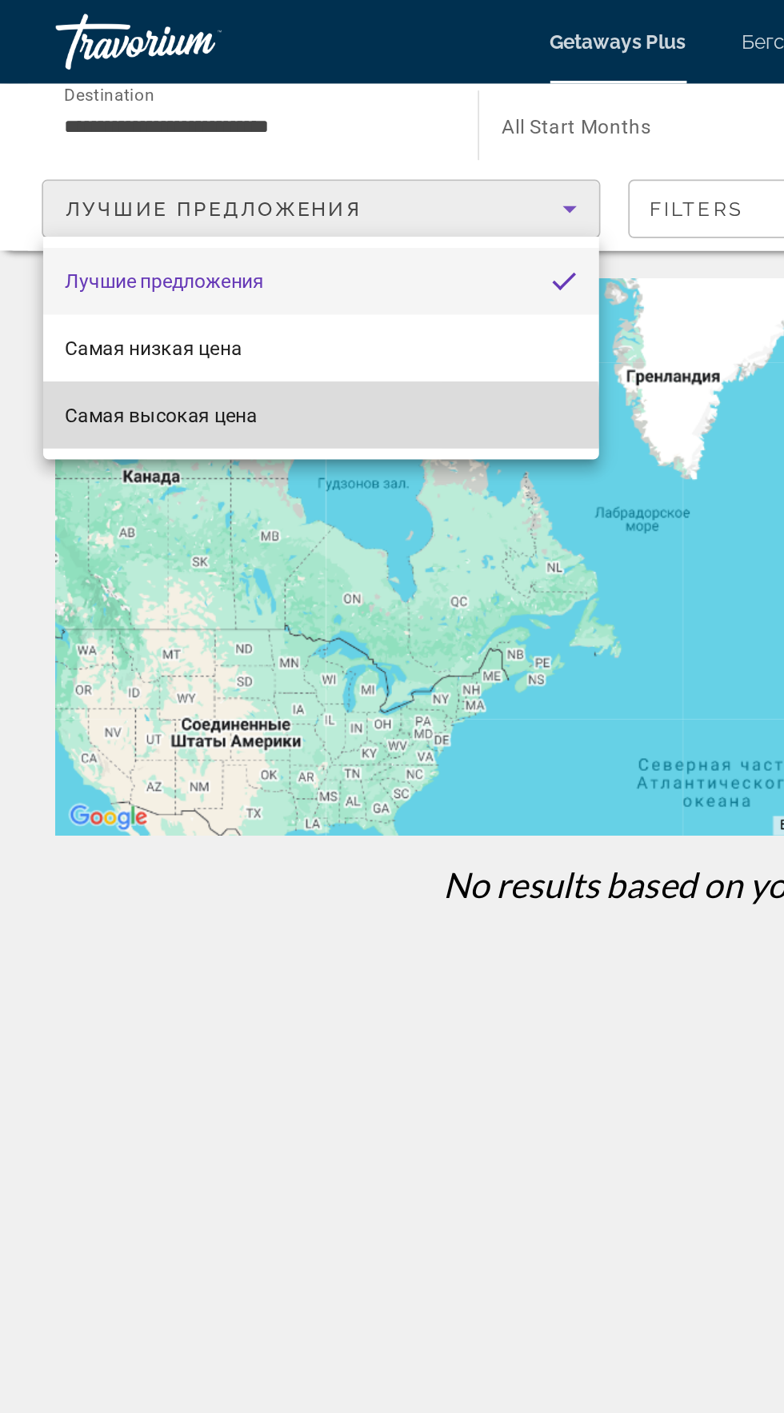
click at [182, 240] on mat-option "Самая высокая цена" at bounding box center [184, 238] width 319 height 38
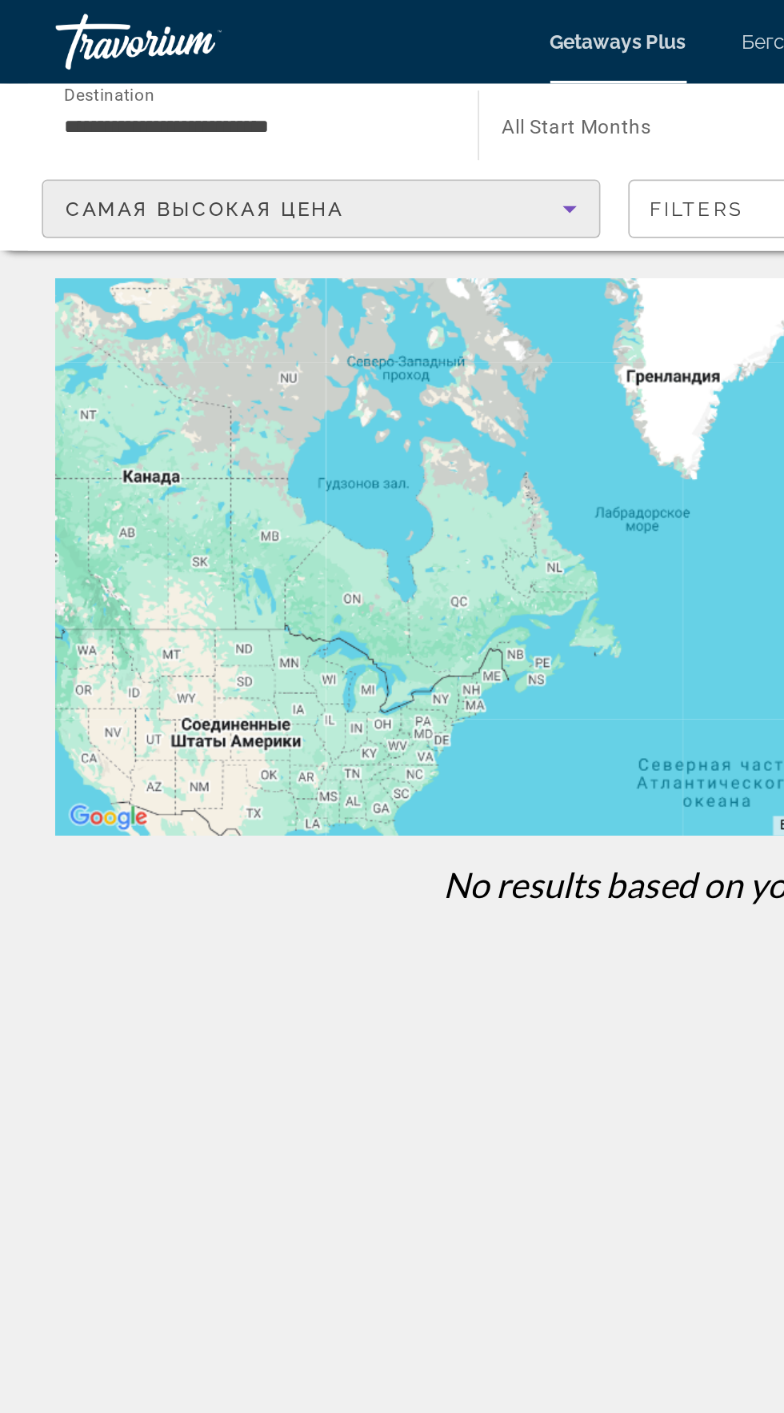
click at [287, 121] on div "Самая высокая цена" at bounding box center [180, 119] width 285 height 19
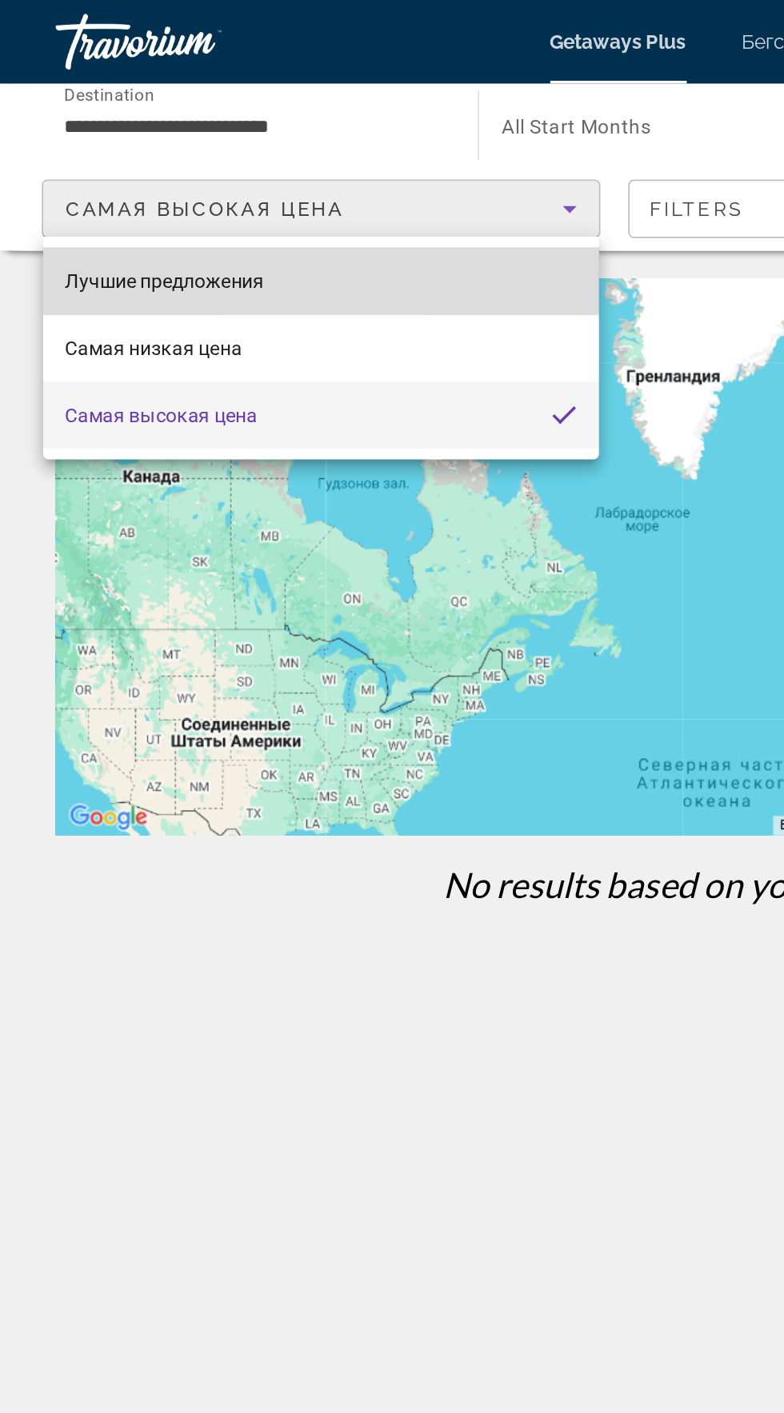
click at [177, 165] on mat-option "Лучшие предложения" at bounding box center [184, 161] width 319 height 38
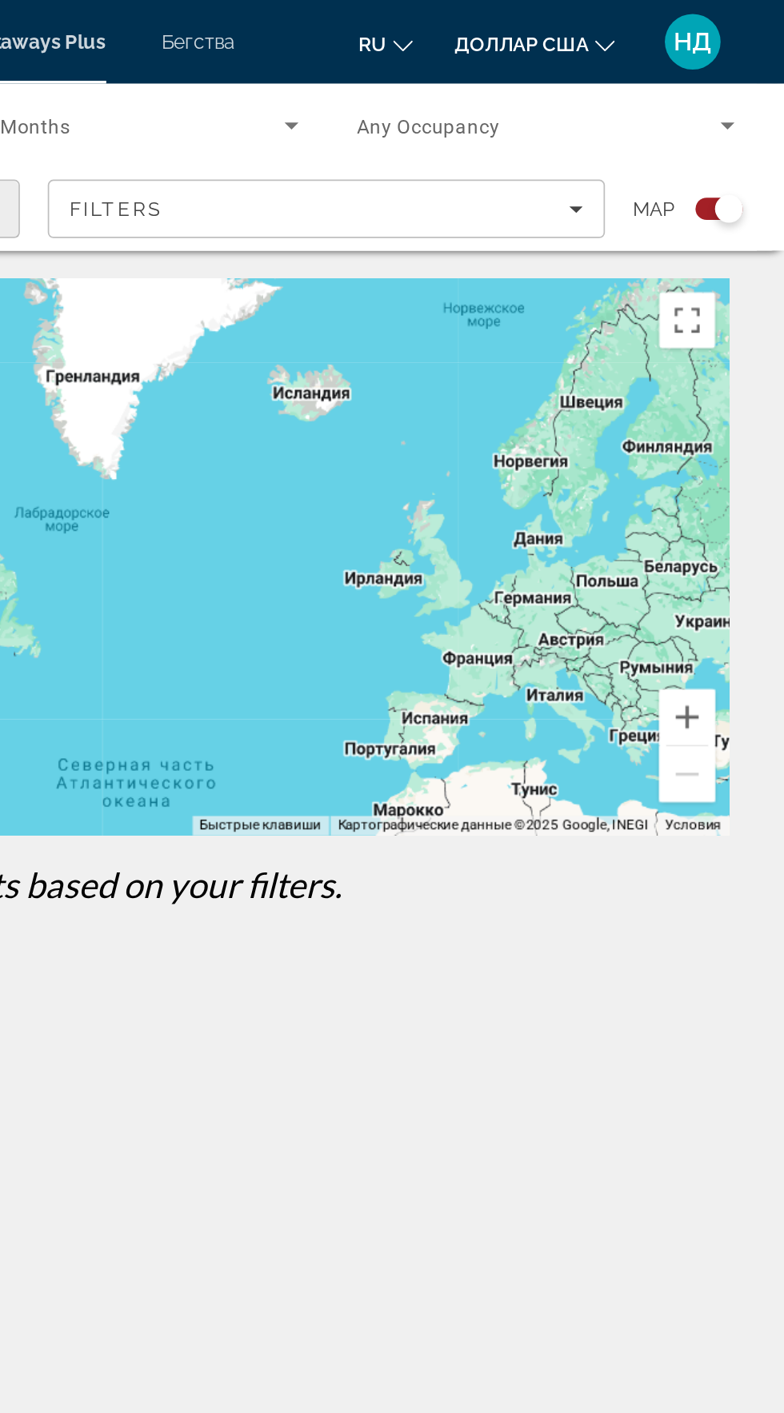
click at [723, 120] on div "Search widget" at bounding box center [739, 120] width 39 height 13
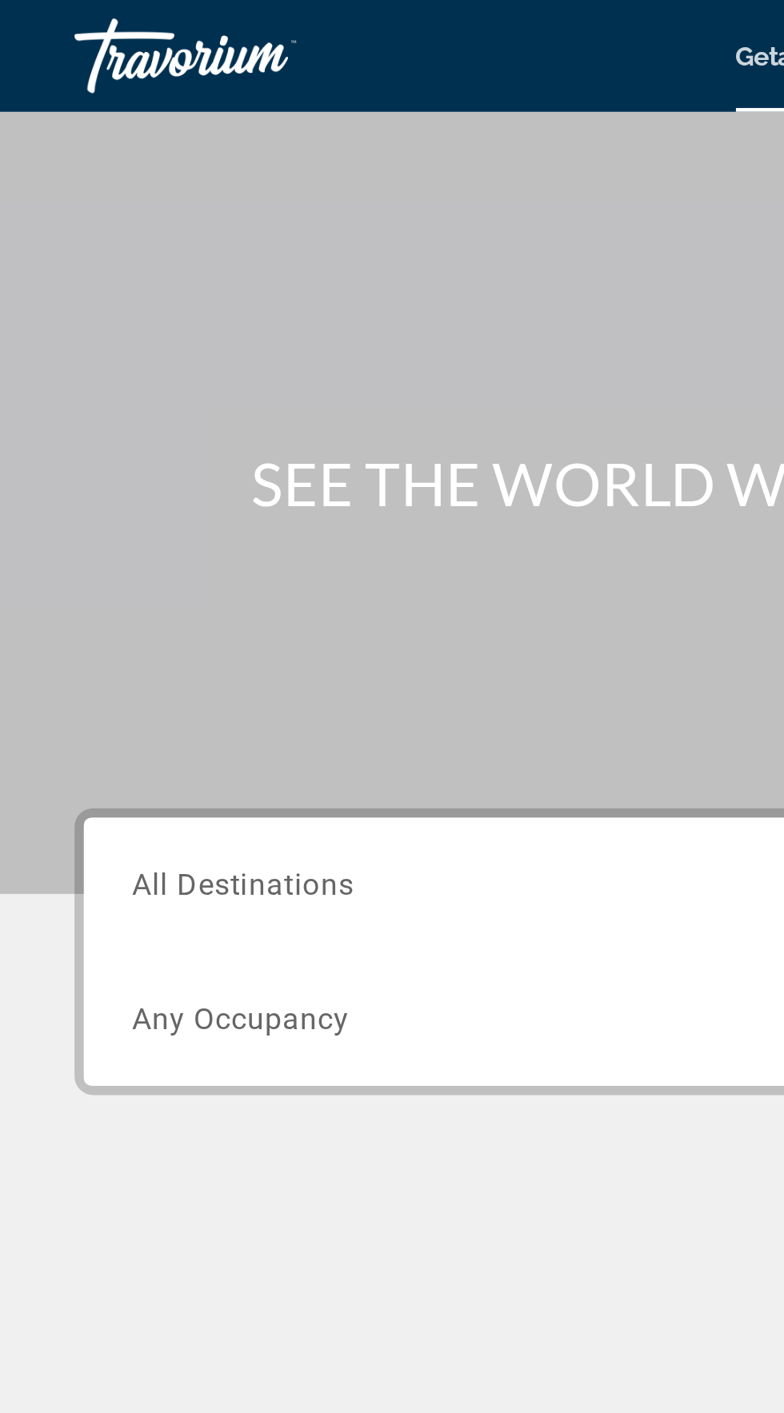
click at [198, 524] on div "Основное содержание" at bounding box center [392, 570] width 720 height 120
click at [180, 524] on div "Основное содержание" at bounding box center [392, 570] width 720 height 120
